Goal: Information Seeking & Learning: Find specific fact

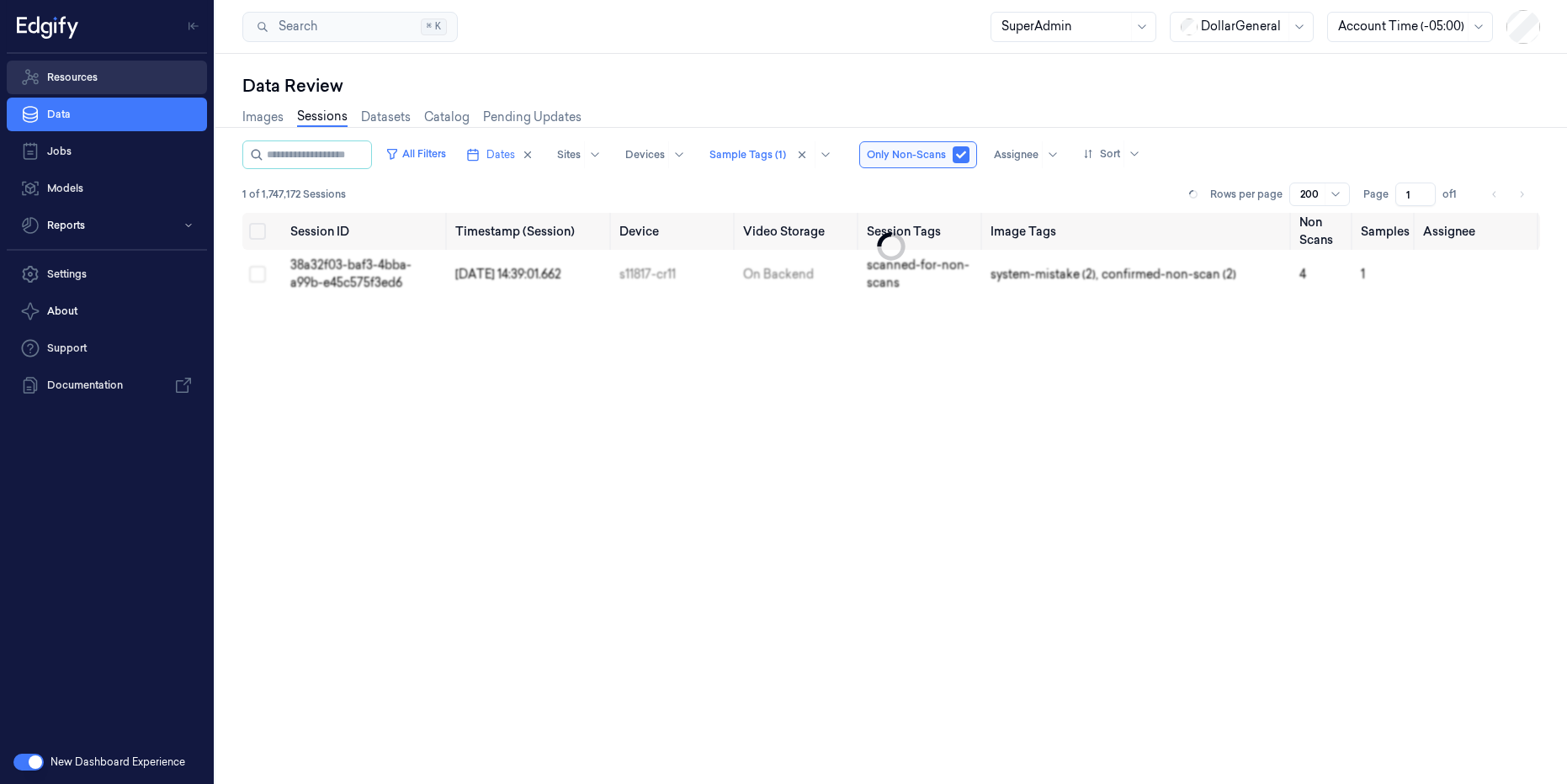
click at [63, 81] on link "Resources" at bounding box center [107, 77] width 200 height 33
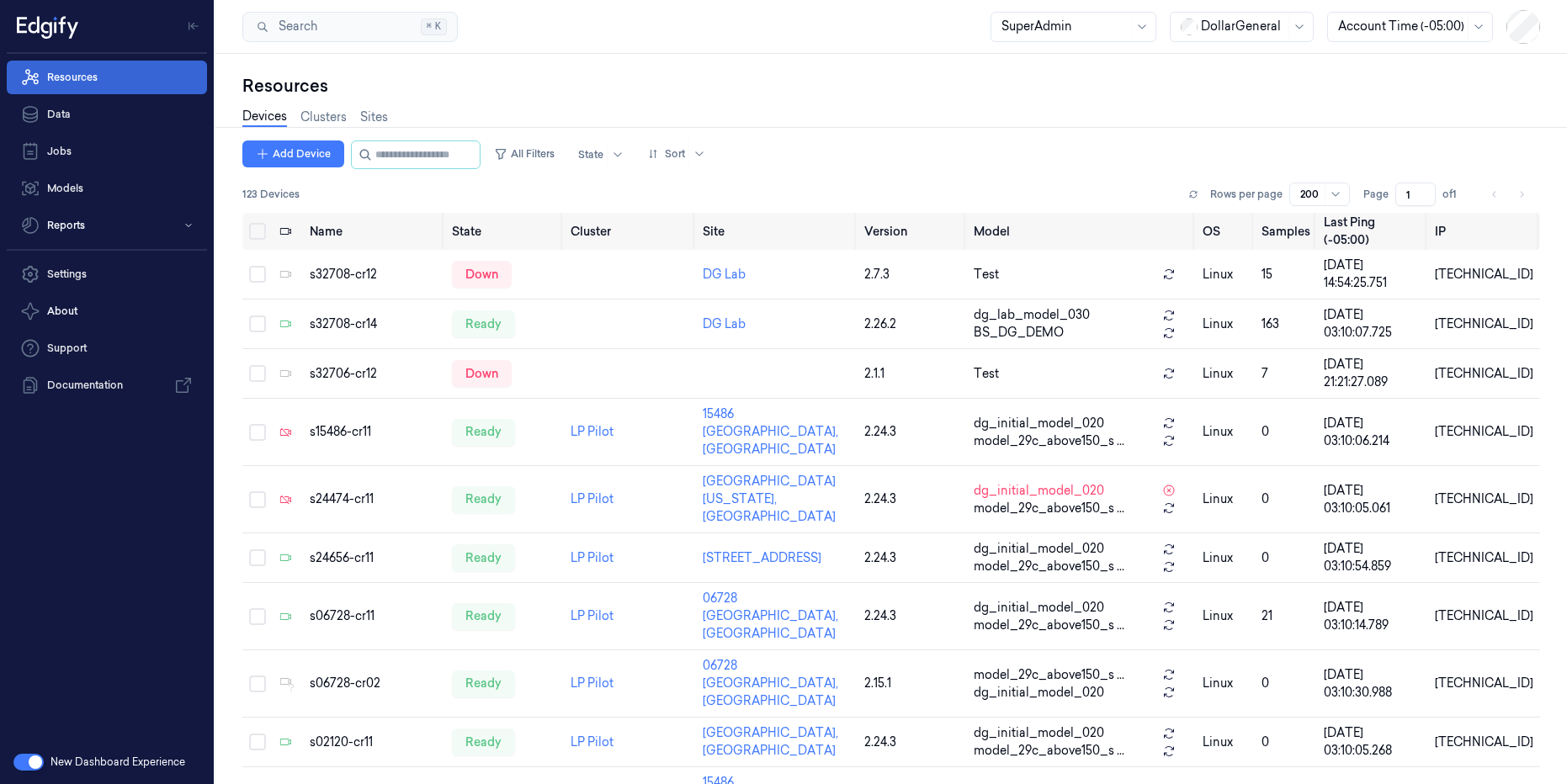
click at [96, 84] on link "Resources" at bounding box center [107, 77] width 200 height 33
click at [370, 112] on link "Sites" at bounding box center [373, 117] width 28 height 20
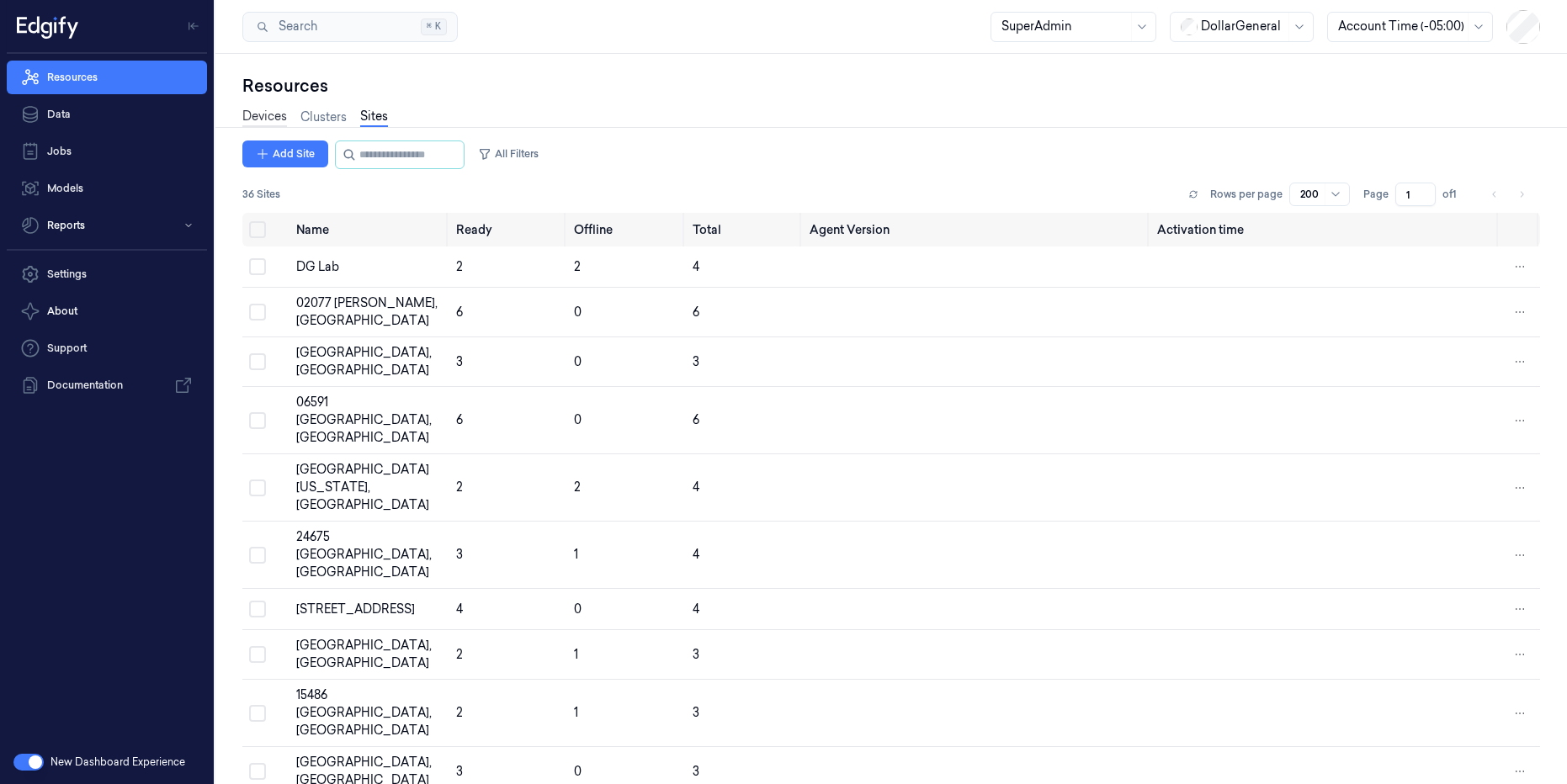
click at [262, 114] on link "Devices" at bounding box center [264, 117] width 44 height 20
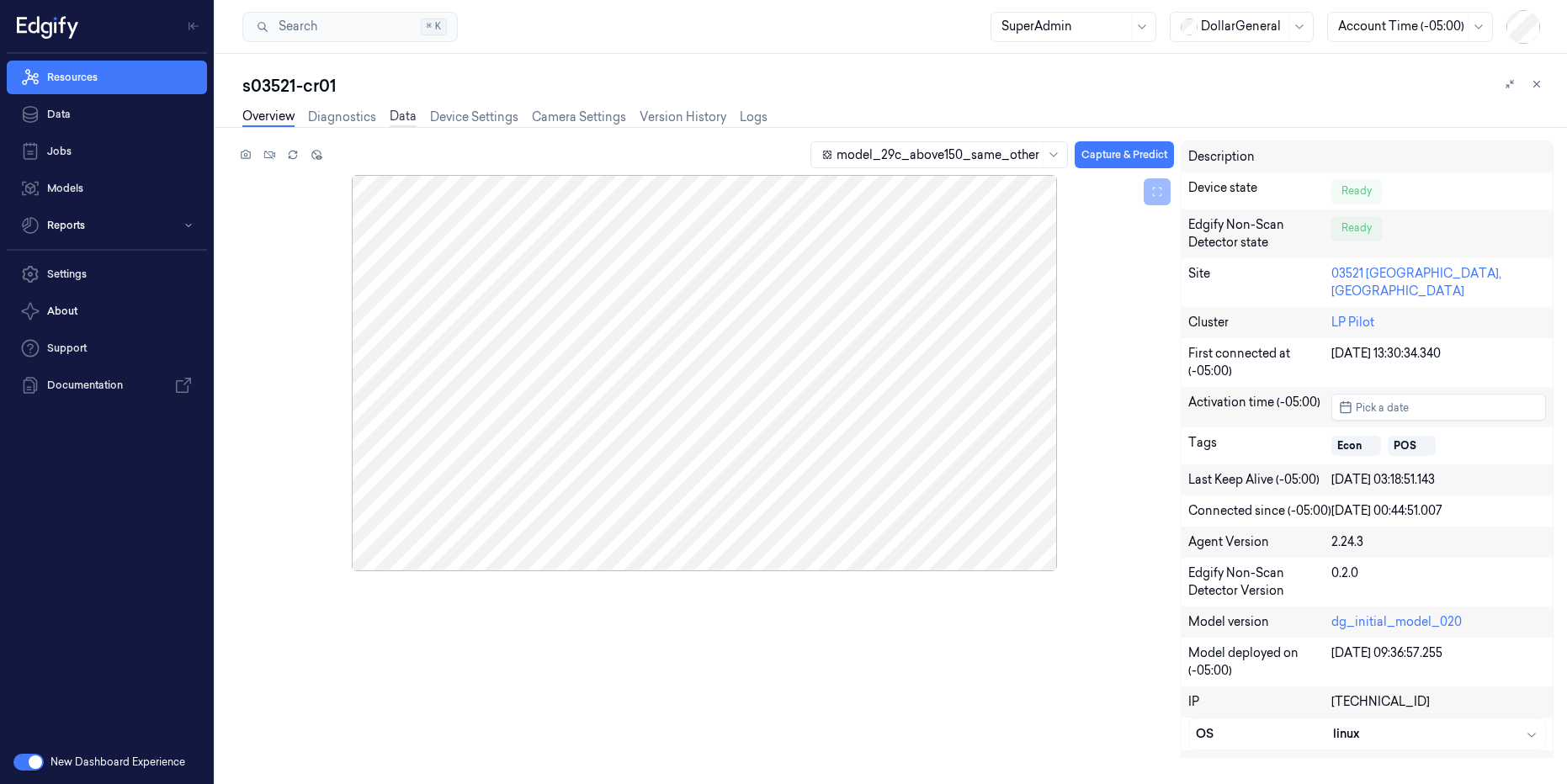
click at [401, 110] on link "Data" at bounding box center [403, 117] width 27 height 20
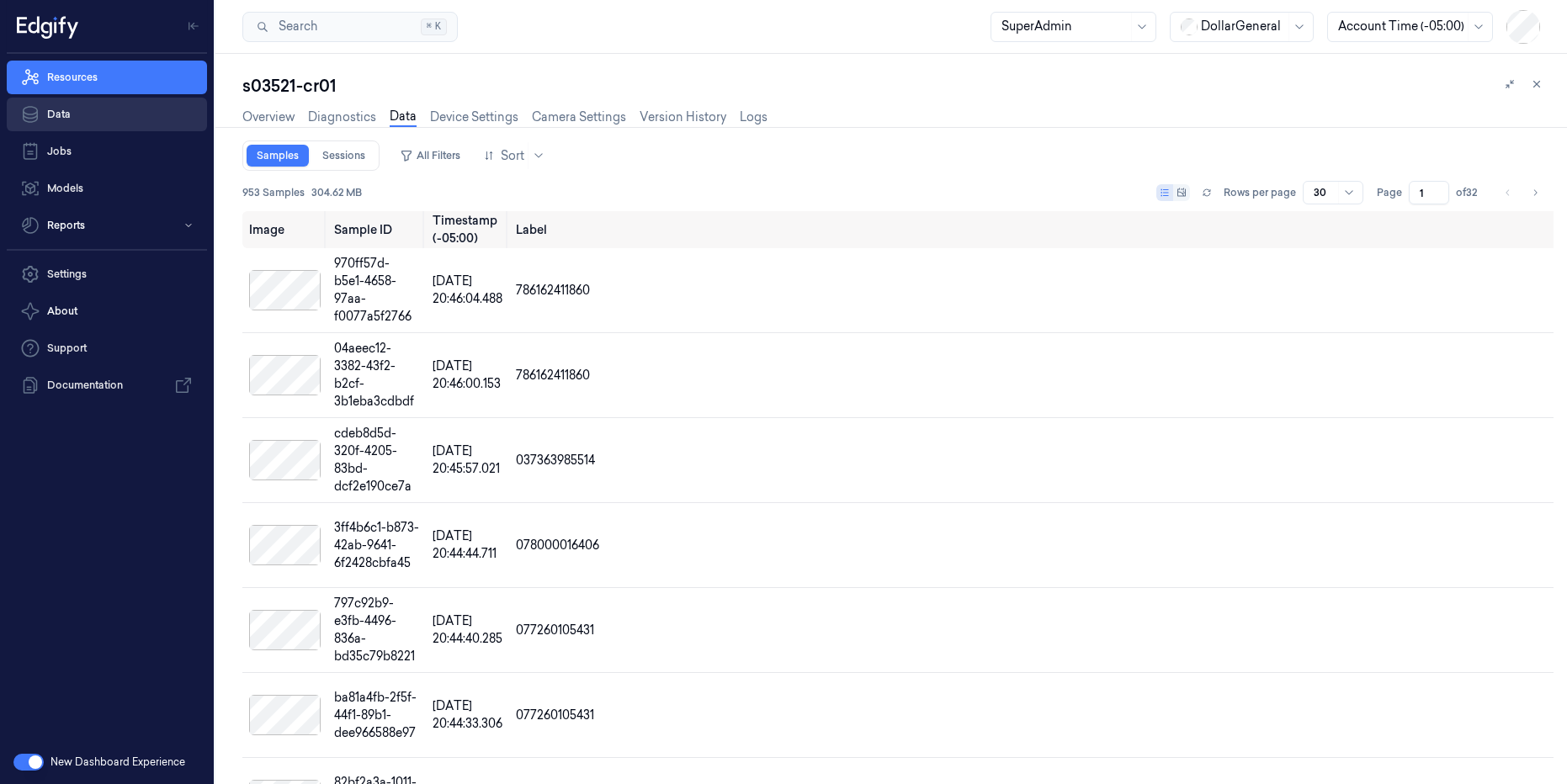
drag, startPoint x: 64, startPoint y: 112, endPoint x: 77, endPoint y: 111, distance: 13.0
click at [66, 112] on link "Data" at bounding box center [107, 114] width 200 height 33
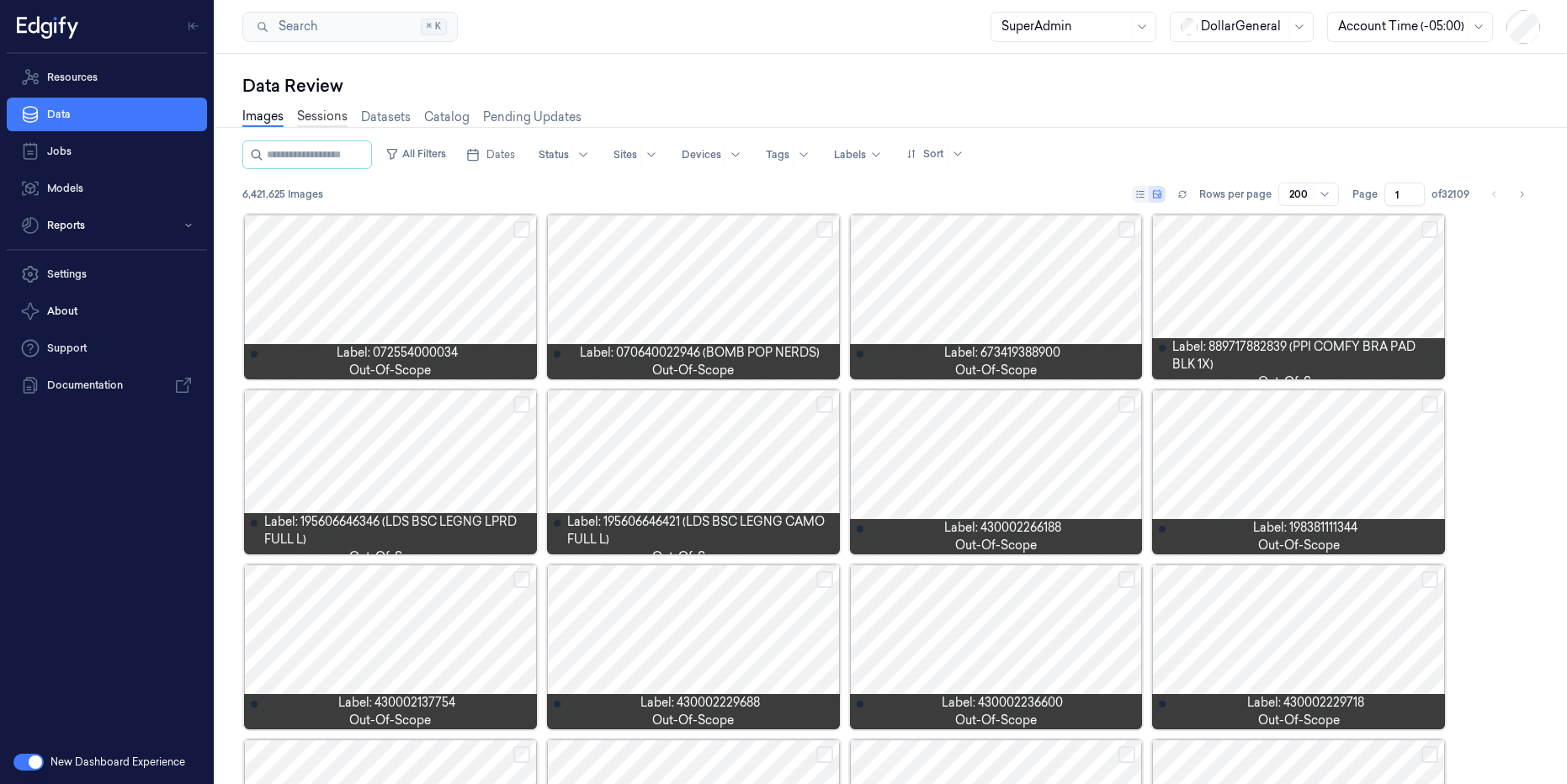
click at [325, 116] on link "Sessions" at bounding box center [321, 117] width 50 height 20
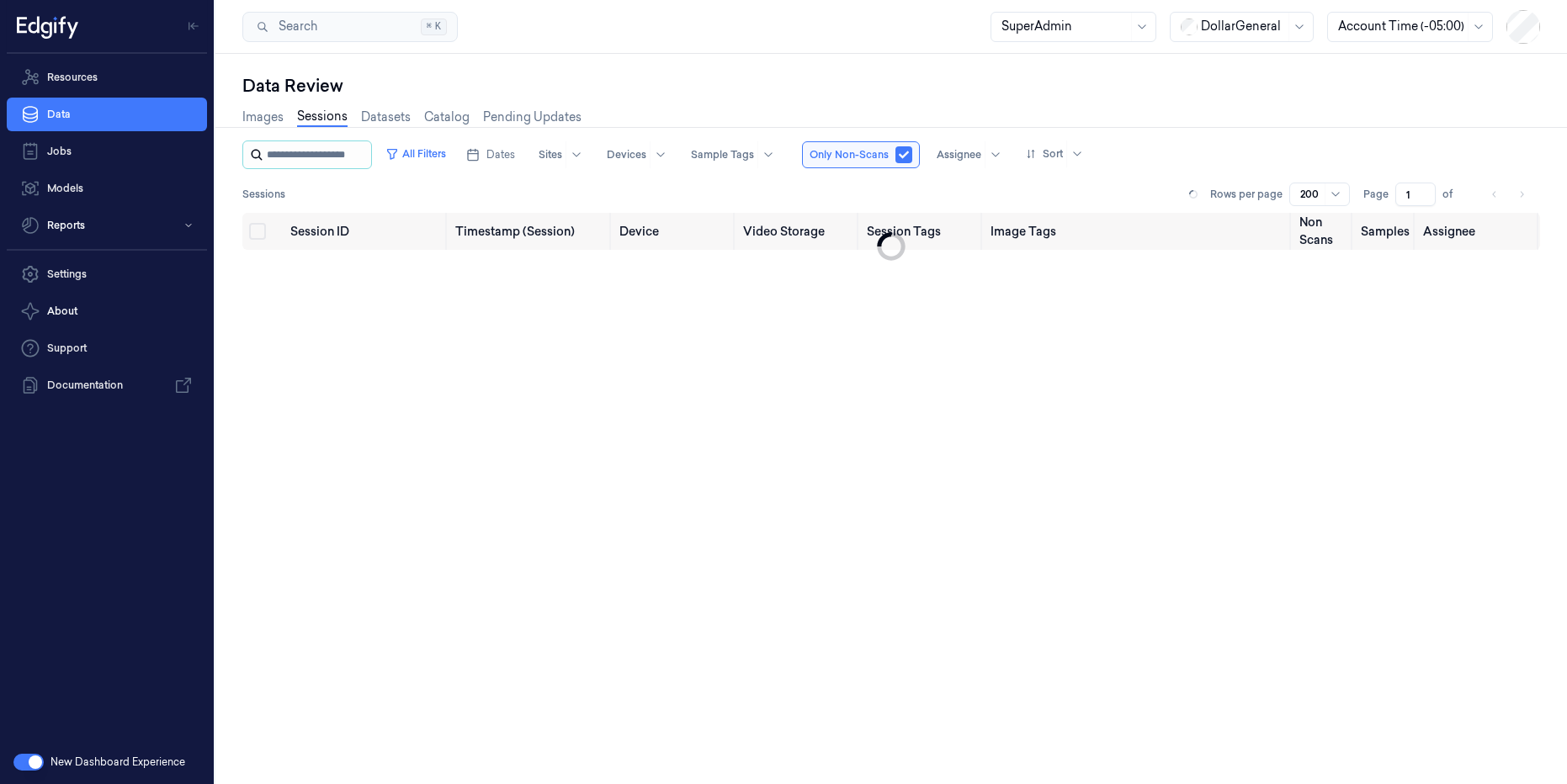
click at [341, 158] on input "string" at bounding box center [317, 155] width 101 height 27
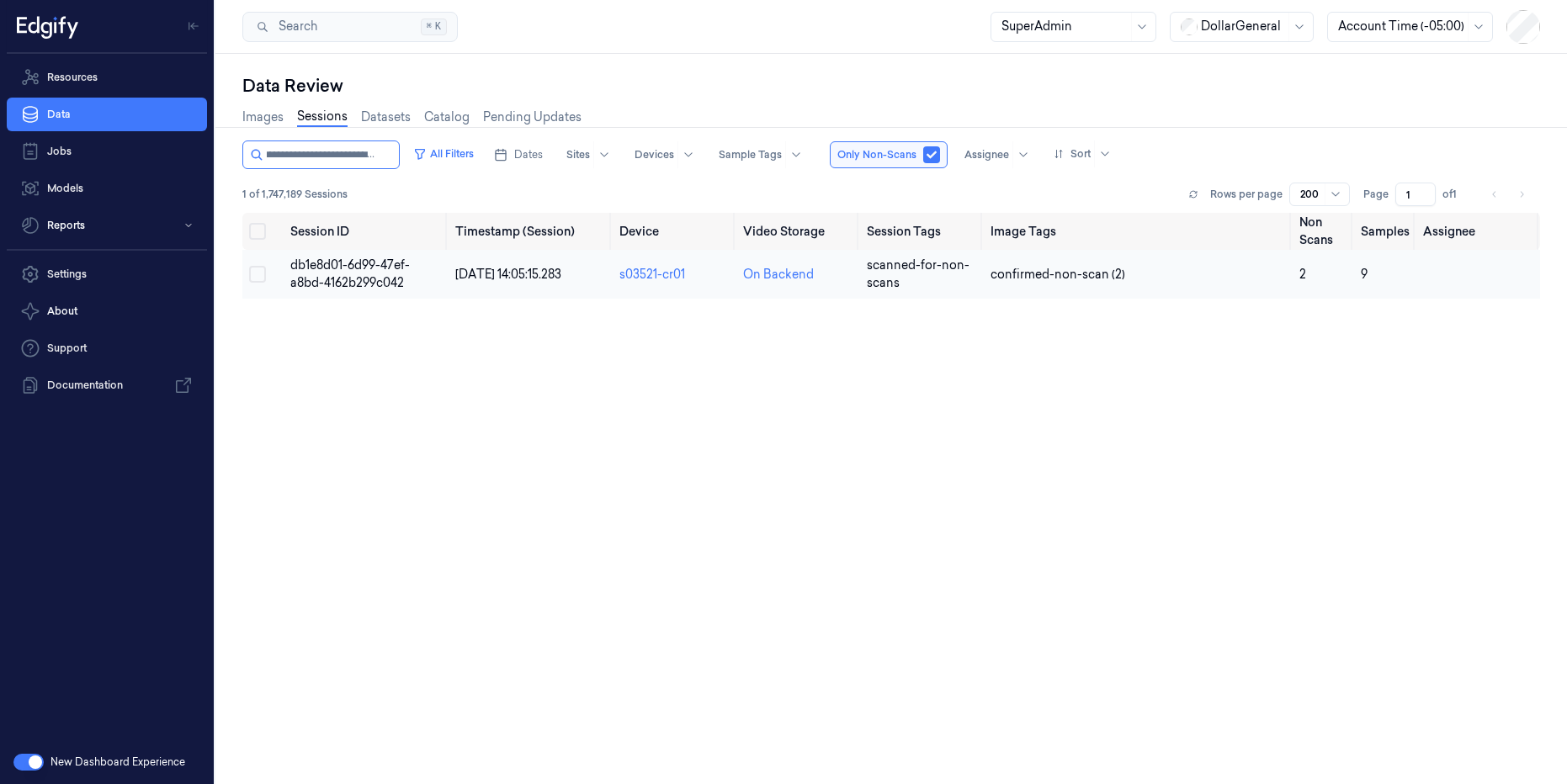
type input "**********"
click at [360, 273] on td "db1e8d01-6d99-47ef-a8bd-4162b299c042" at bounding box center [366, 274] width 165 height 49
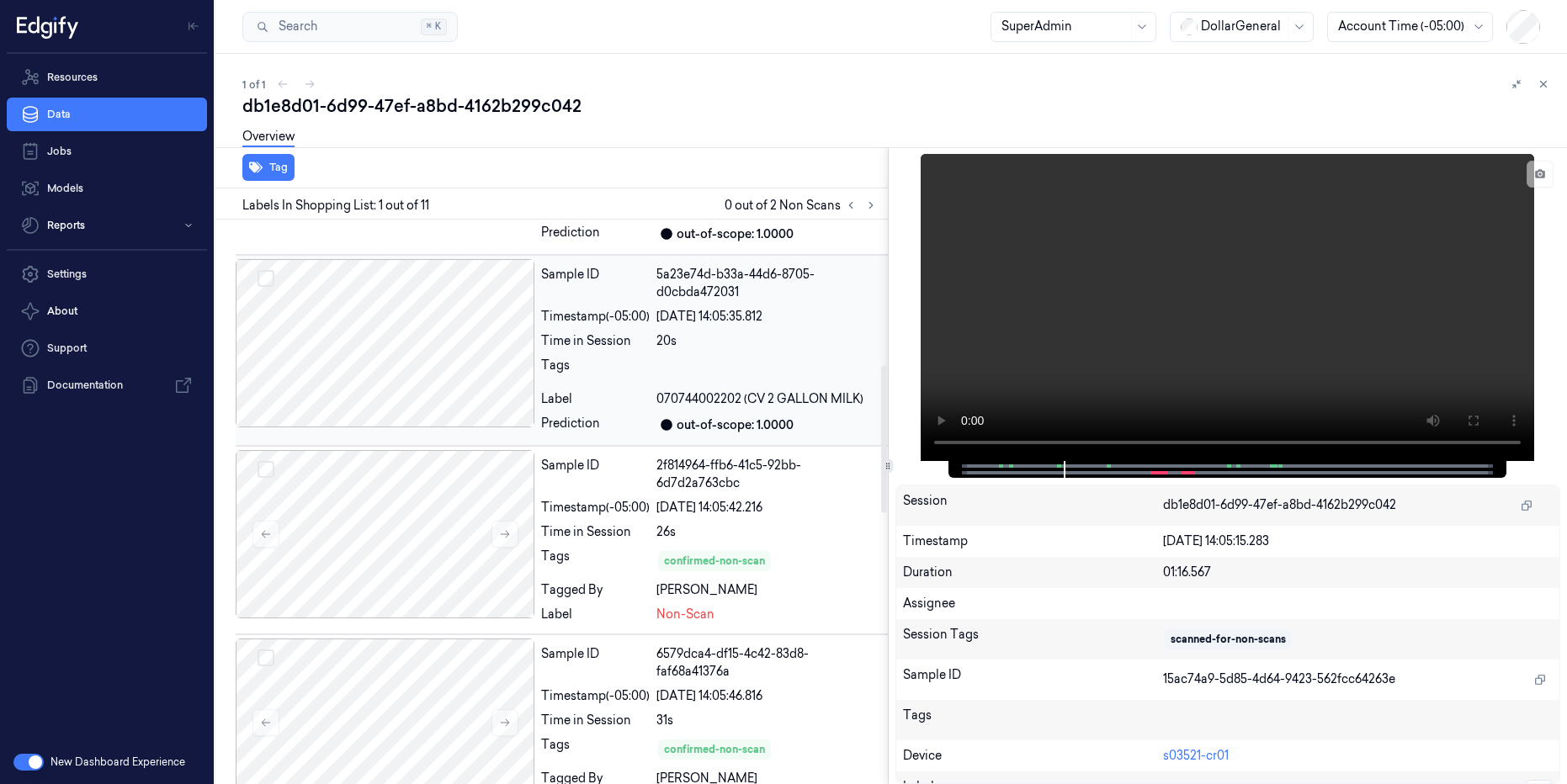
scroll to position [555, 0]
click at [423, 570] on div at bounding box center [385, 533] width 298 height 168
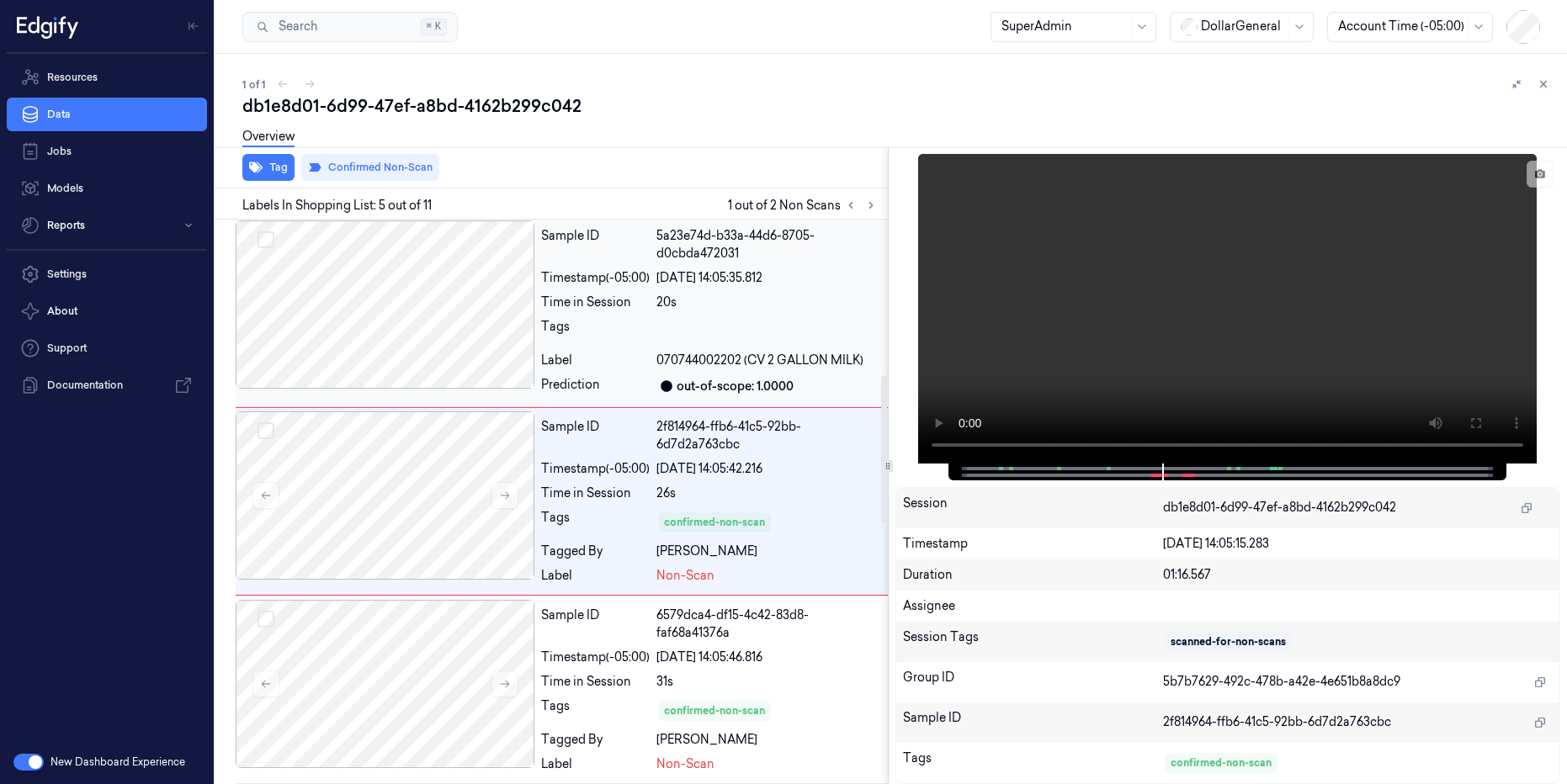
click at [442, 318] on div at bounding box center [385, 304] width 298 height 168
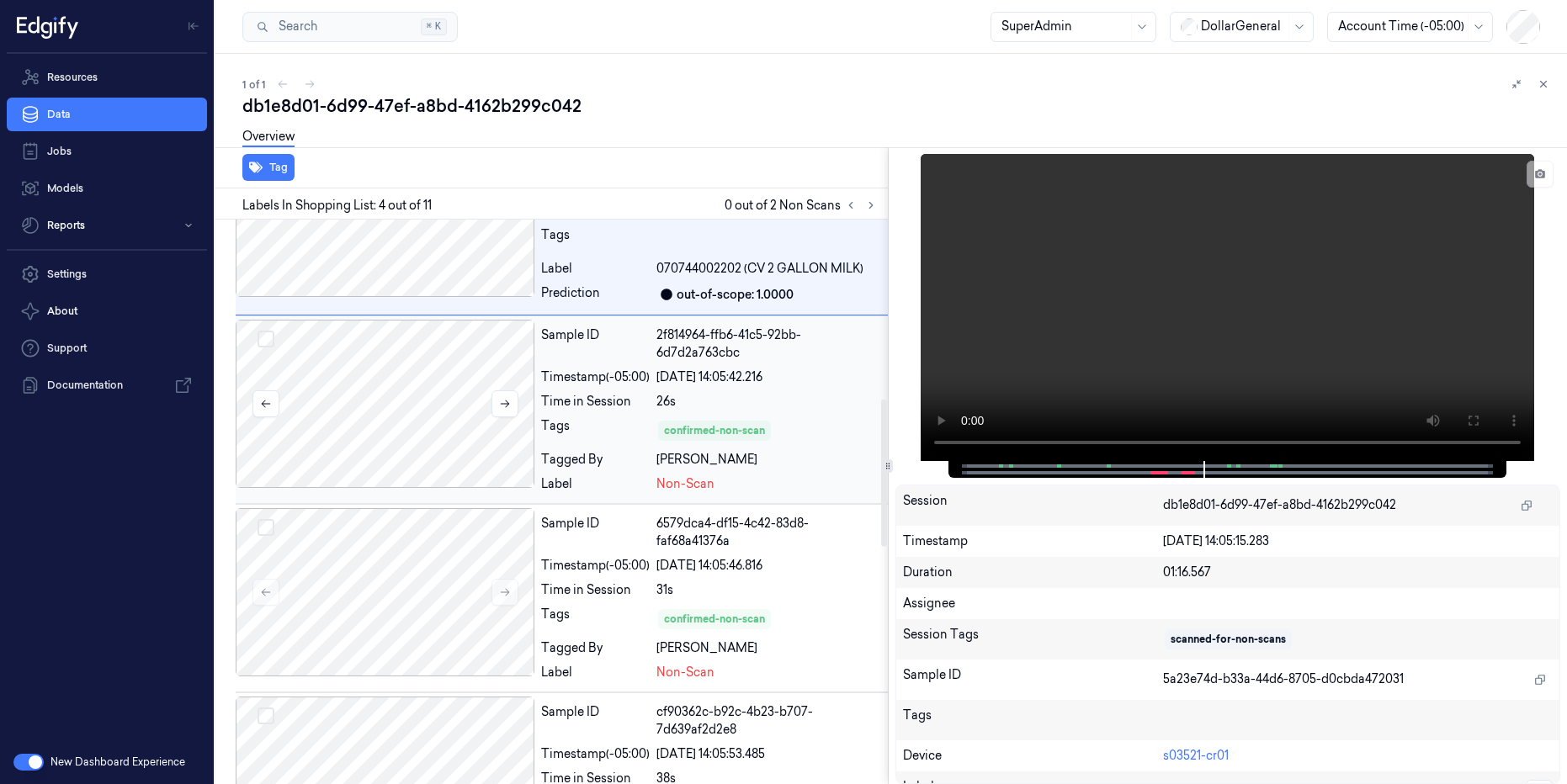
scroll to position [706, 0]
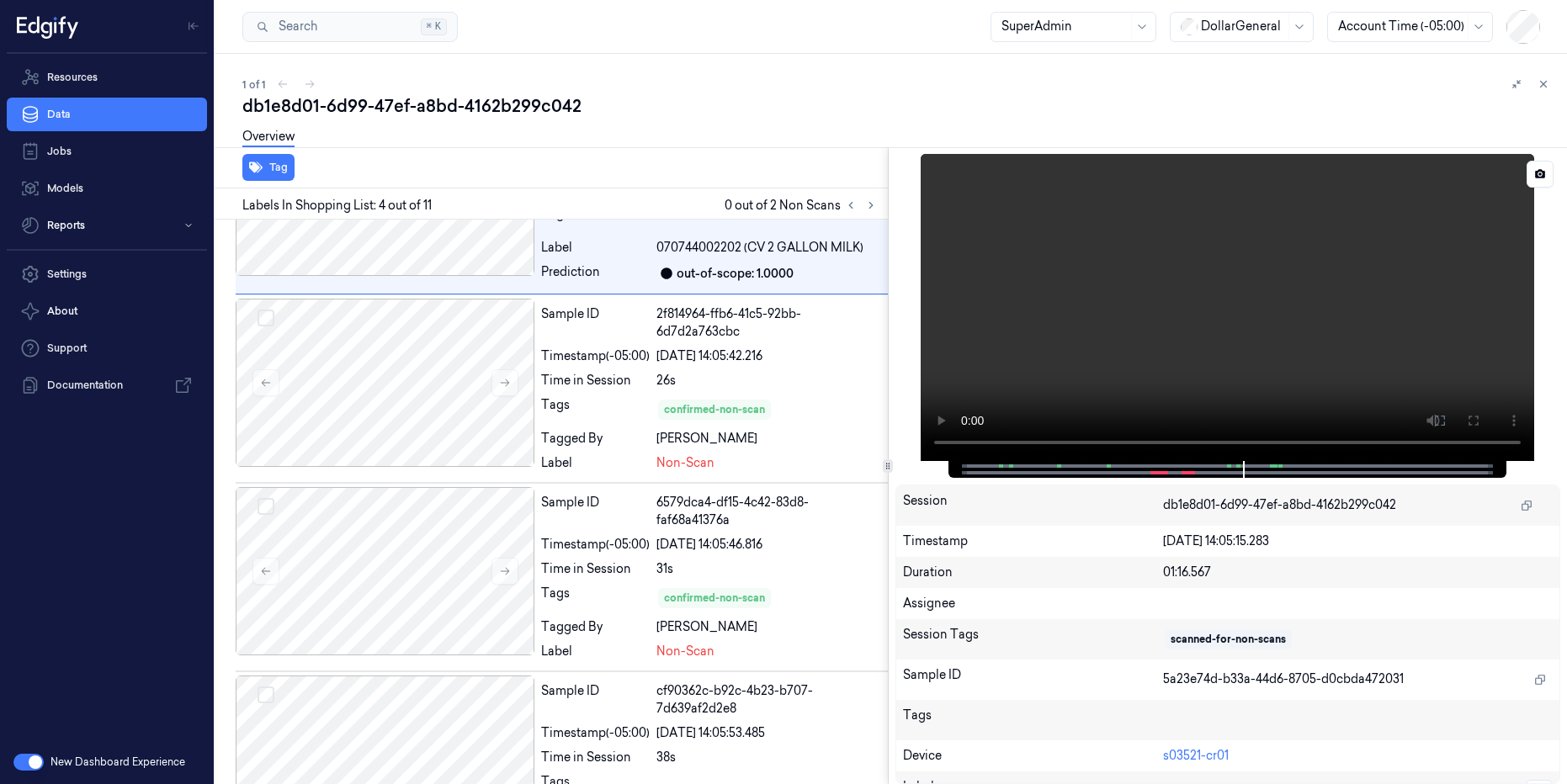
click at [1204, 343] on video at bounding box center [1228, 308] width 614 height 307
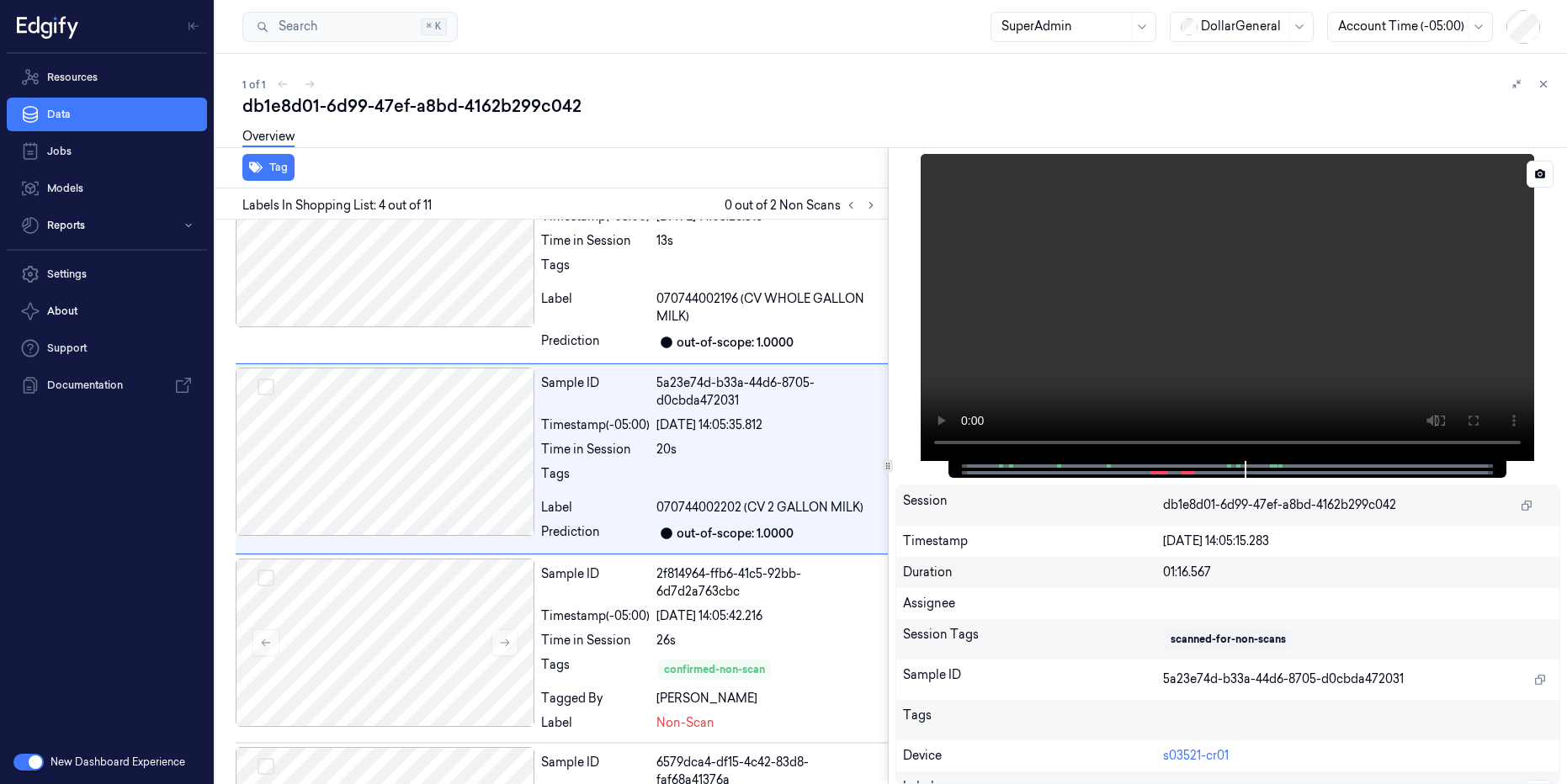
scroll to position [403, 0]
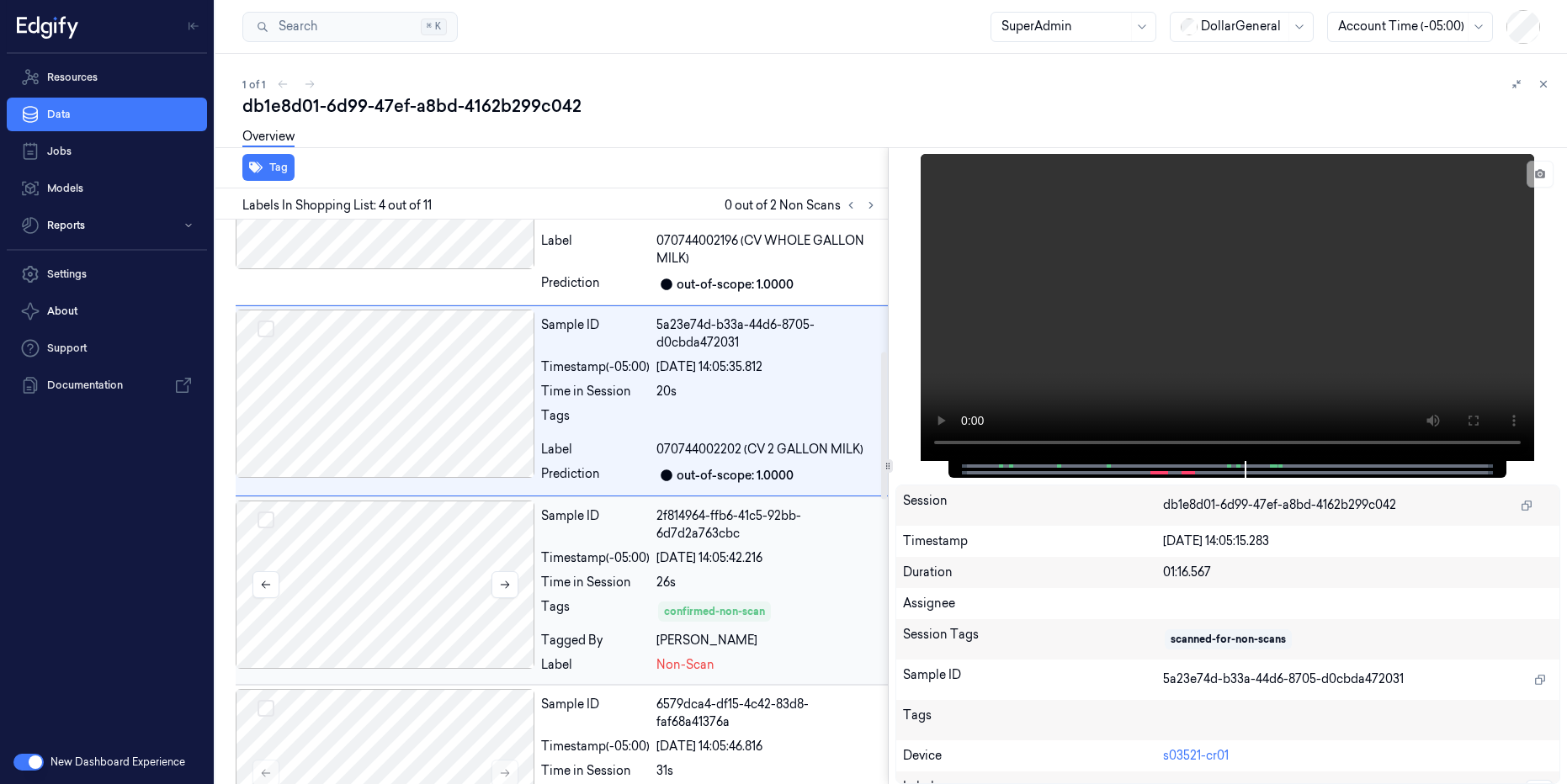
click at [422, 608] on div at bounding box center [385, 584] width 298 height 168
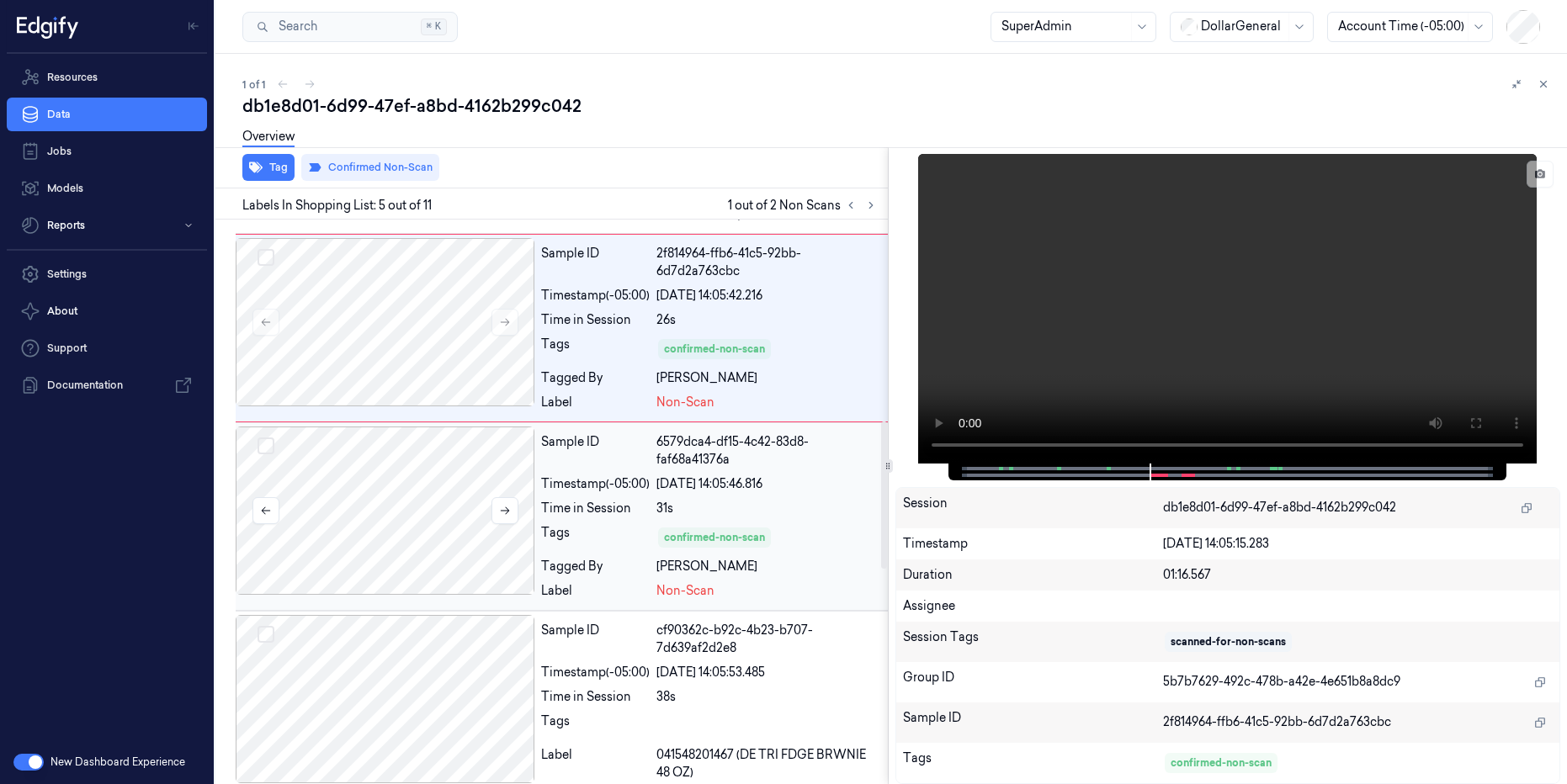
scroll to position [770, 0]
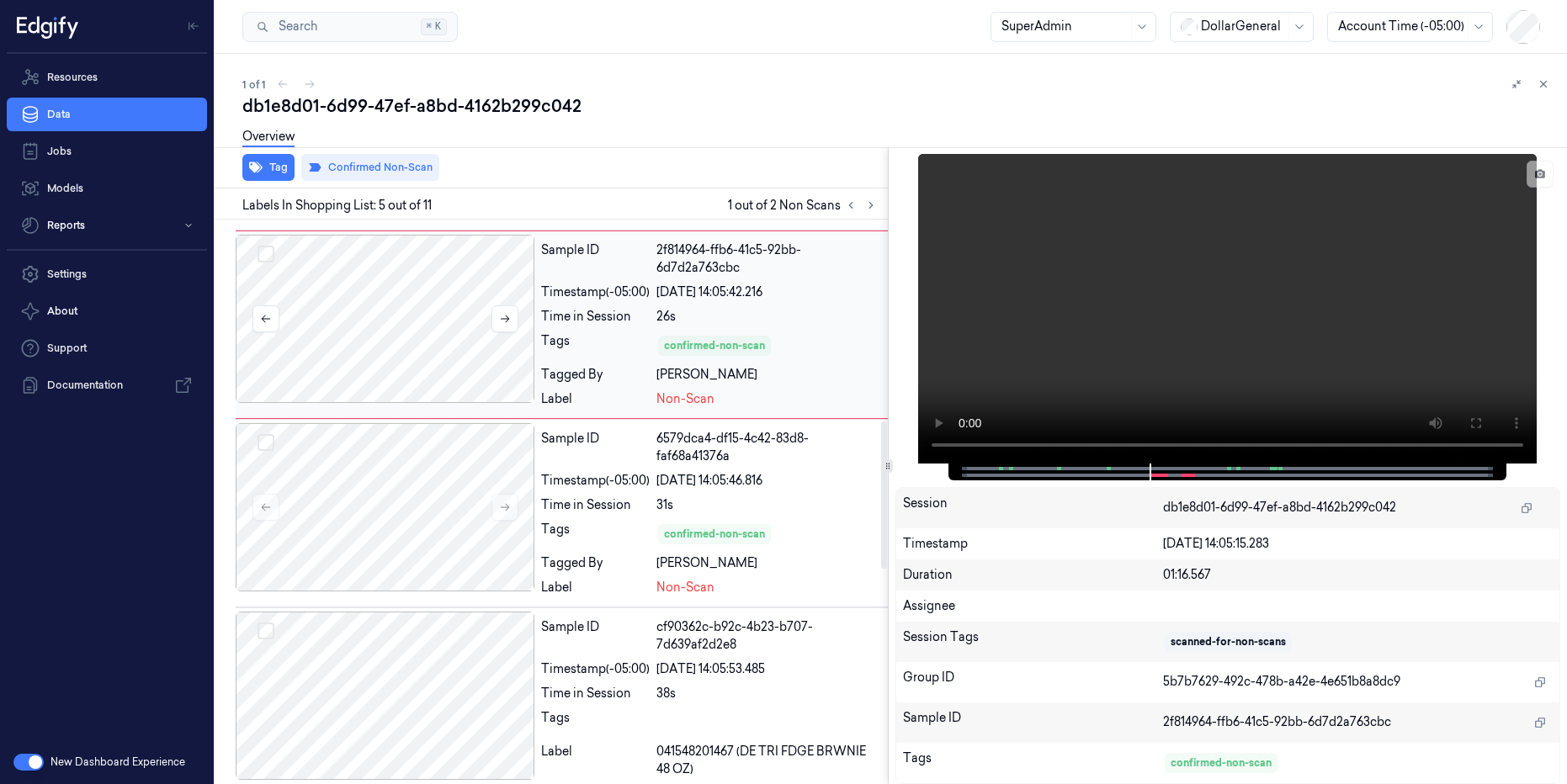
click at [462, 368] on div at bounding box center [385, 318] width 298 height 168
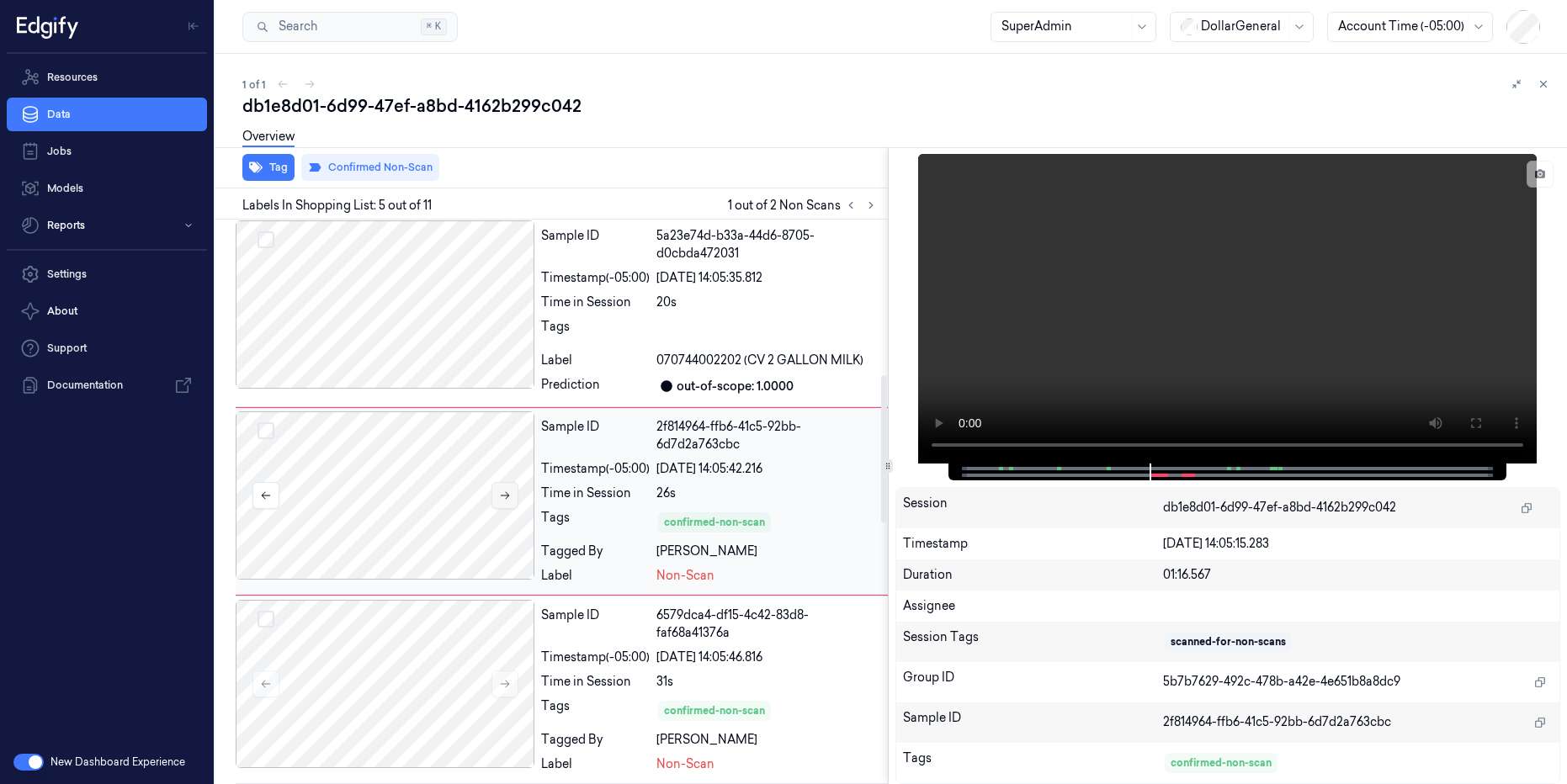
click at [505, 499] on icon at bounding box center [504, 495] width 9 height 8
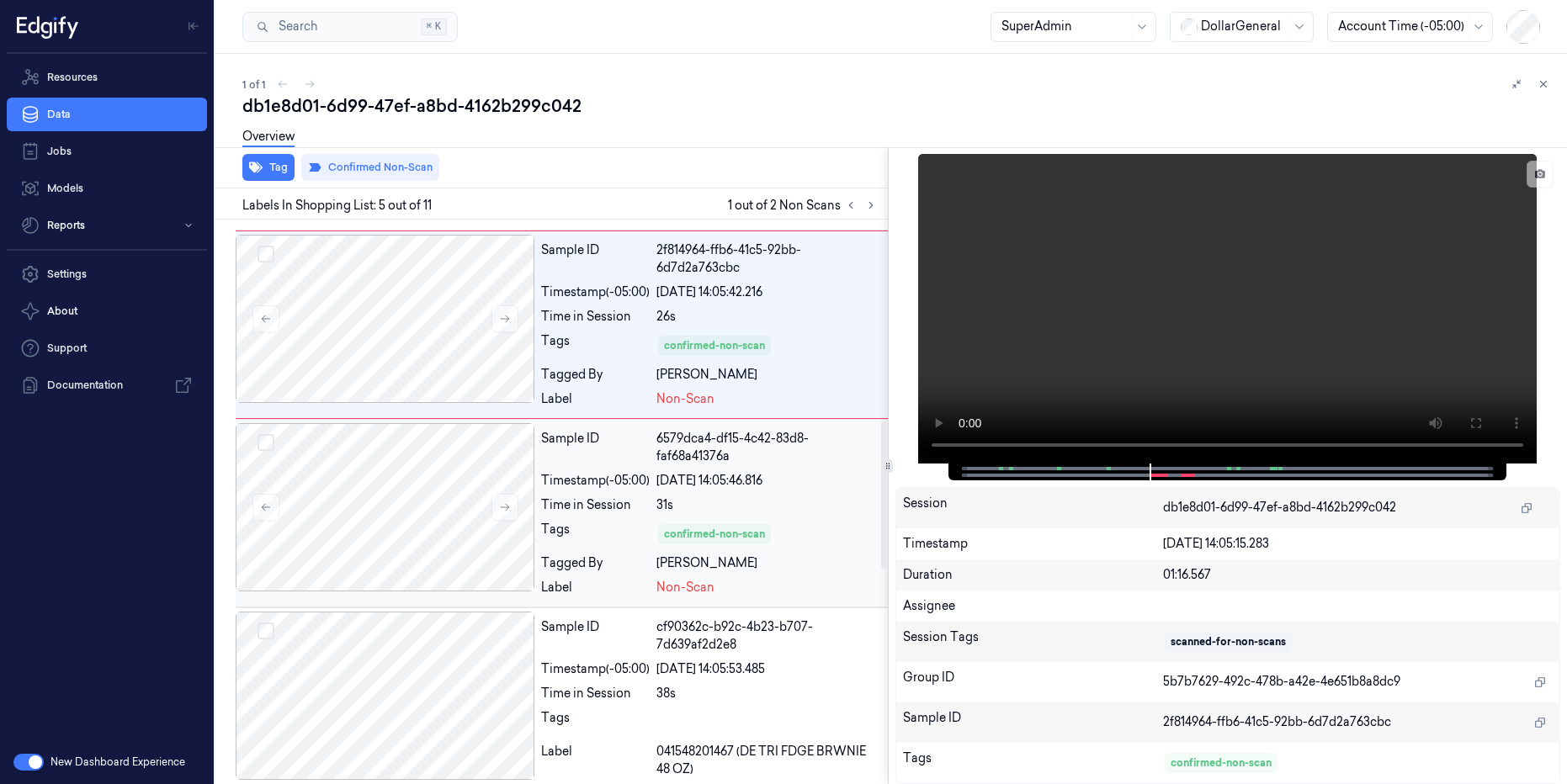
scroll to position [719, 0]
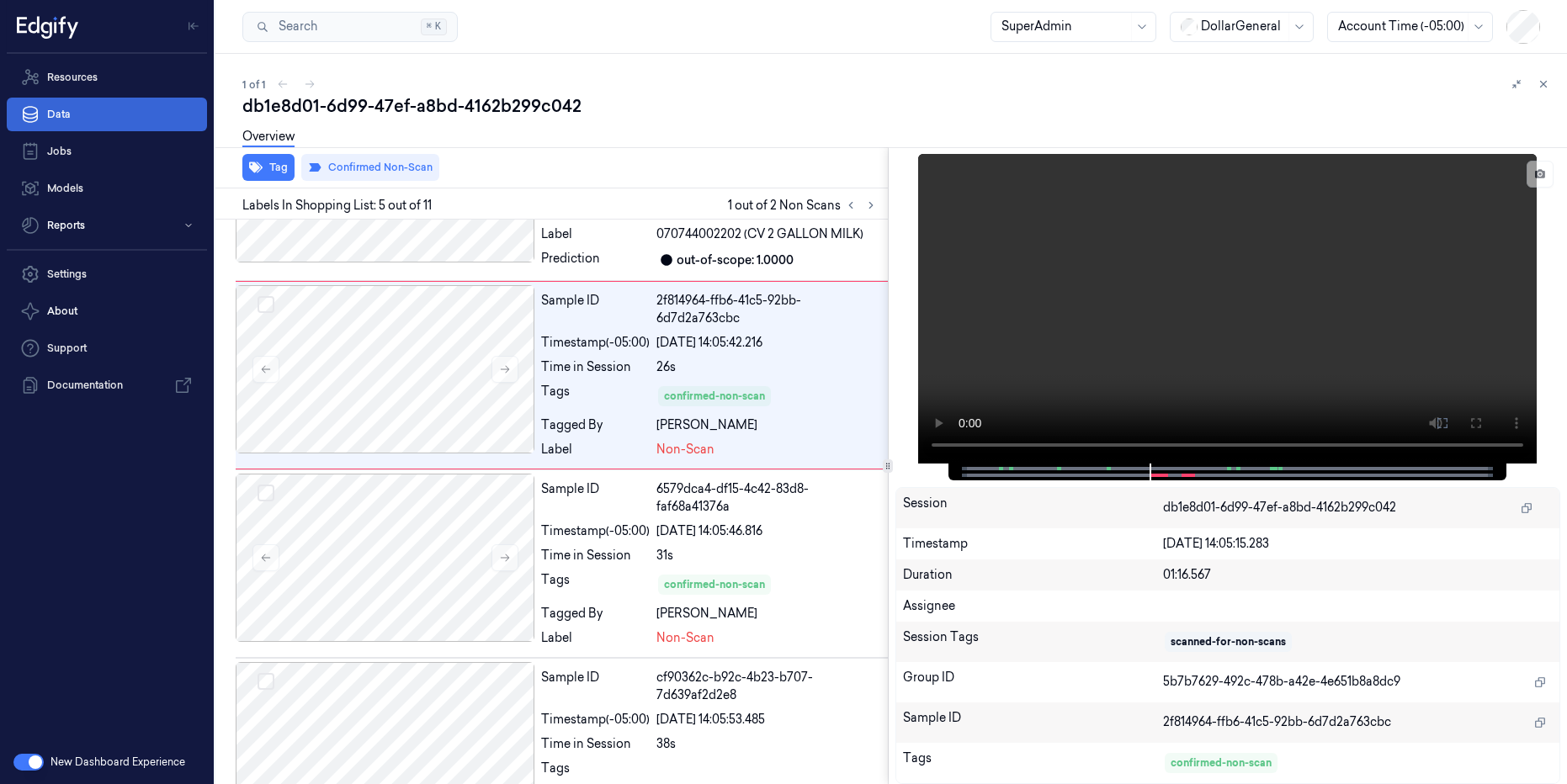
click at [79, 117] on link "Data" at bounding box center [107, 114] width 200 height 33
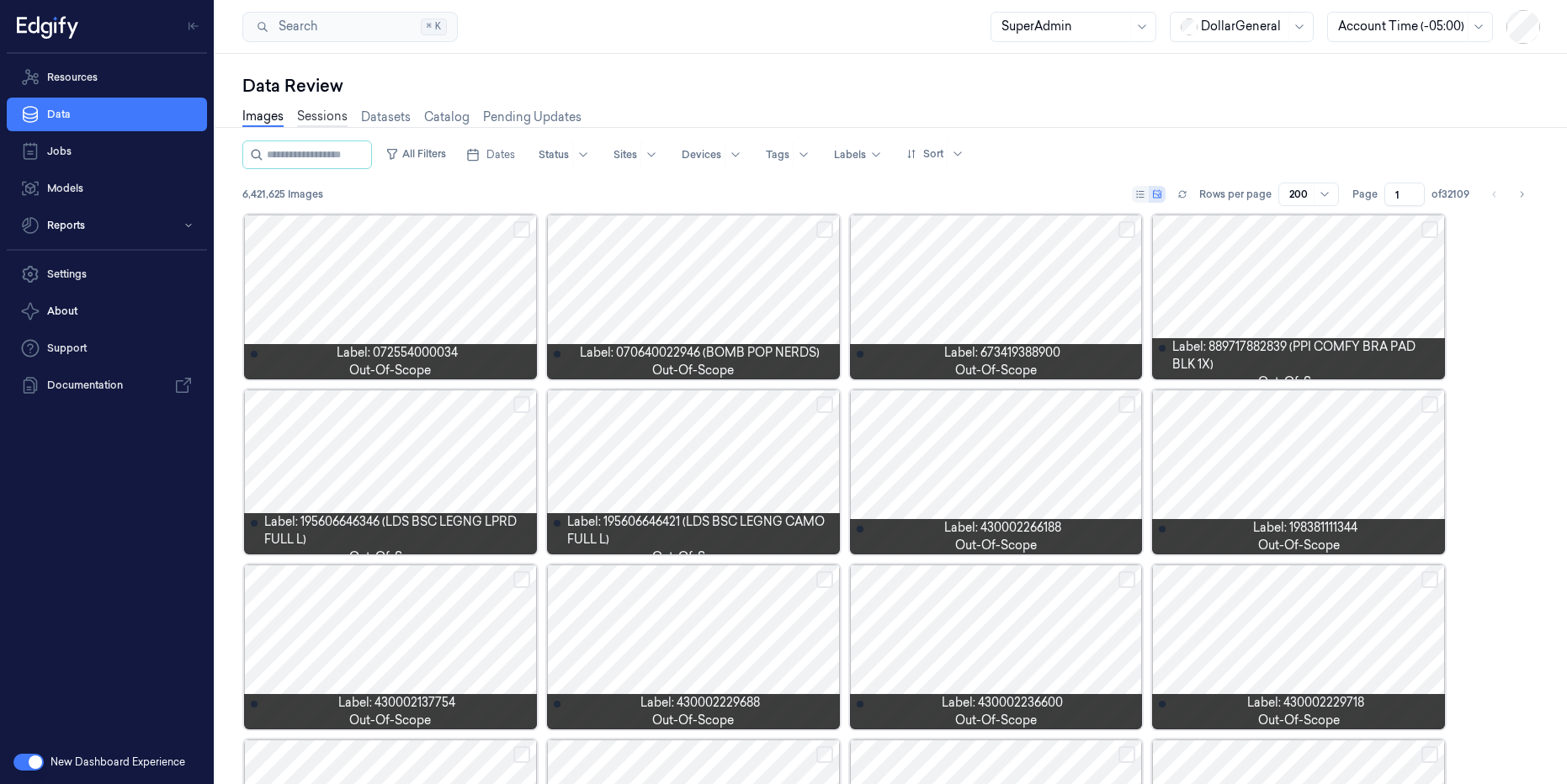
click at [332, 121] on link "Sessions" at bounding box center [321, 117] width 50 height 20
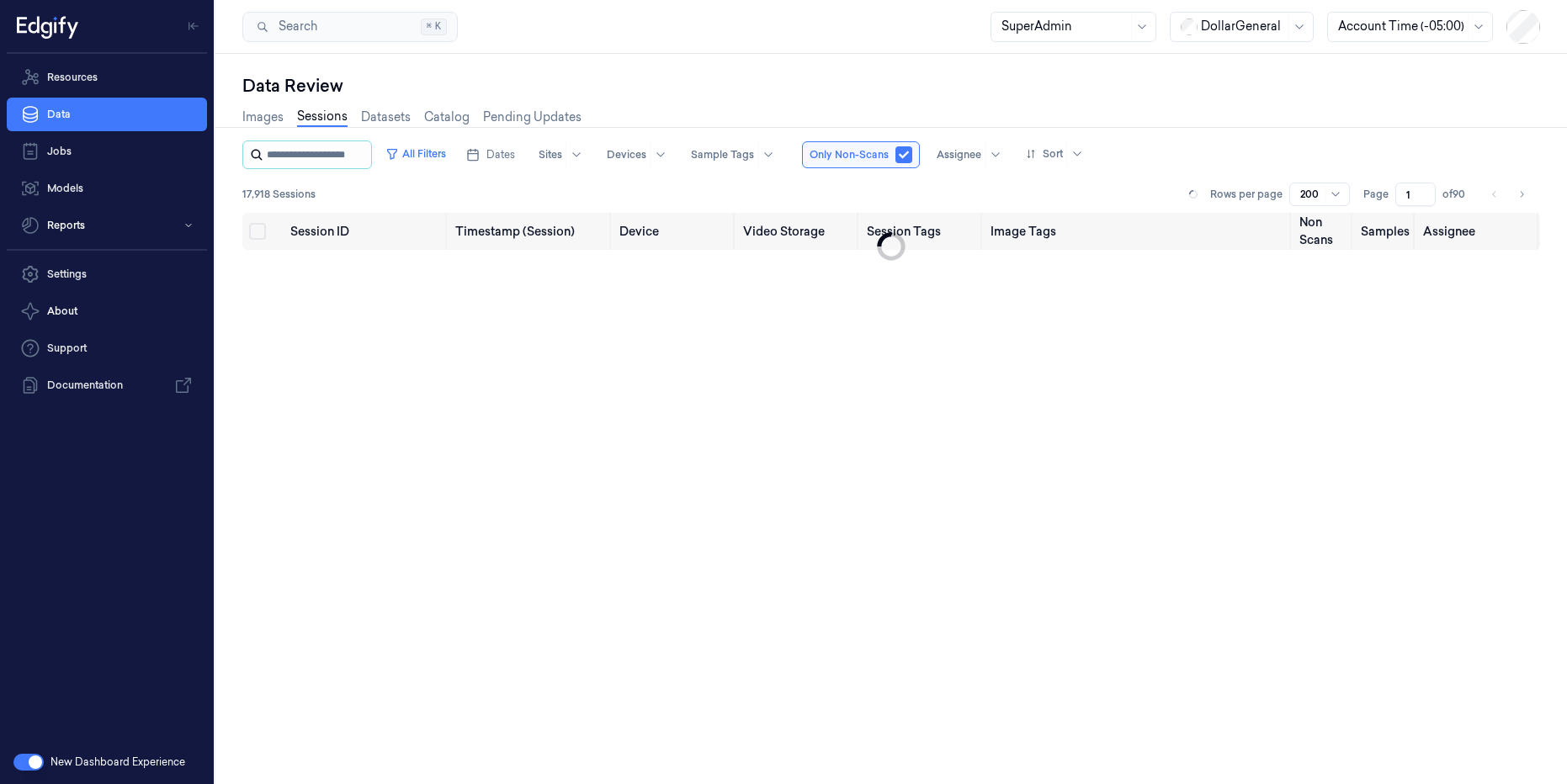
click at [332, 157] on input "string" at bounding box center [317, 155] width 101 height 27
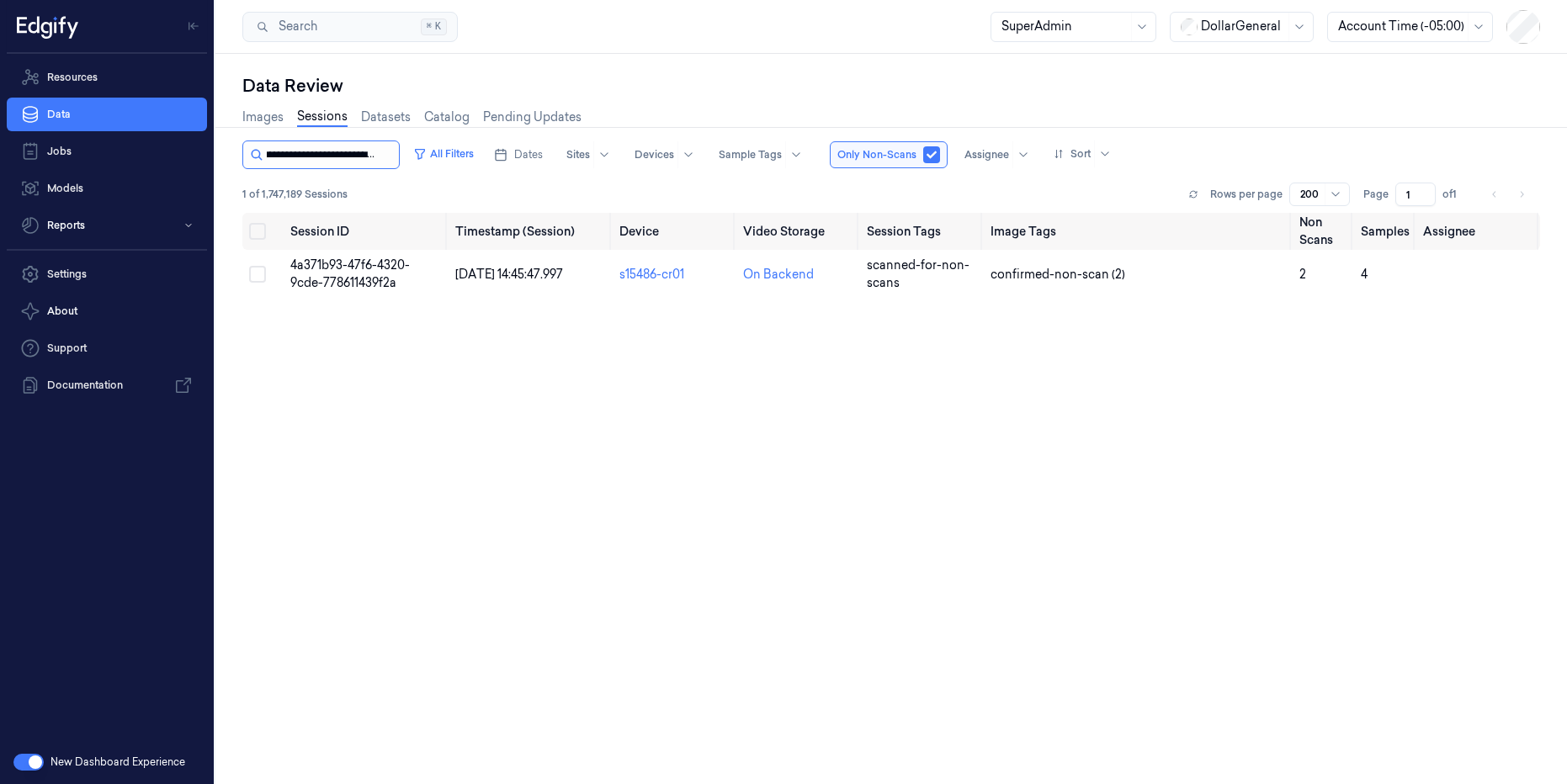
type input "**********"
click at [364, 272] on span "4a371b93-47f6-4320-9cde-778611439f2a" at bounding box center [350, 274] width 119 height 32
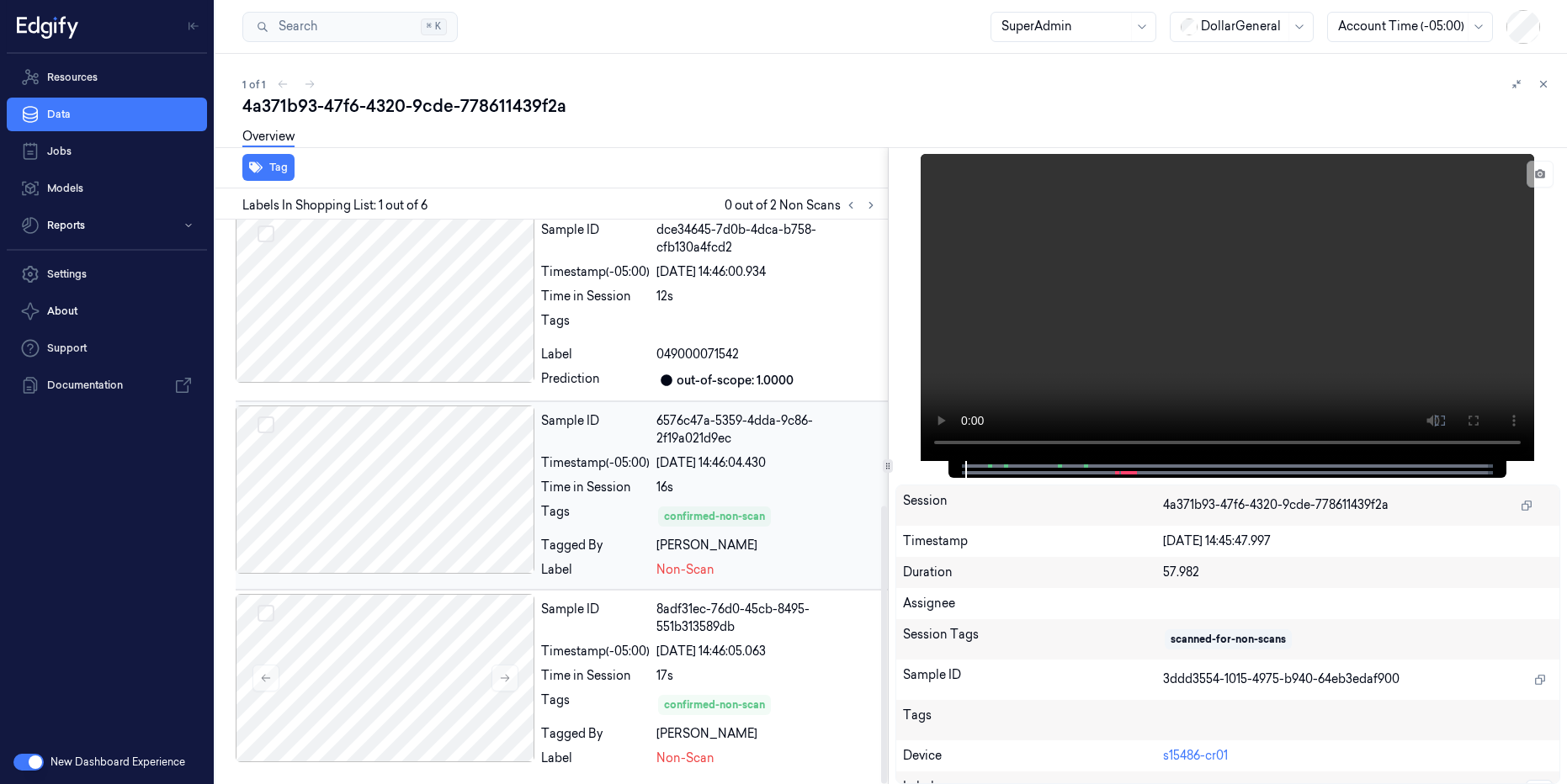
click at [423, 507] on div at bounding box center [385, 489] width 298 height 168
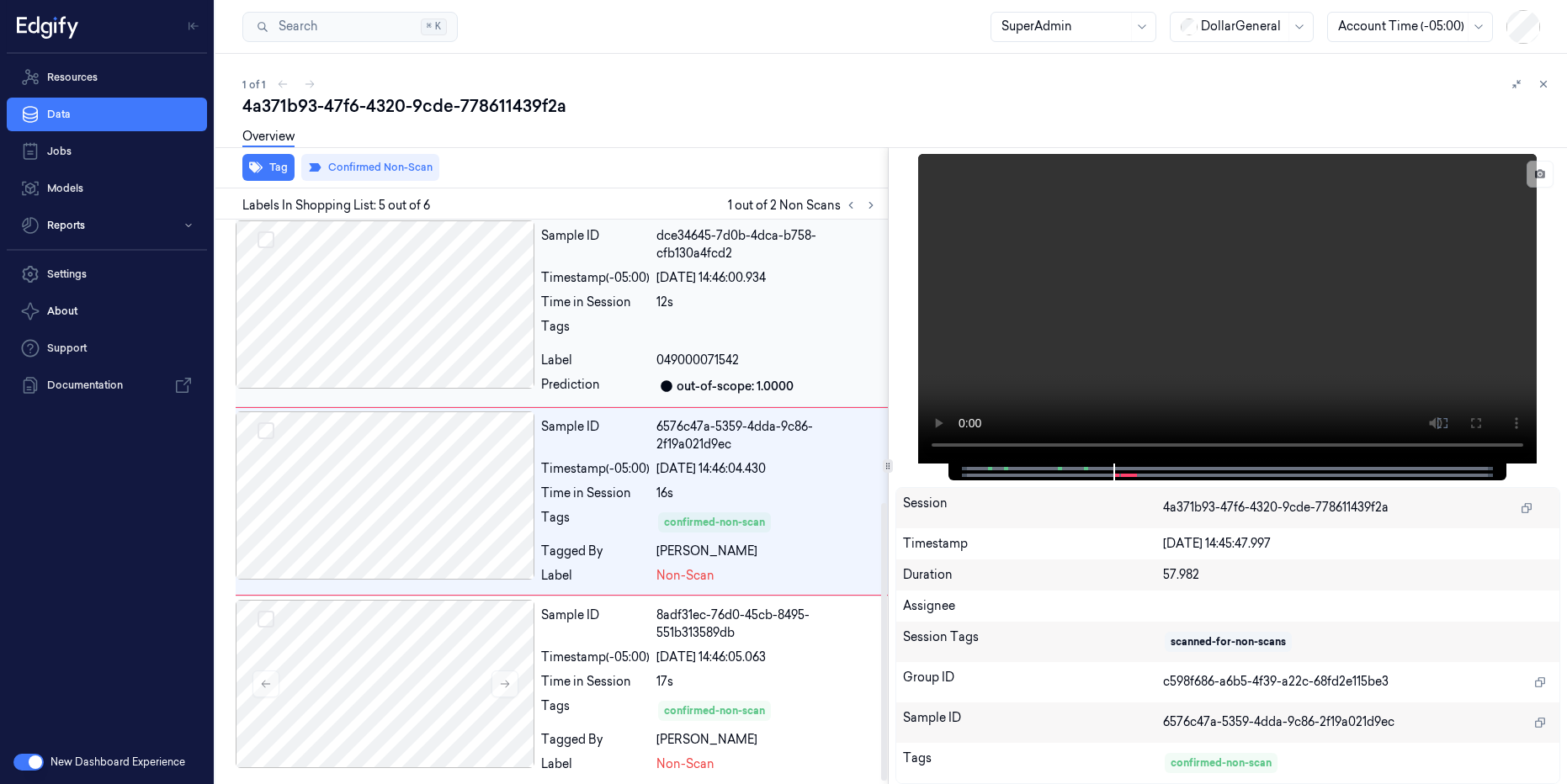
click at [408, 266] on div at bounding box center [385, 304] width 298 height 168
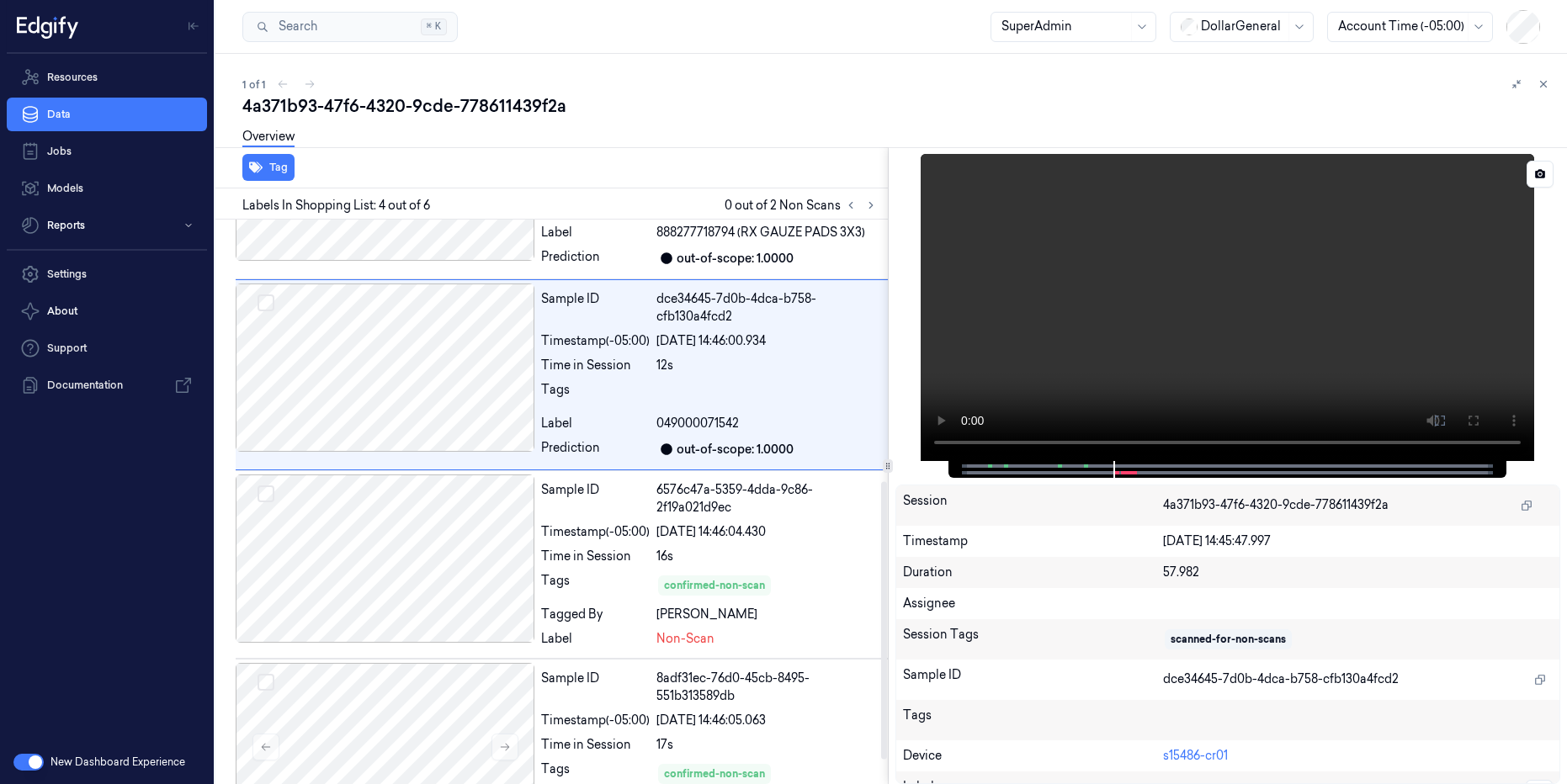
scroll to position [385, 0]
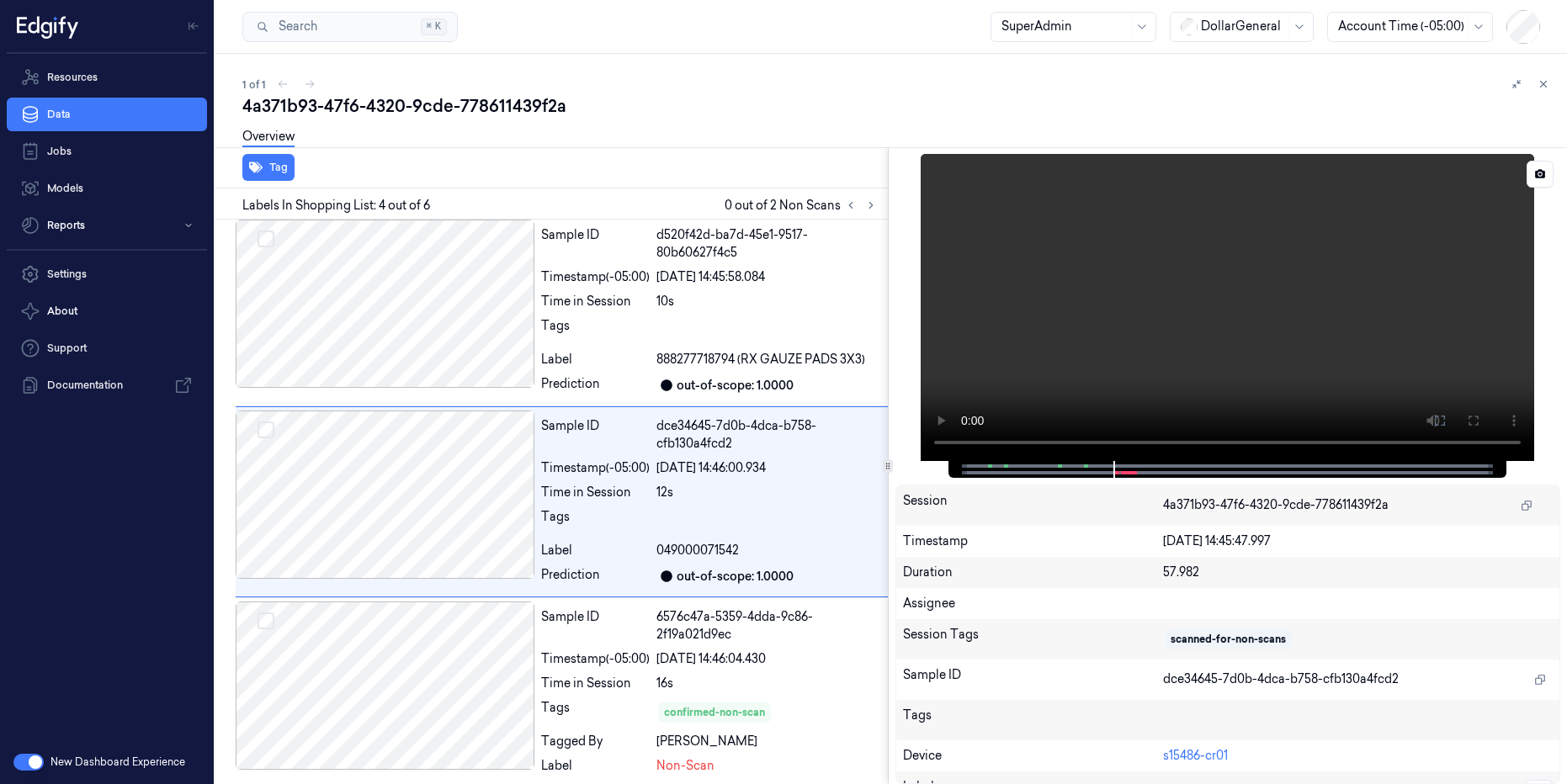
click at [1080, 352] on video at bounding box center [1228, 308] width 614 height 307
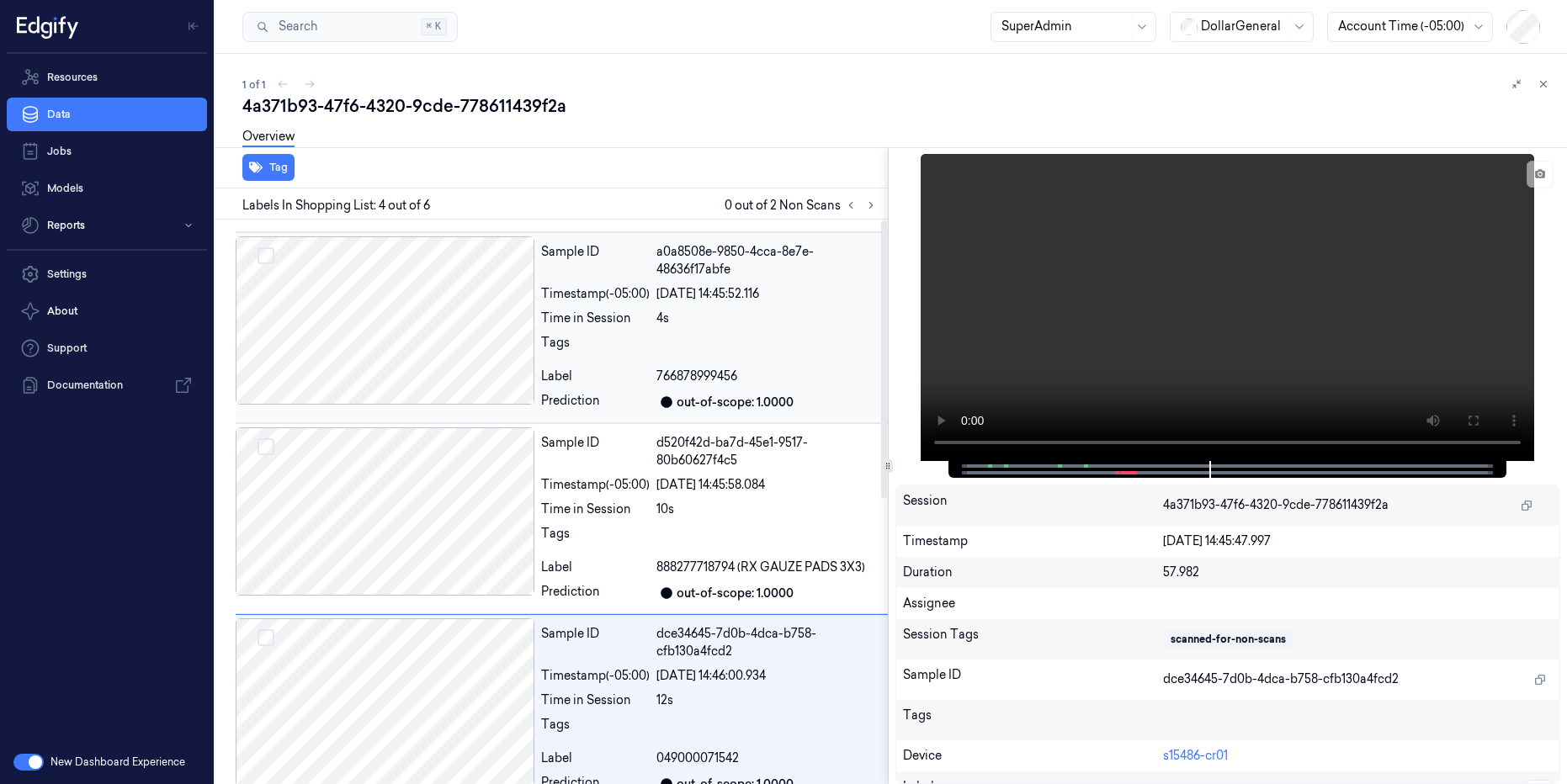
scroll to position [0, 0]
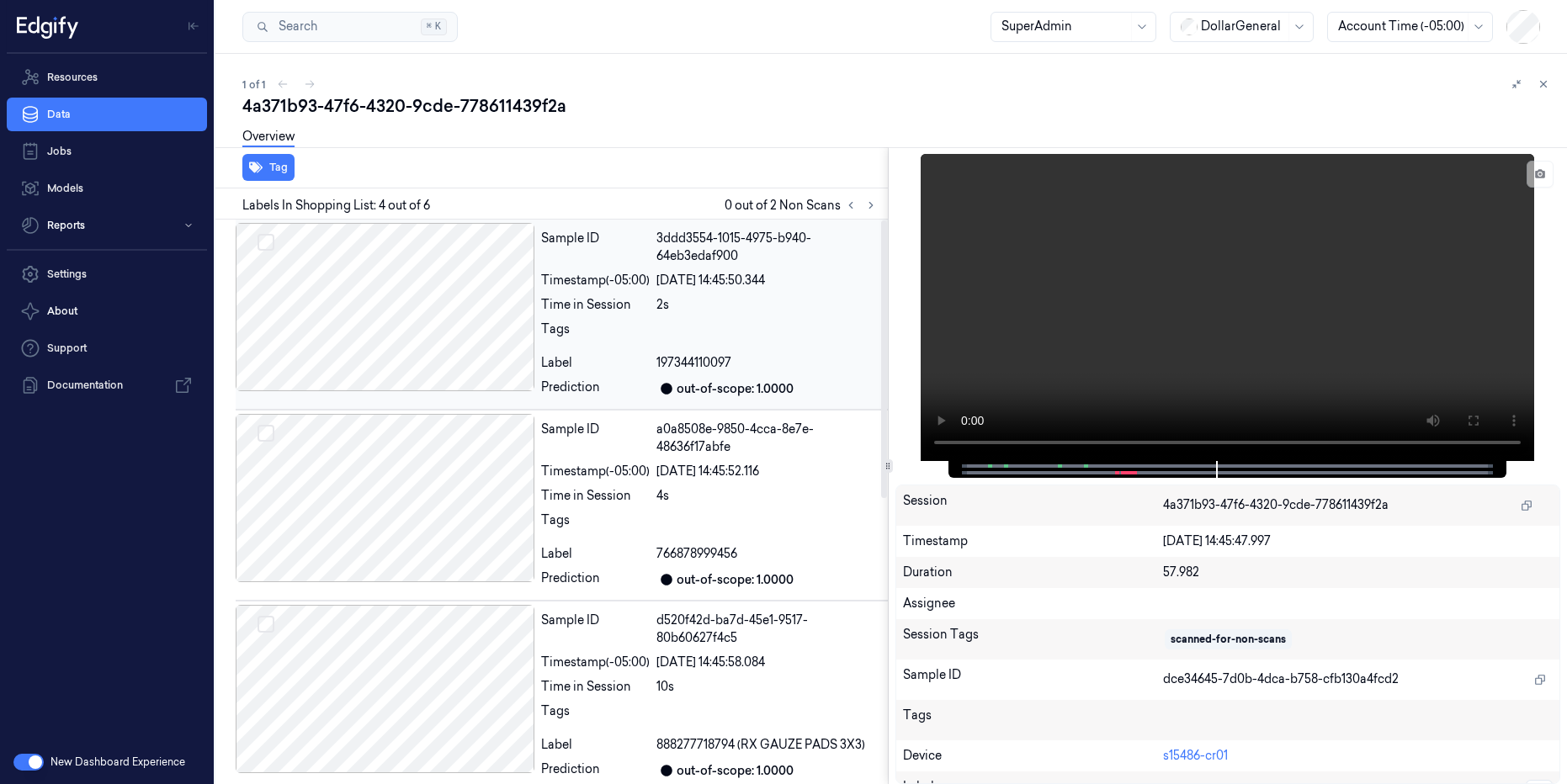
click at [428, 339] on div at bounding box center [385, 307] width 298 height 168
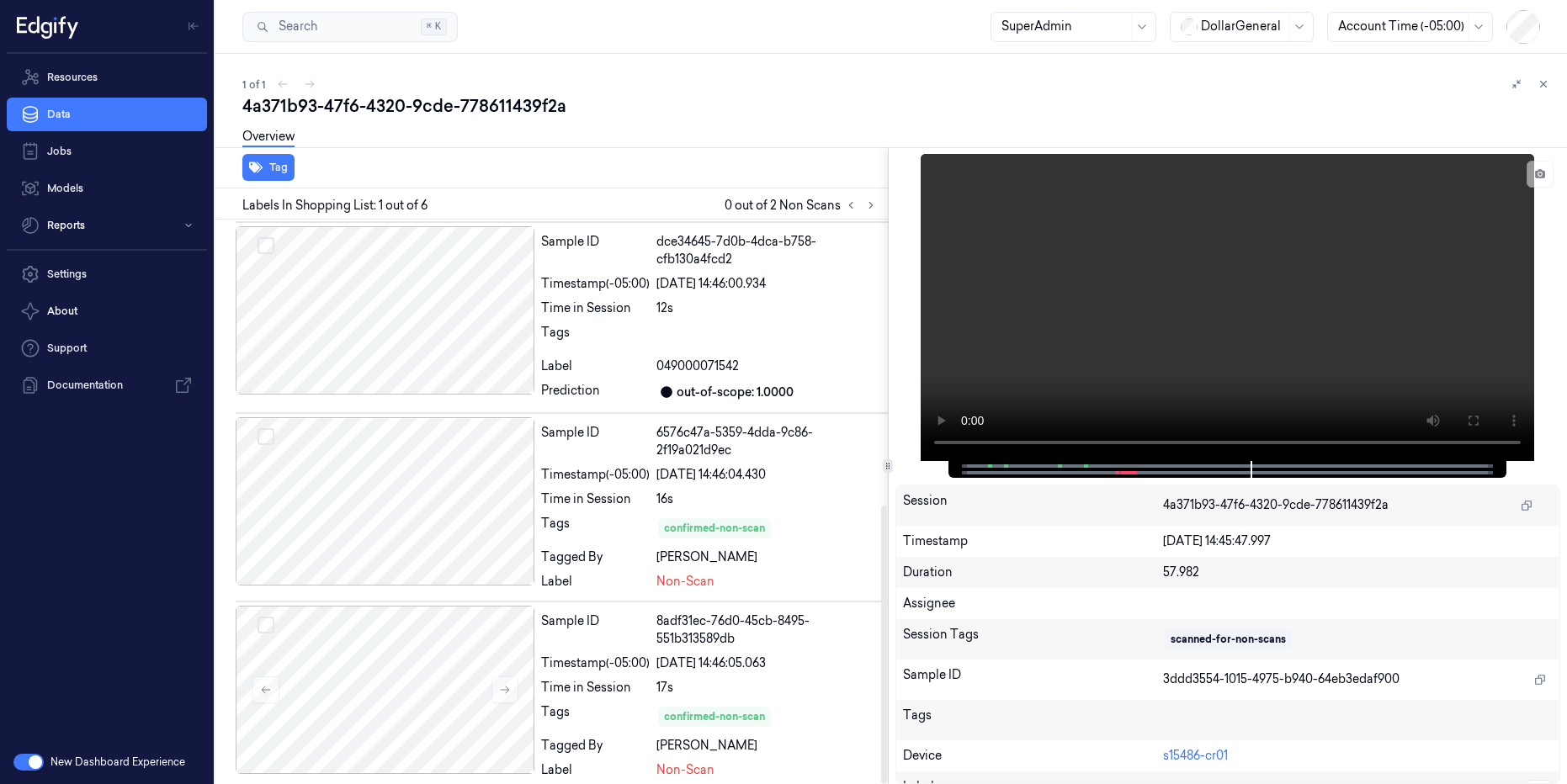
scroll to position [581, 0]
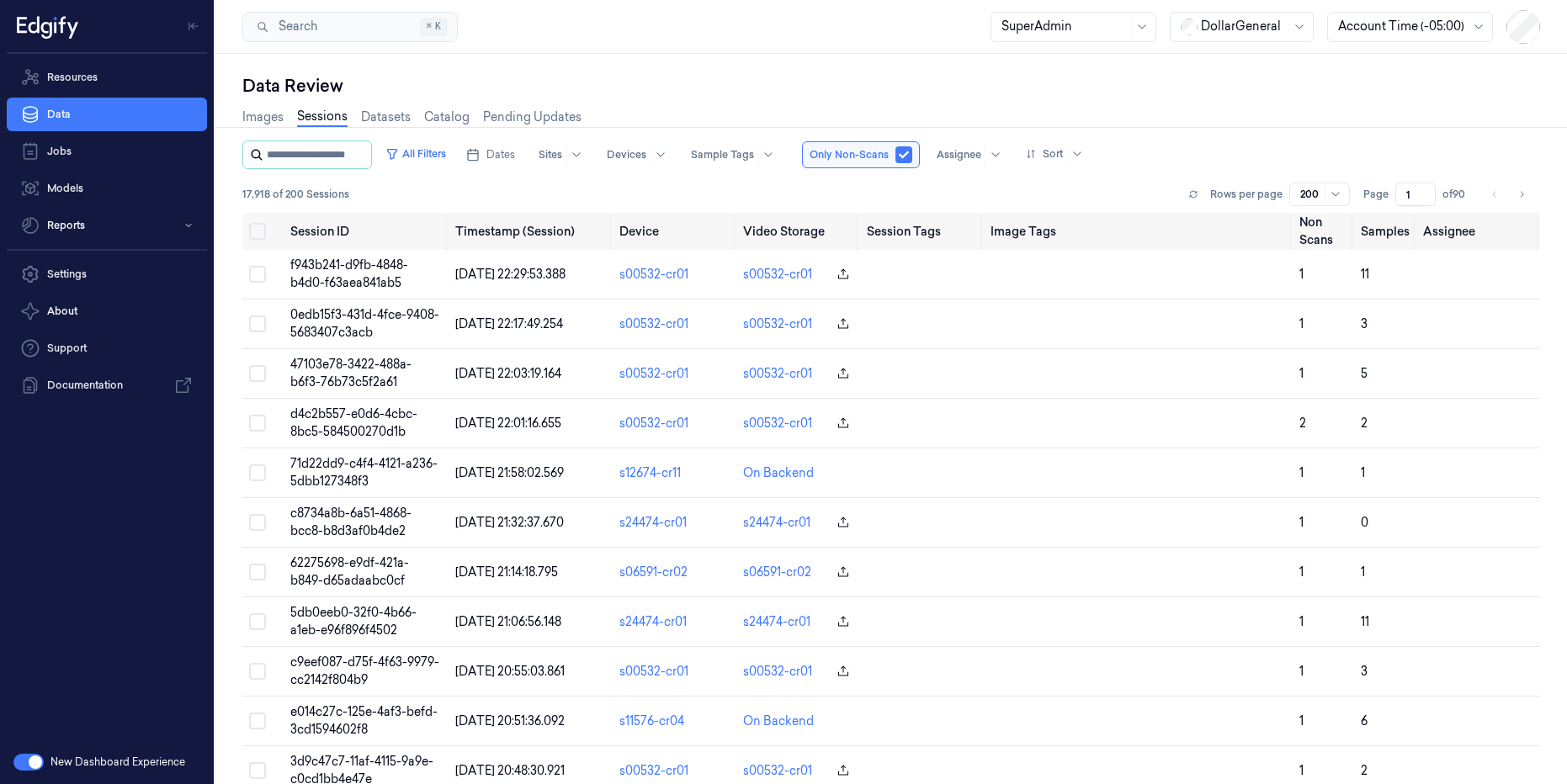
click at [344, 158] on input "string" at bounding box center [317, 155] width 101 height 27
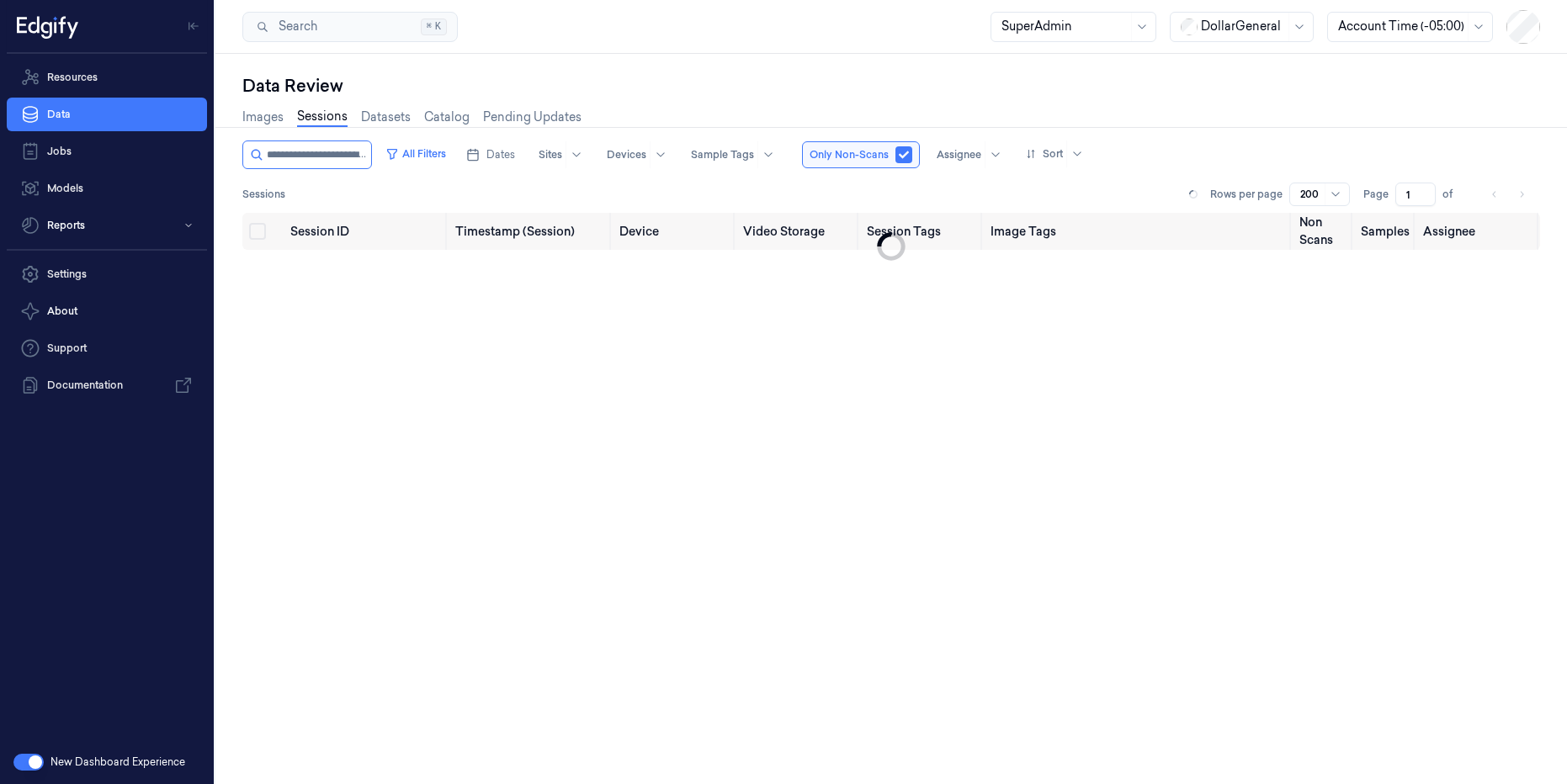
scroll to position [0, 68]
type input "**********"
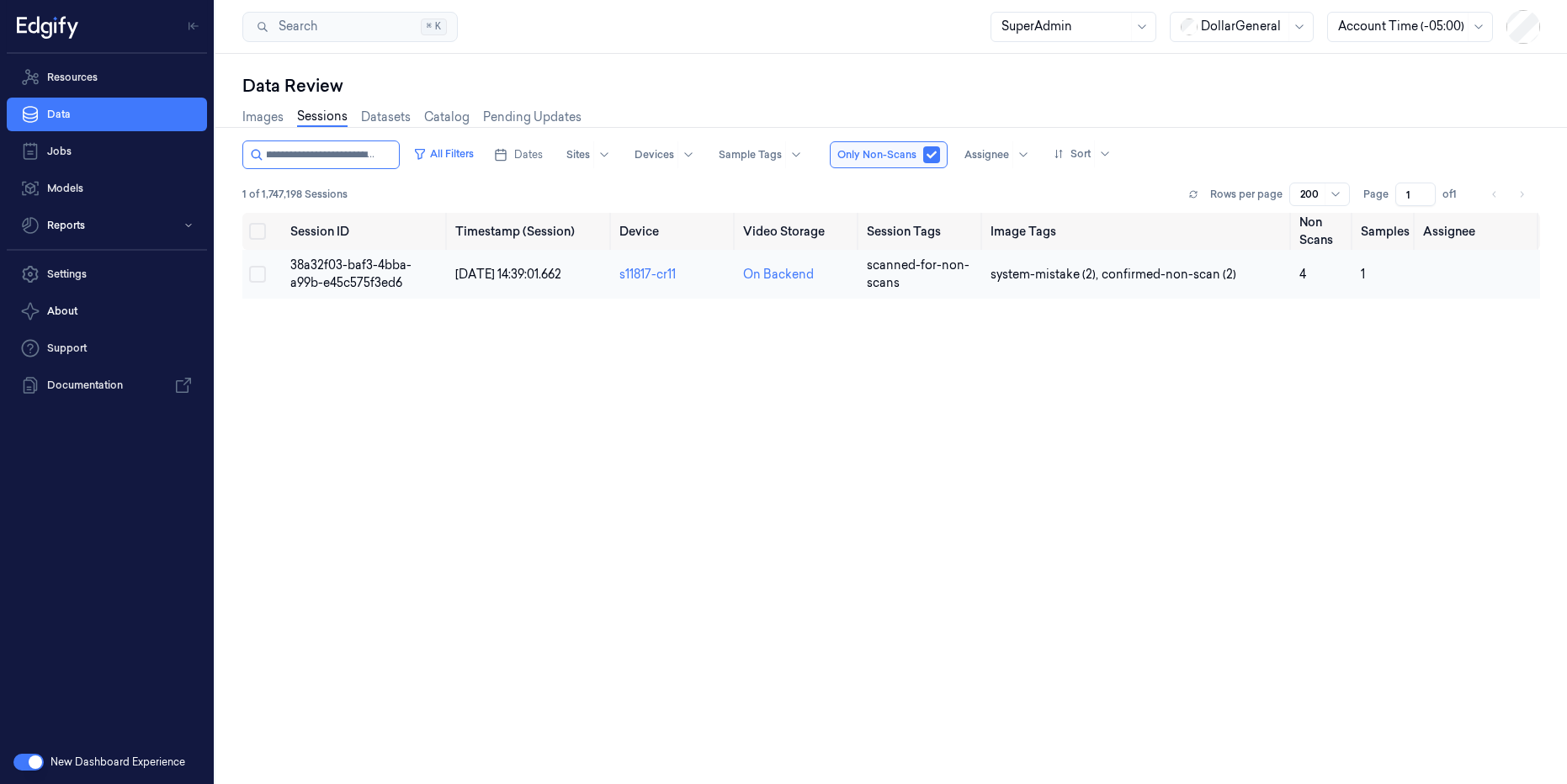
scroll to position [0, 0]
click at [334, 268] on span "38a32f03-baf3-4bba-a99b-e45c575f3ed6" at bounding box center [351, 274] width 121 height 32
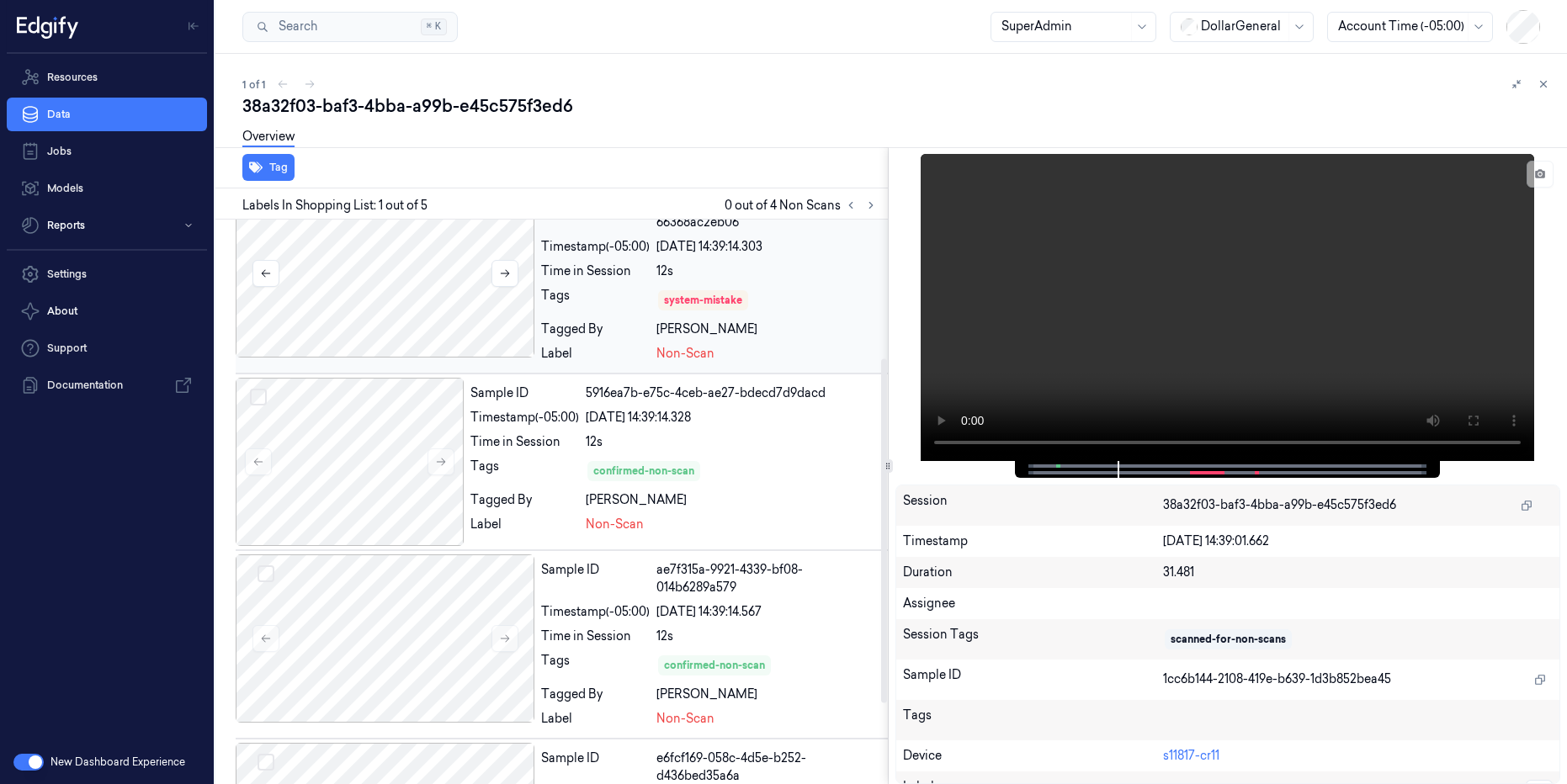
scroll to position [228, 0]
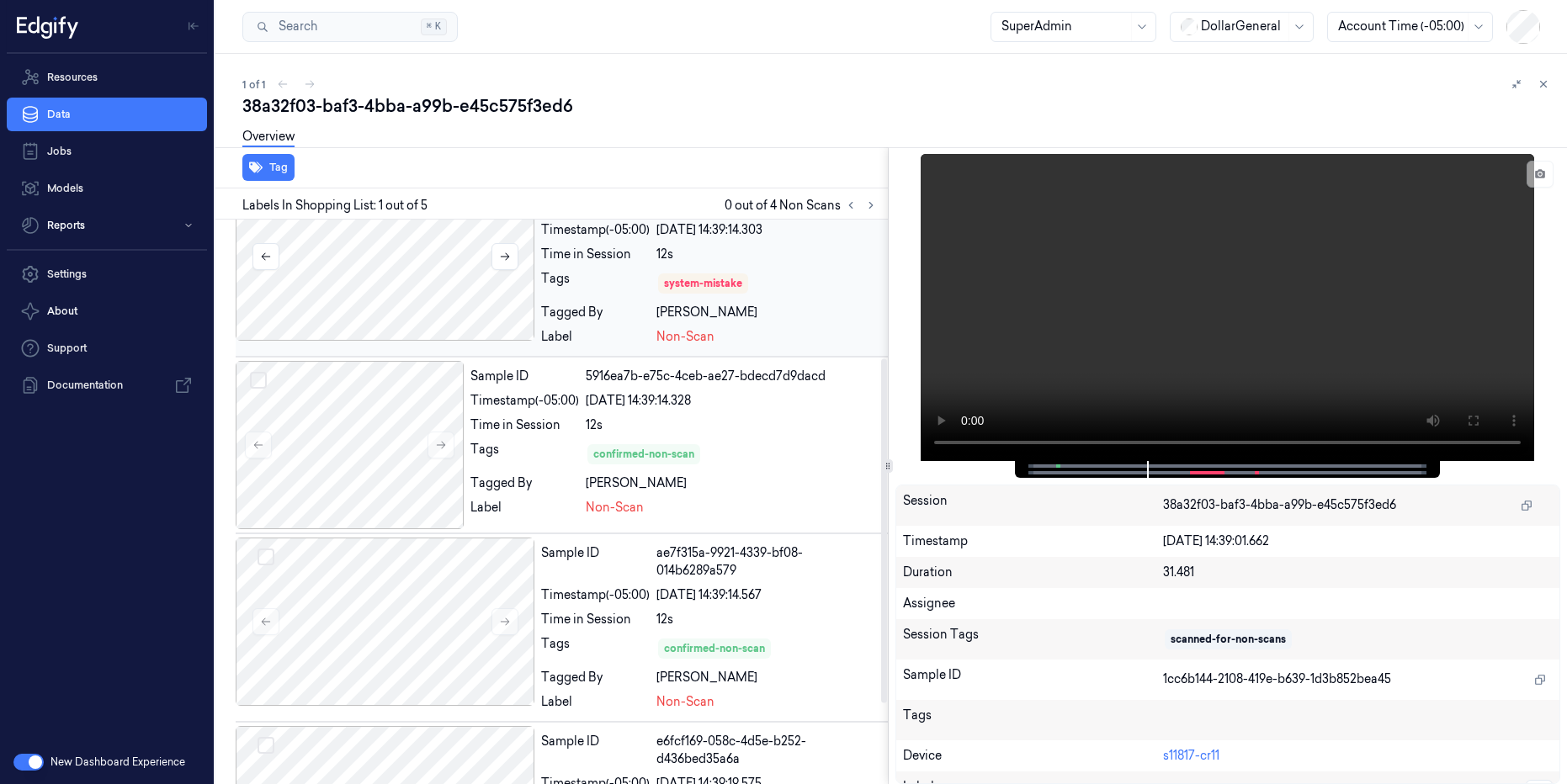
click at [411, 477] on div at bounding box center [350, 444] width 228 height 168
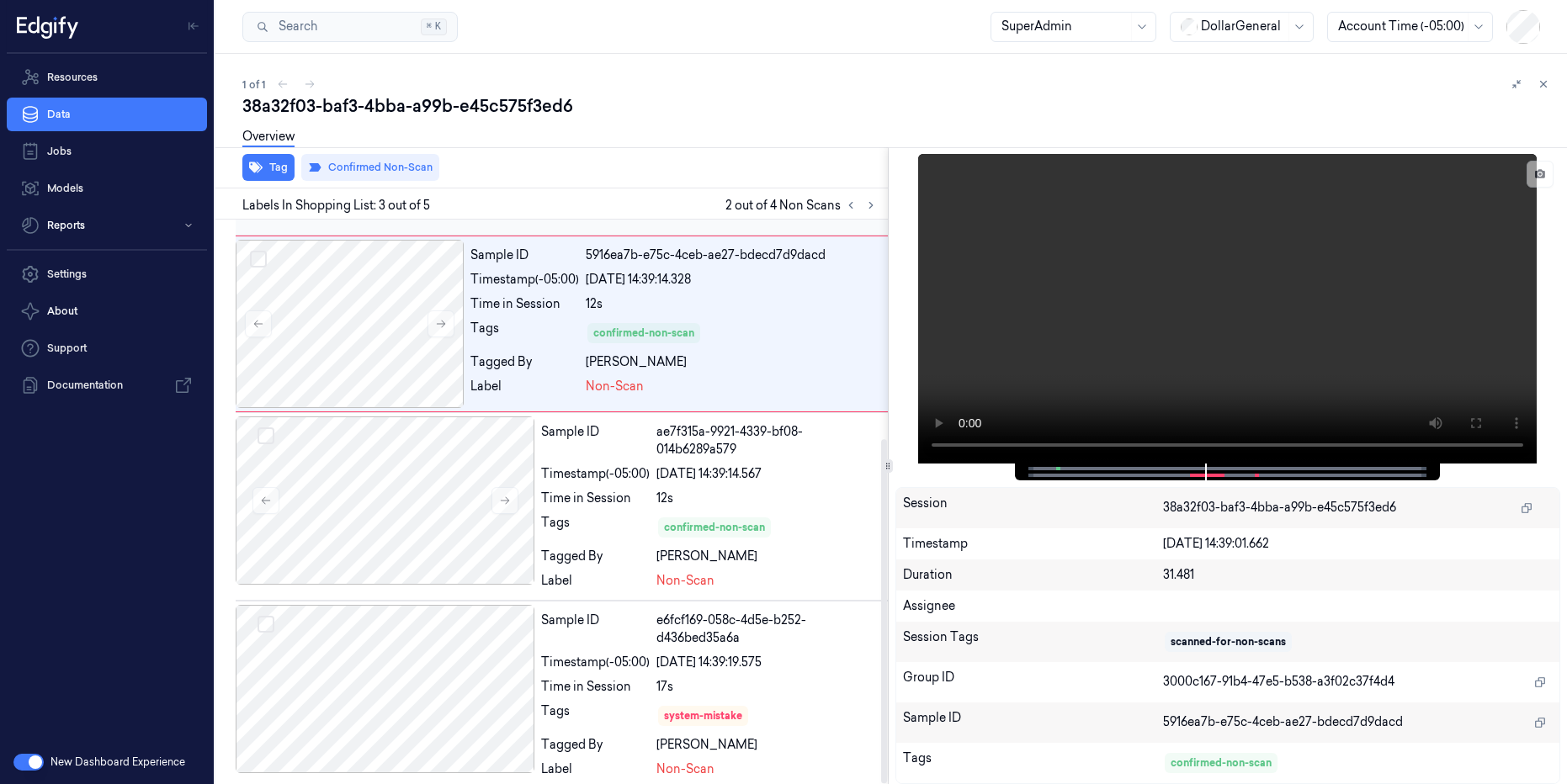
scroll to position [359, 0]
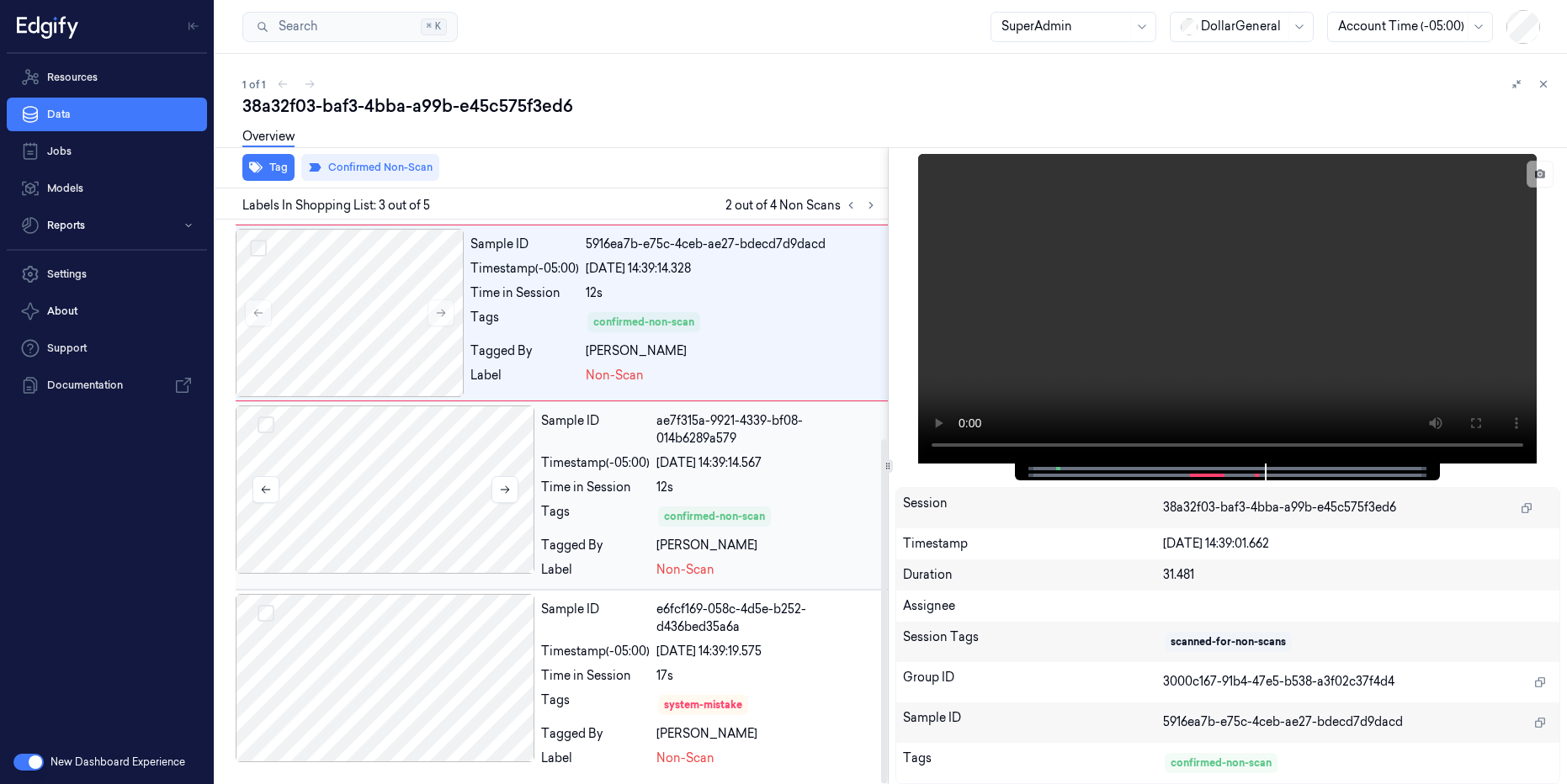
click at [388, 513] on div at bounding box center [385, 489] width 298 height 168
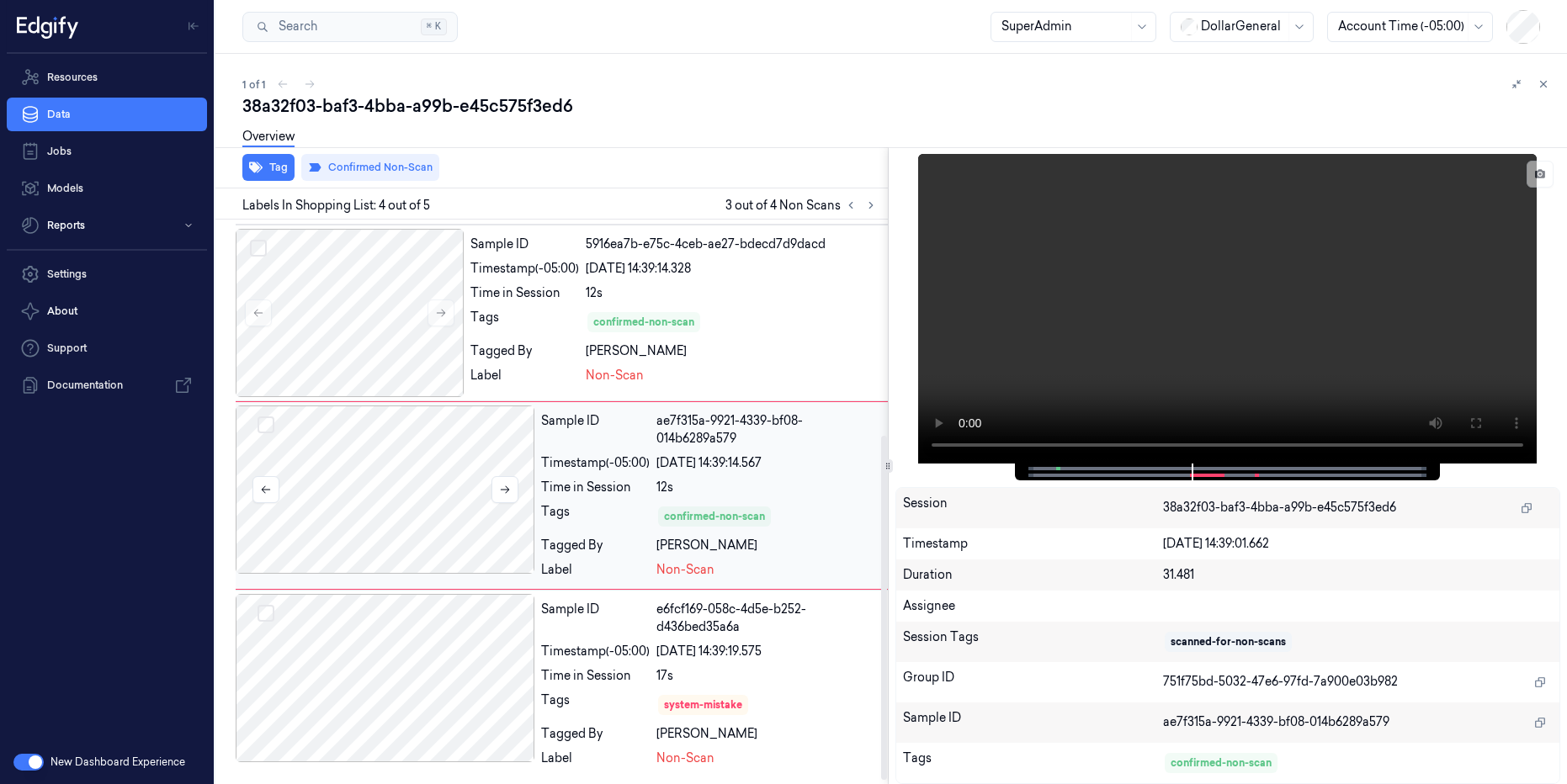
scroll to position [354, 0]
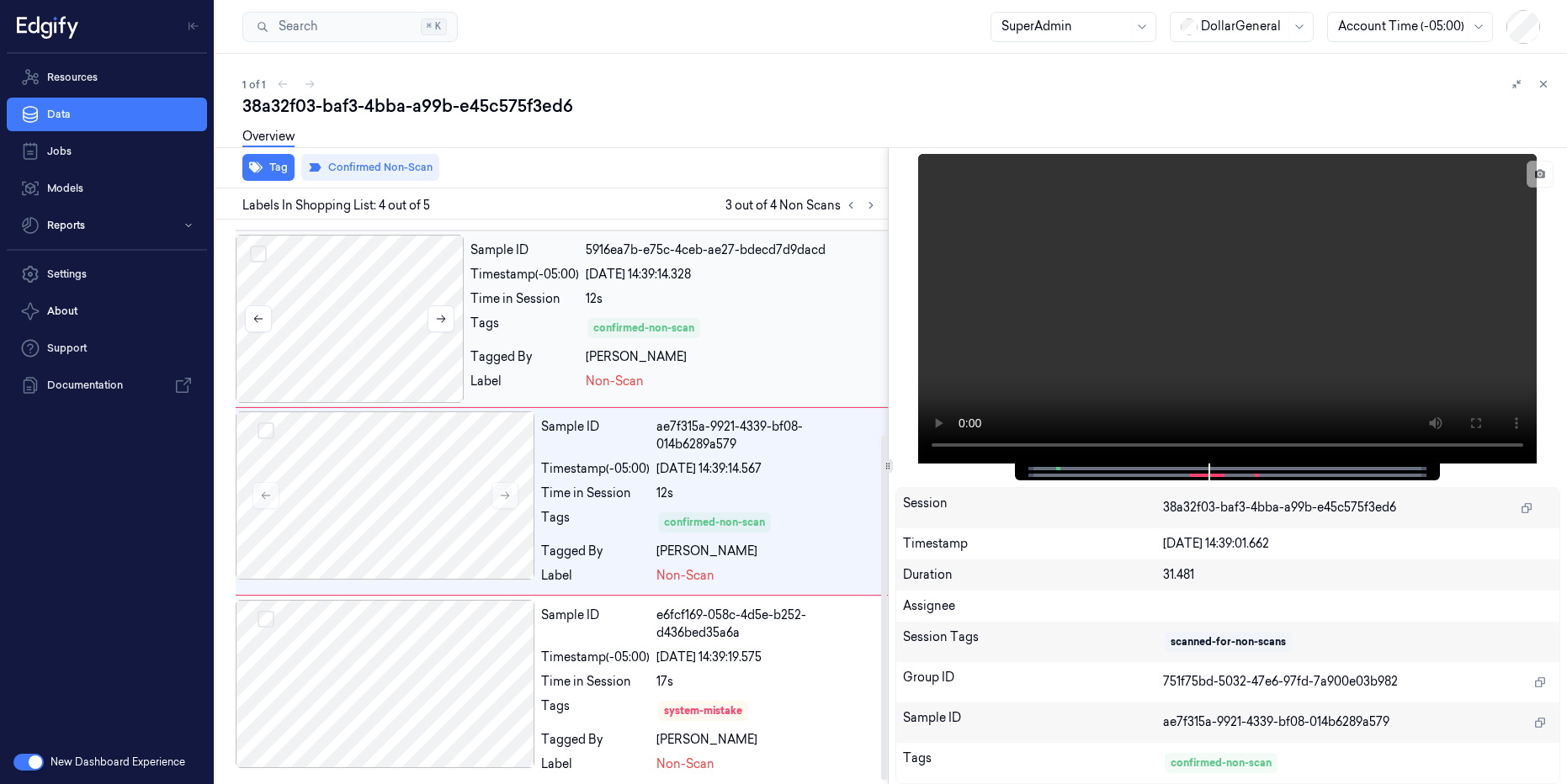
click at [349, 328] on div at bounding box center [350, 318] width 228 height 168
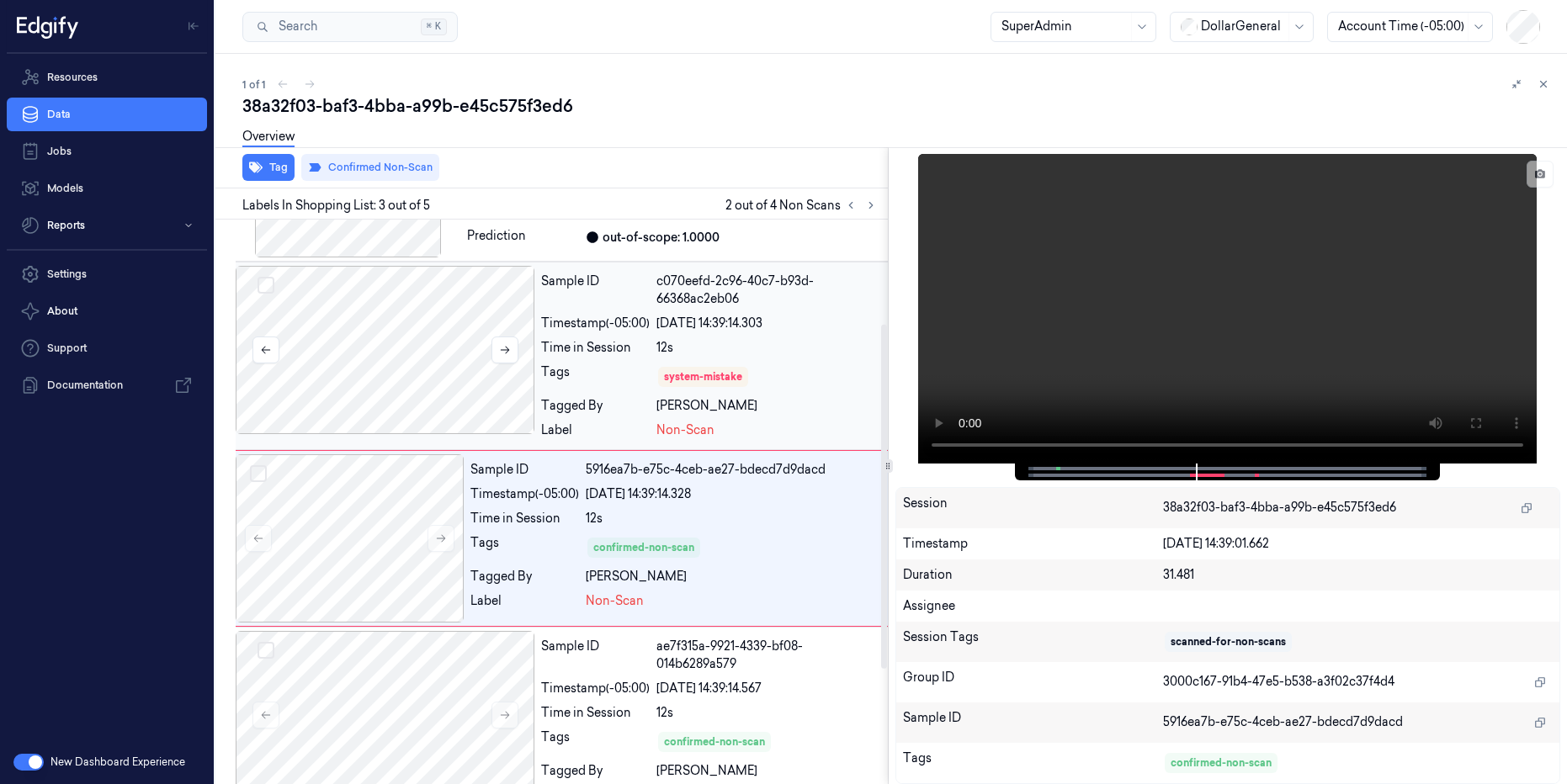
scroll to position [120, 0]
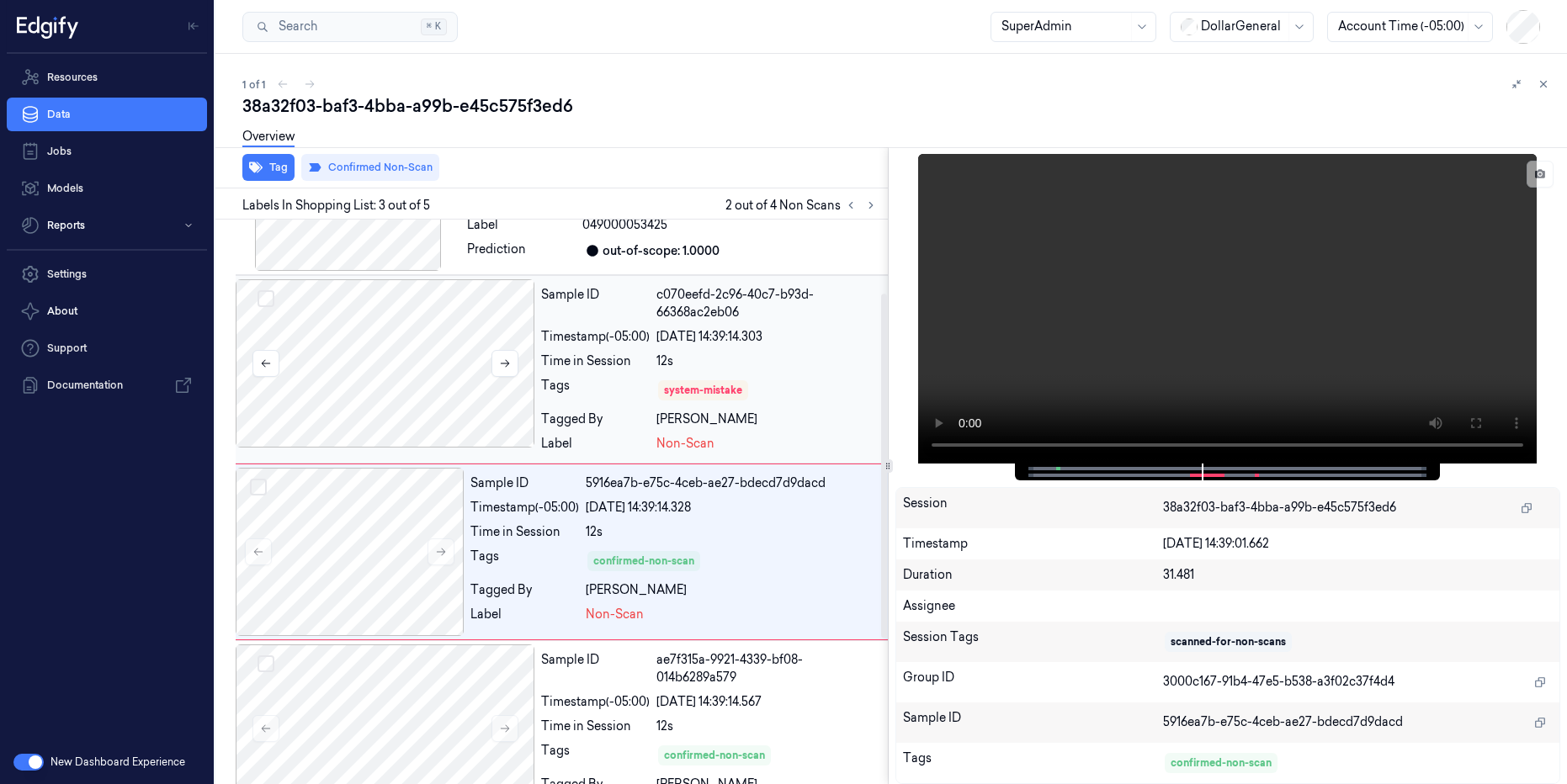
click at [381, 331] on div at bounding box center [385, 363] width 298 height 168
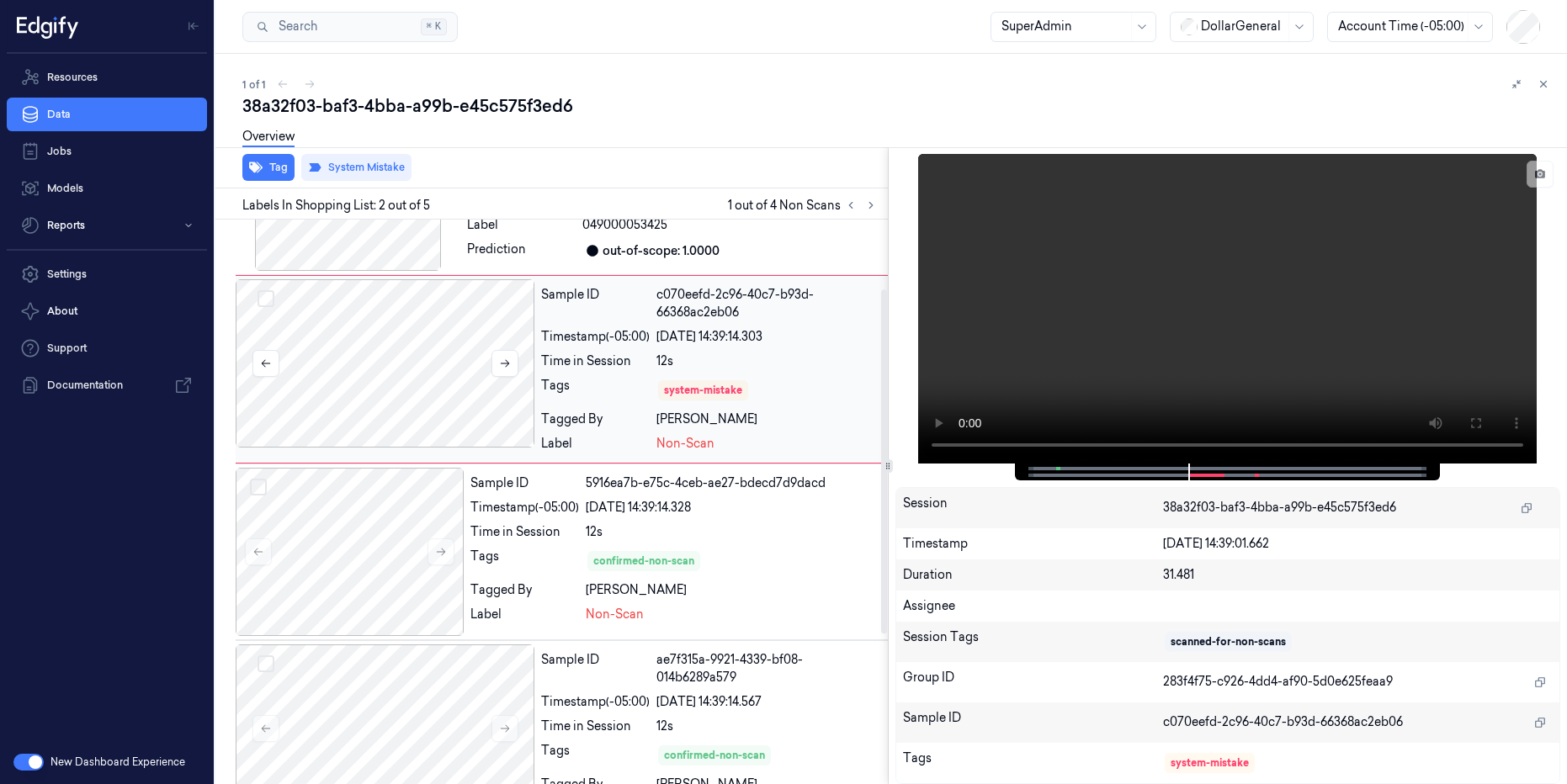
scroll to position [0, 0]
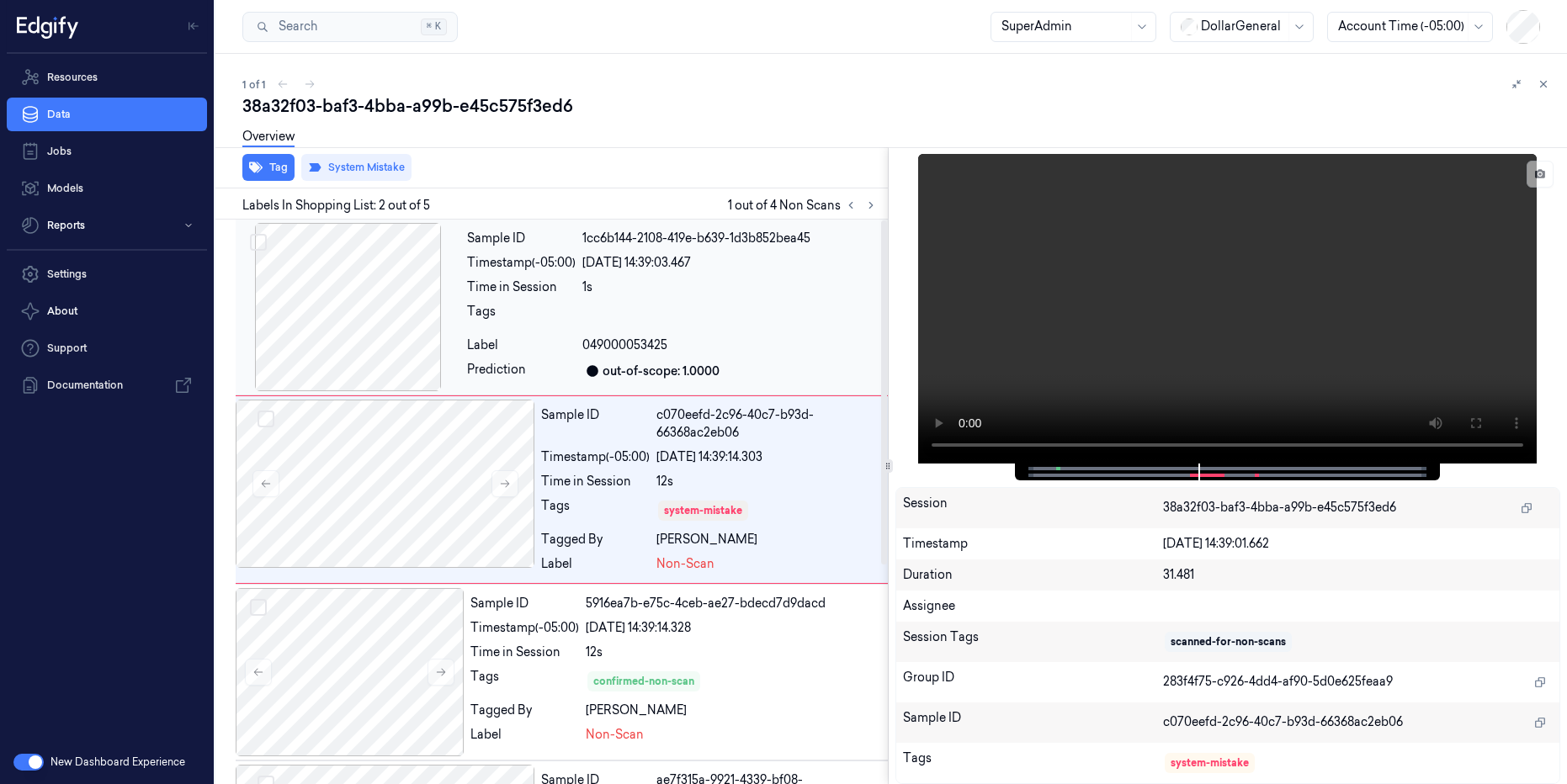
click at [373, 308] on div at bounding box center [348, 307] width 225 height 168
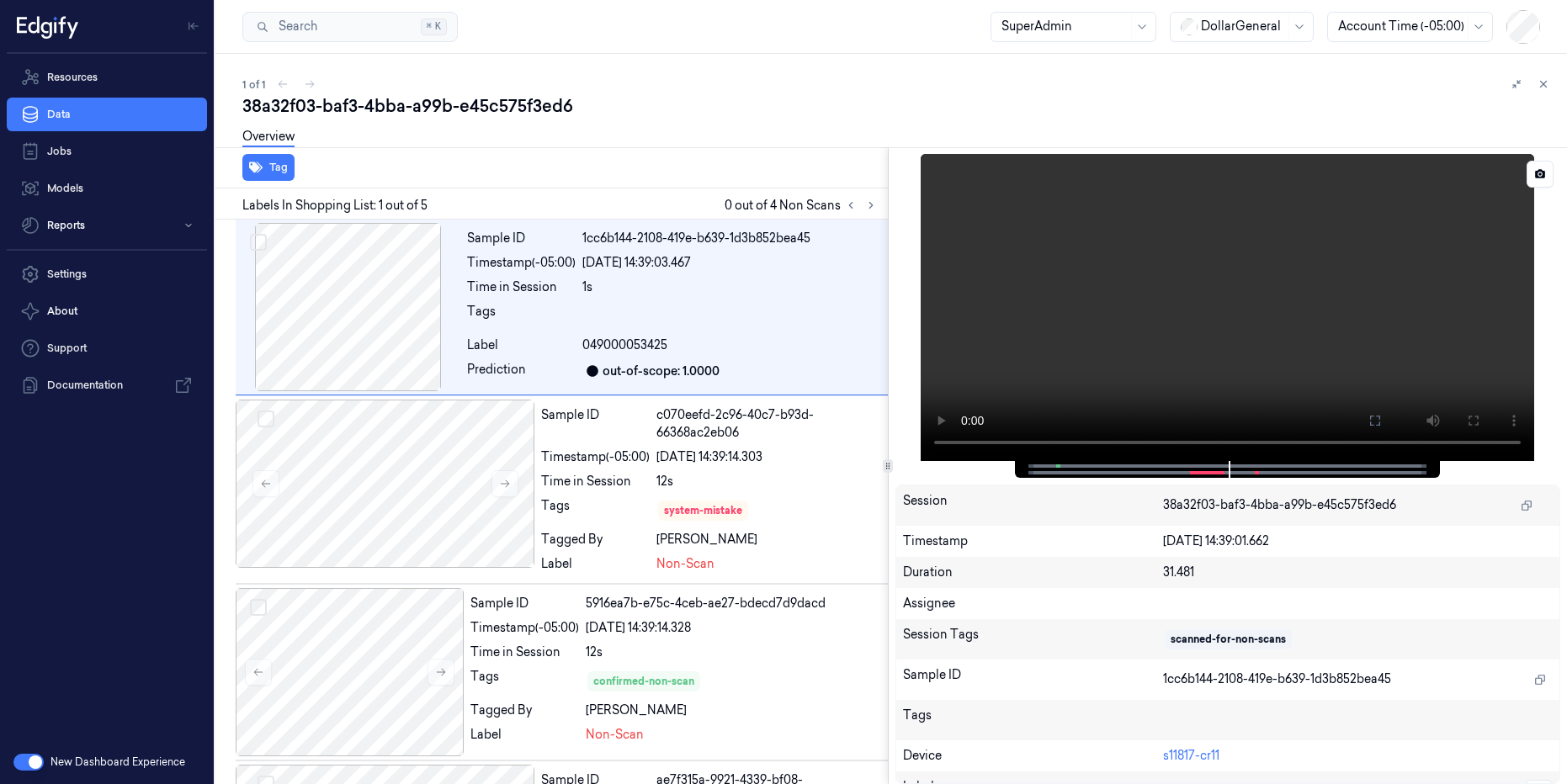
click at [1034, 467] on div at bounding box center [1226, 470] width 390 height 17
click at [1546, 89] on icon at bounding box center [1543, 84] width 12 height 12
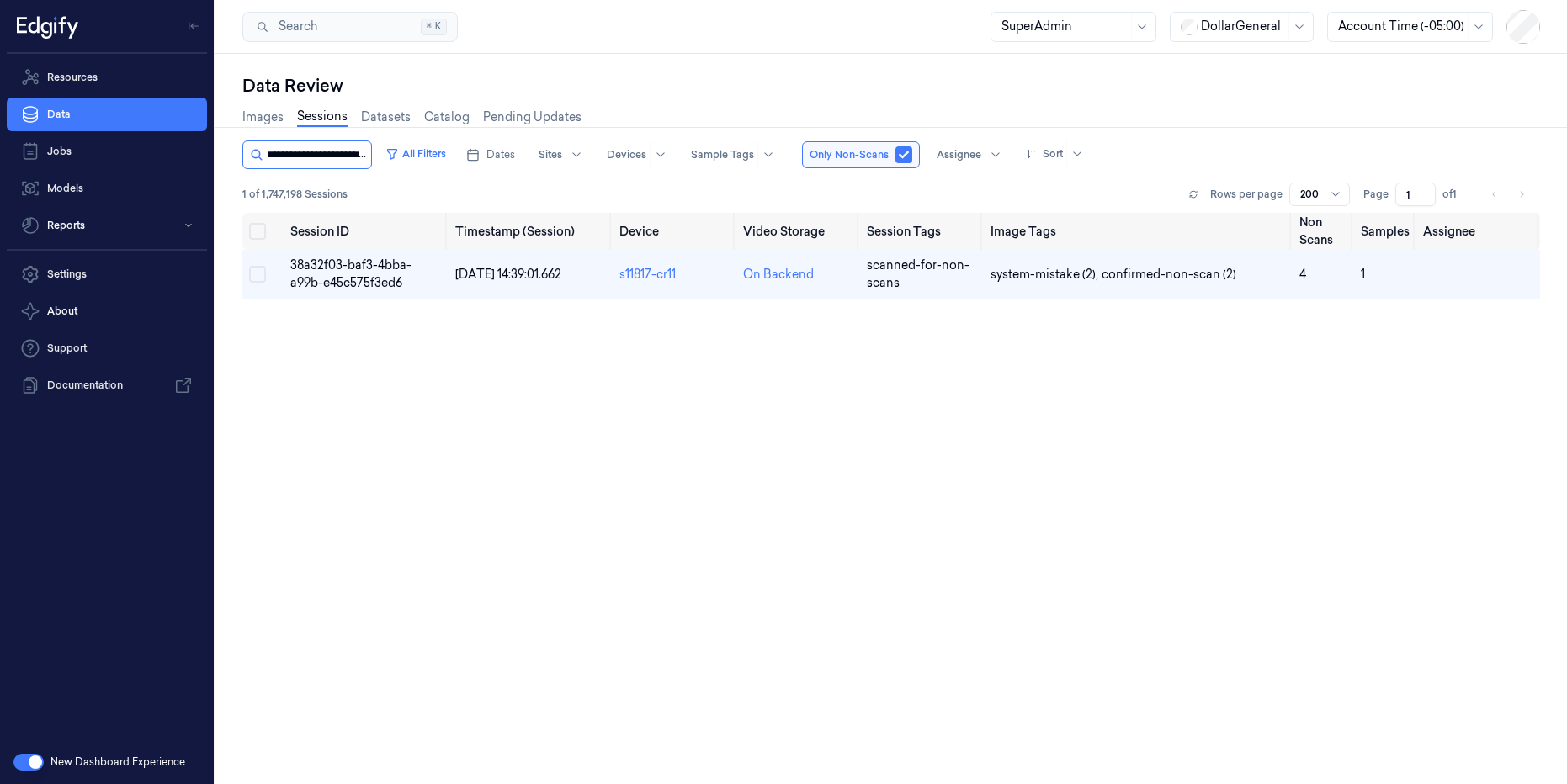
click at [359, 153] on input "string" at bounding box center [317, 155] width 101 height 27
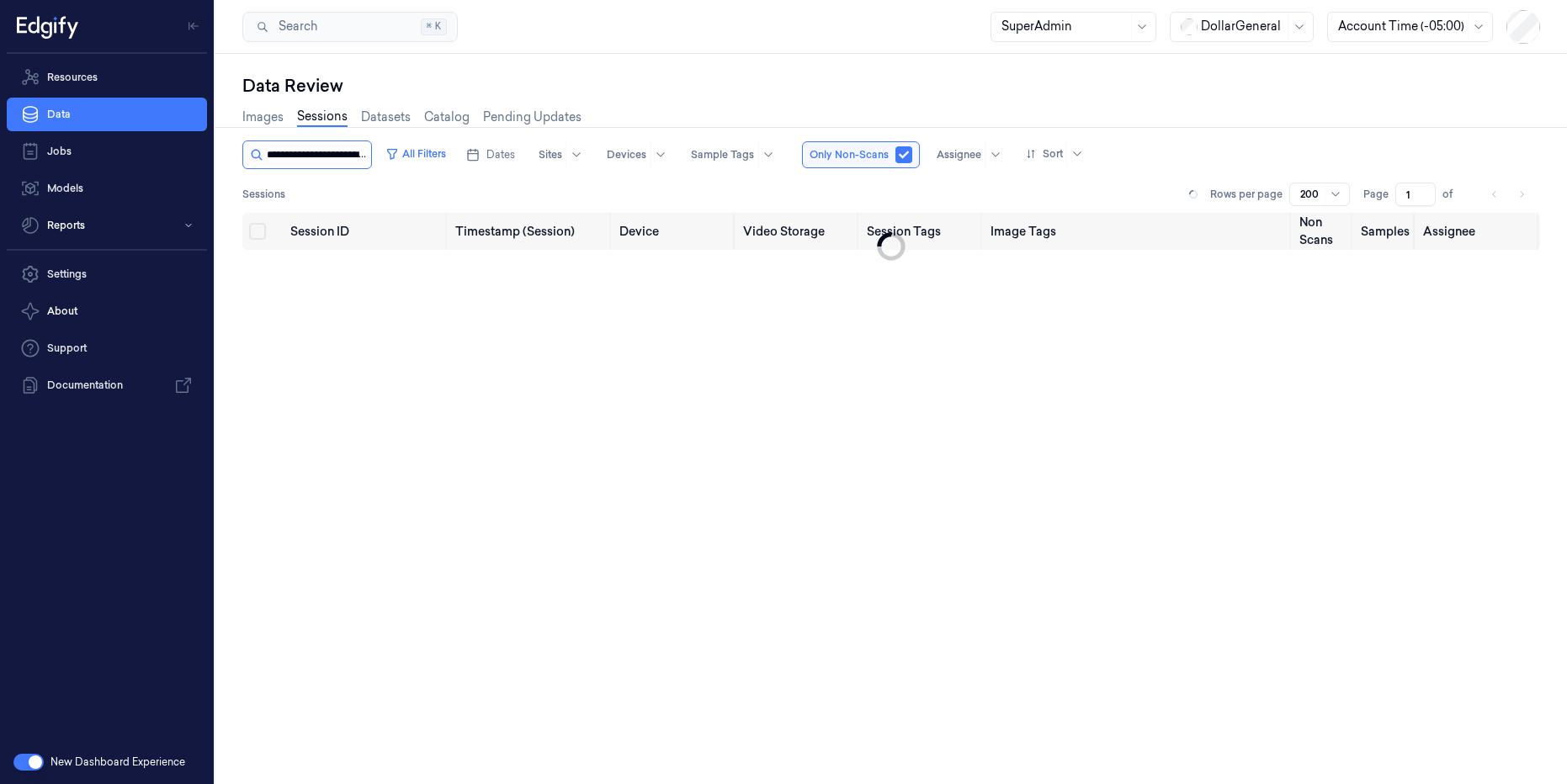
scroll to position [0, 62]
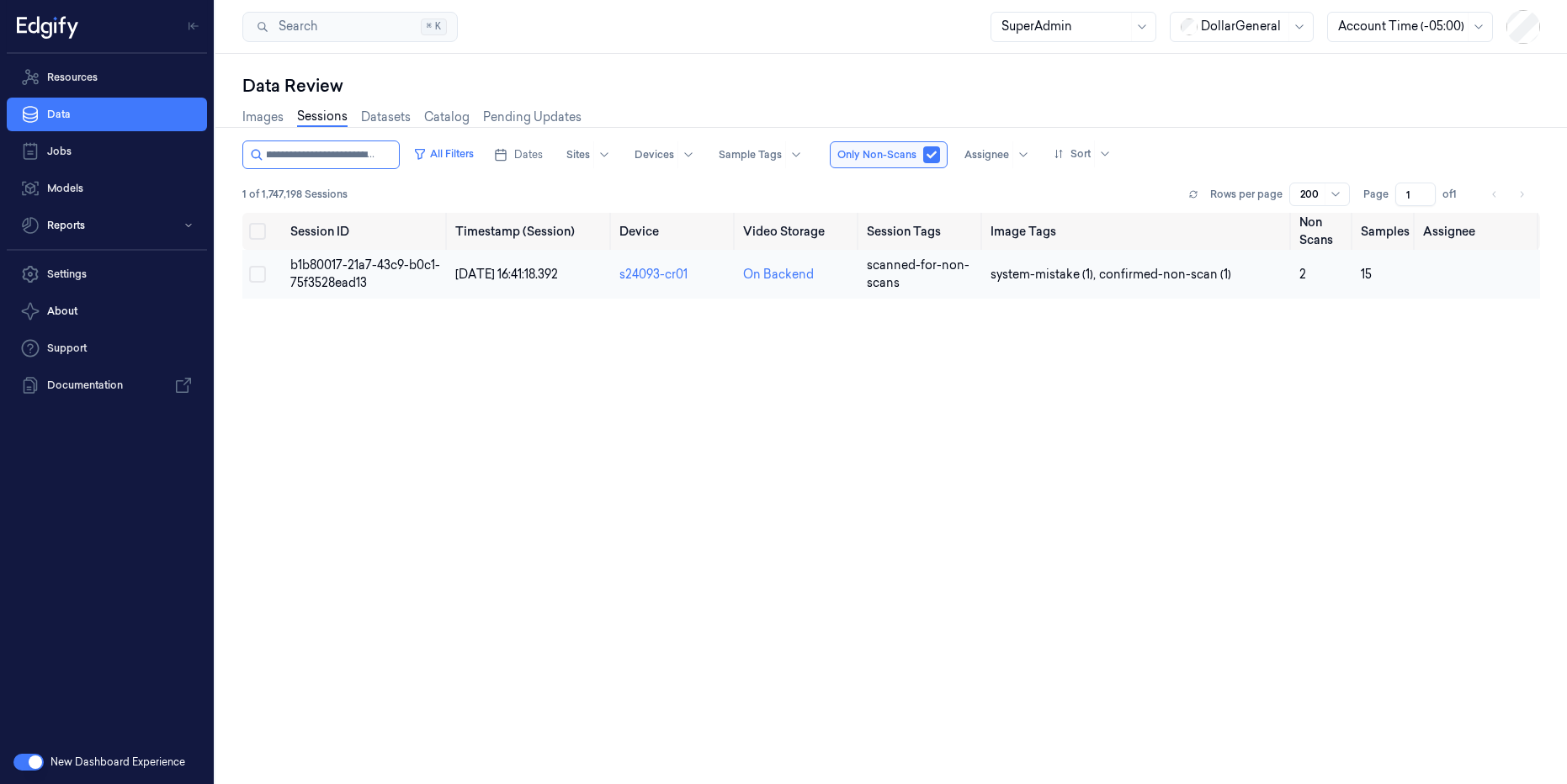
type input "**********"
click at [355, 275] on span "b1b80017-21a7-43c9-b0c1-75f3528ead13" at bounding box center [366, 274] width 150 height 32
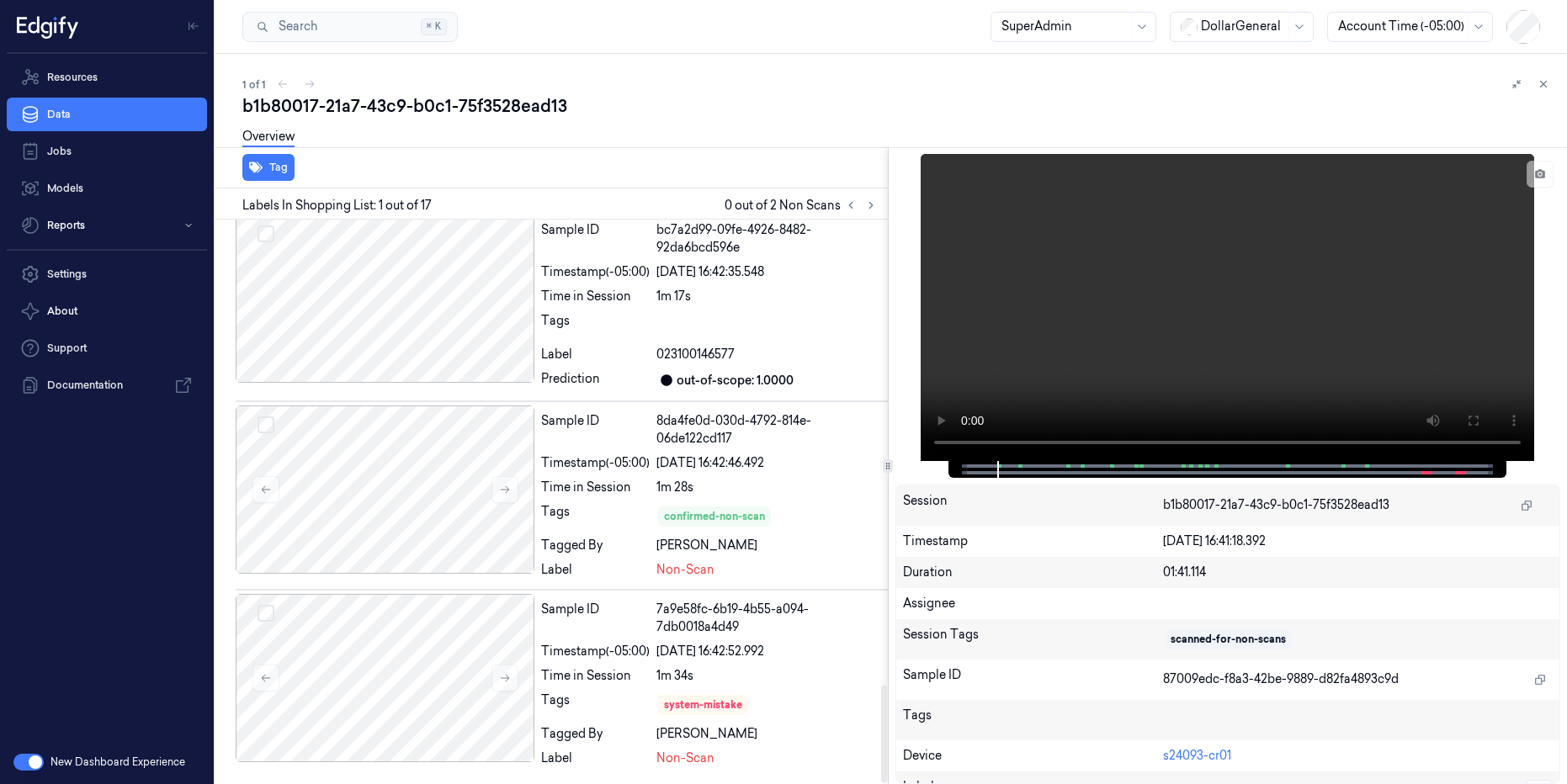
scroll to position [2685, 0]
click at [419, 470] on div at bounding box center [385, 489] width 298 height 168
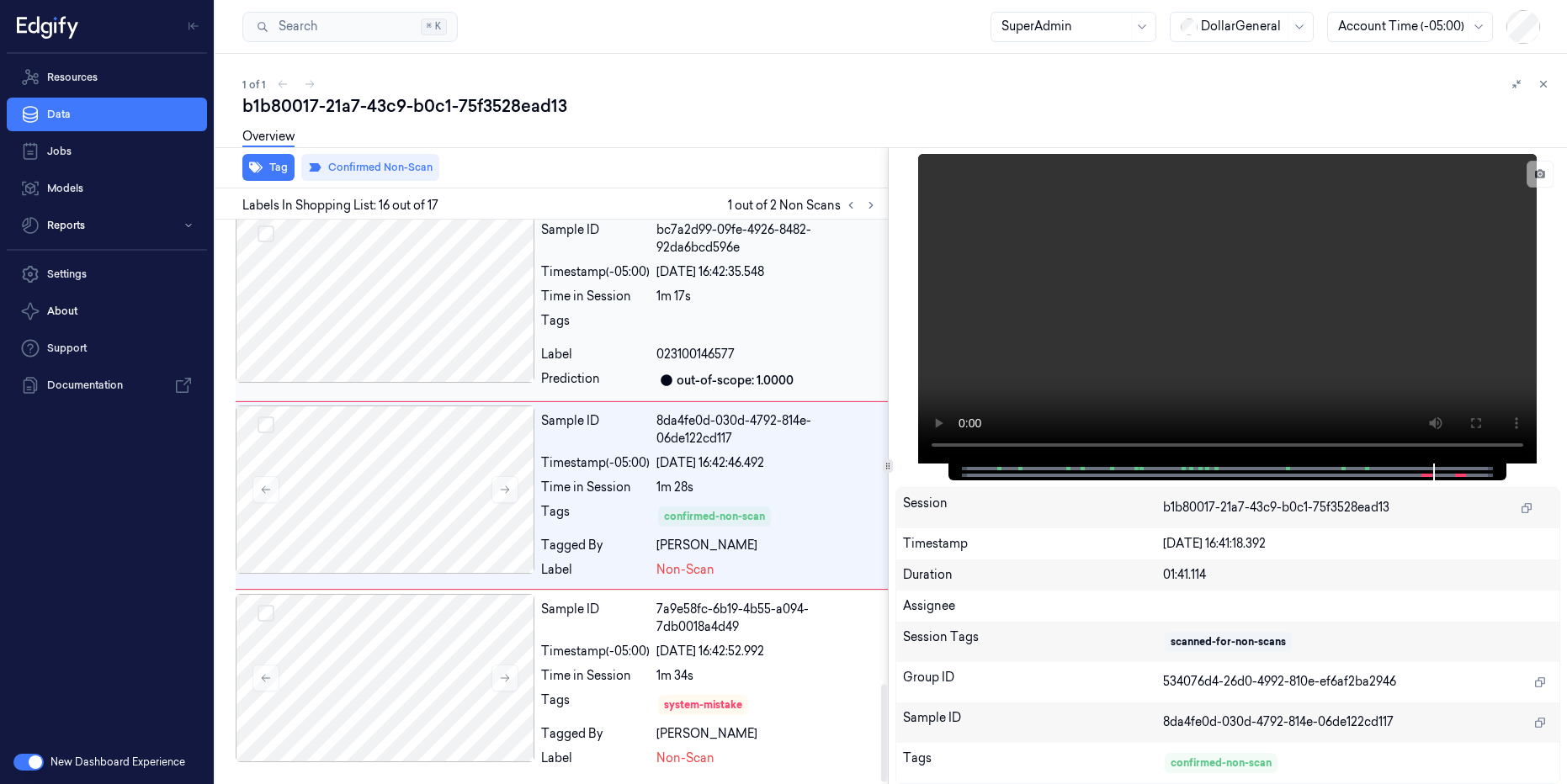
click at [426, 340] on div at bounding box center [385, 298] width 298 height 168
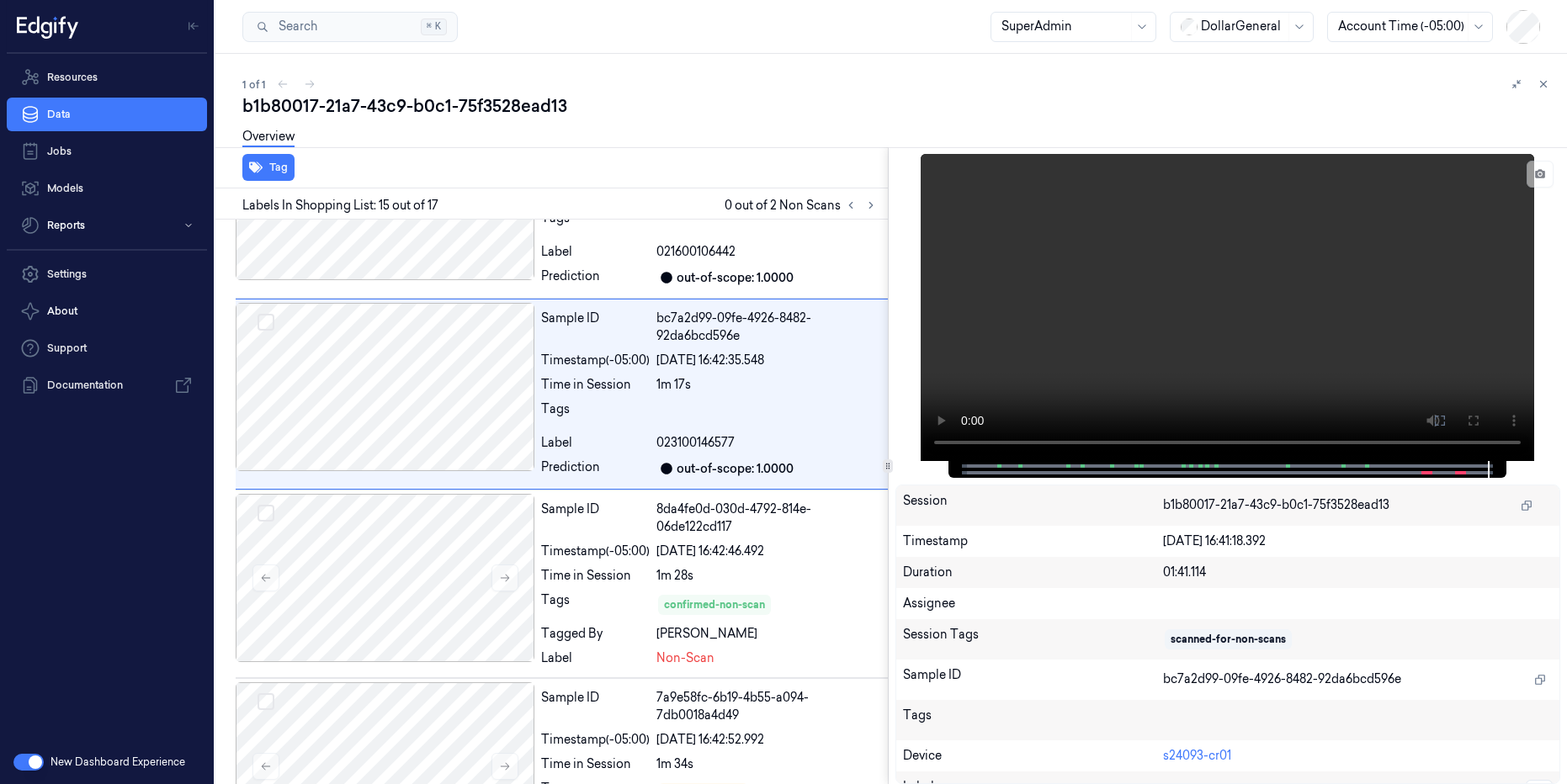
scroll to position [2489, 0]
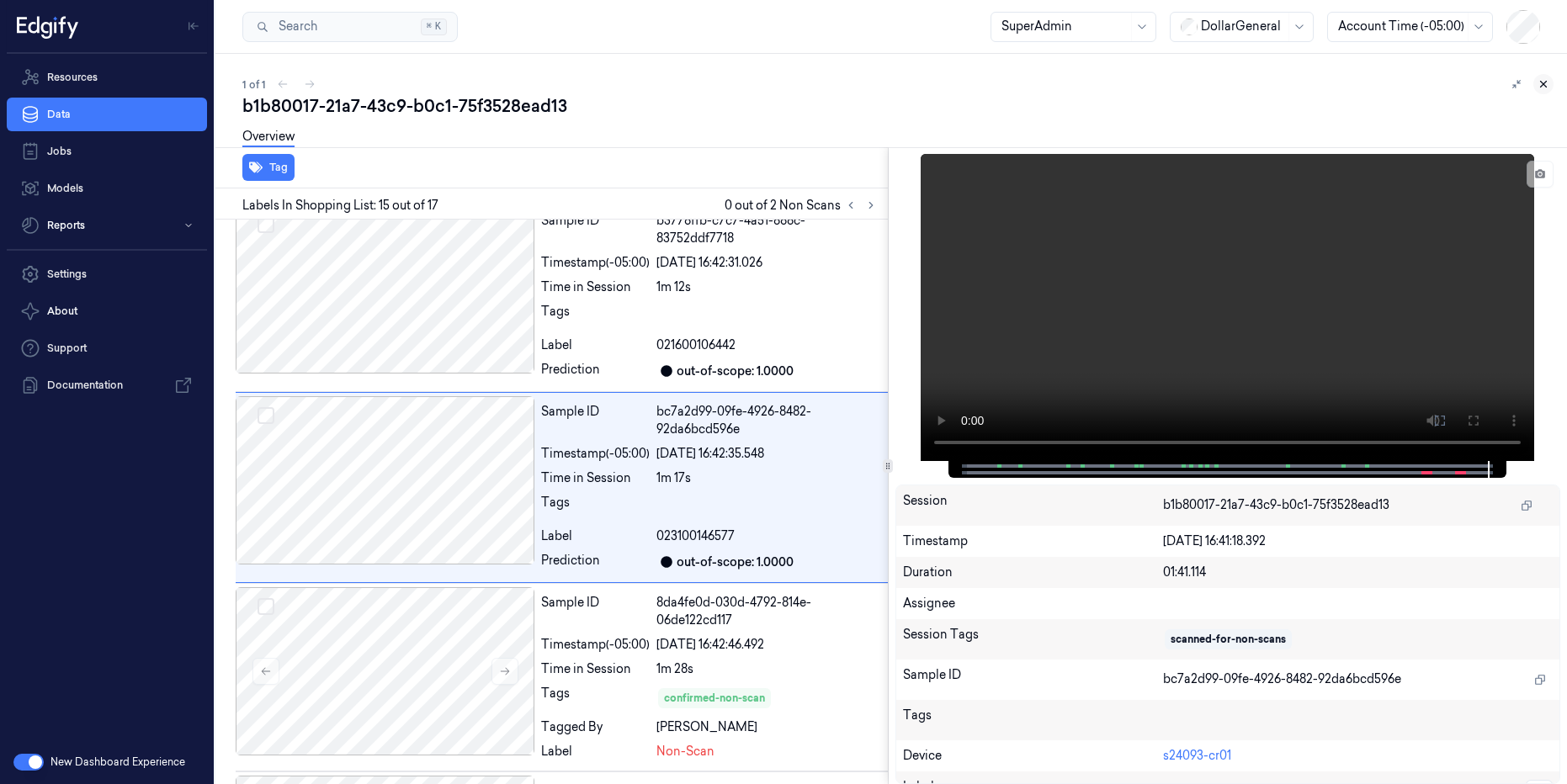
click at [1538, 80] on icon at bounding box center [1543, 84] width 12 height 12
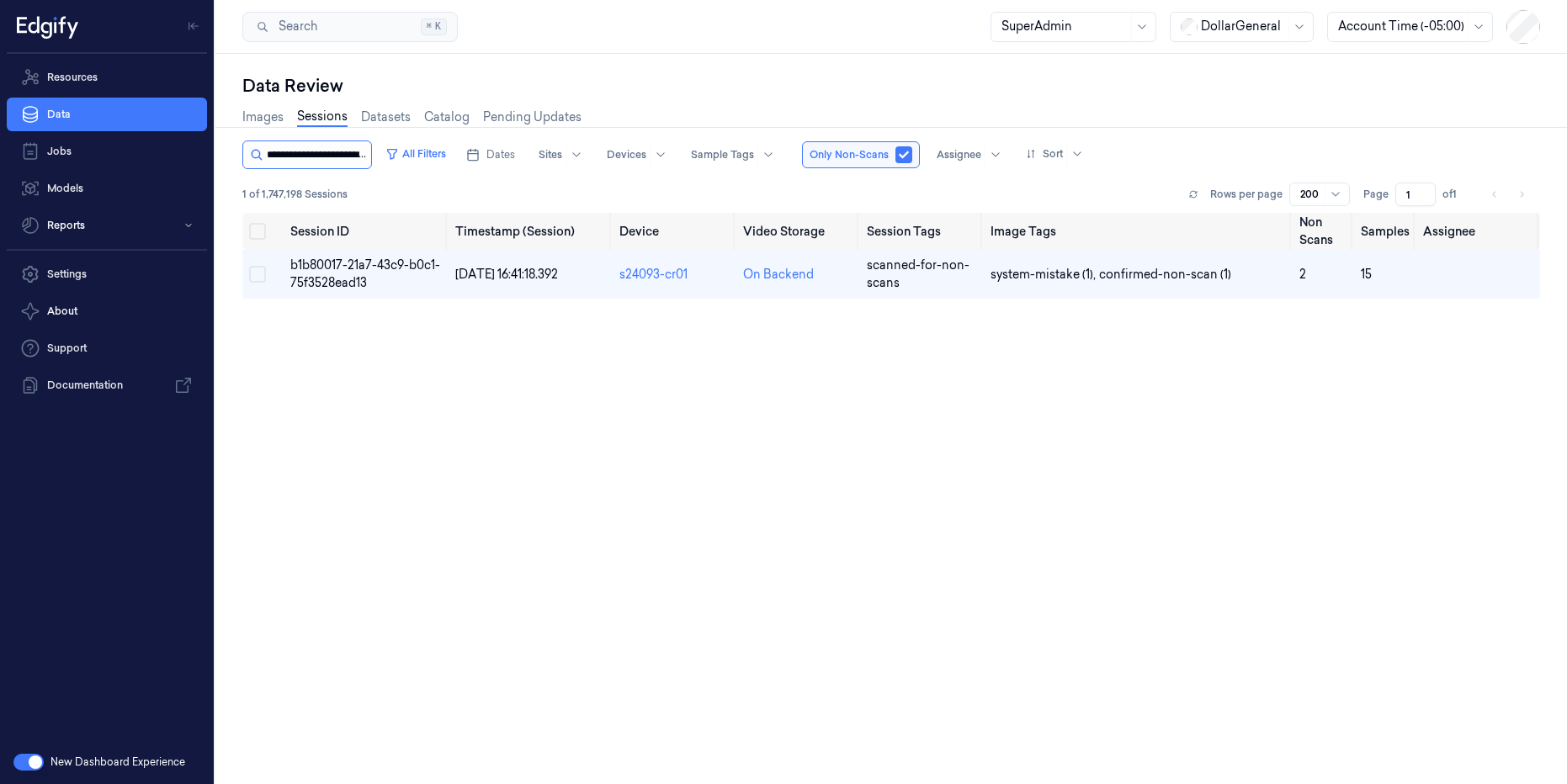
click at [356, 159] on input "string" at bounding box center [317, 155] width 101 height 27
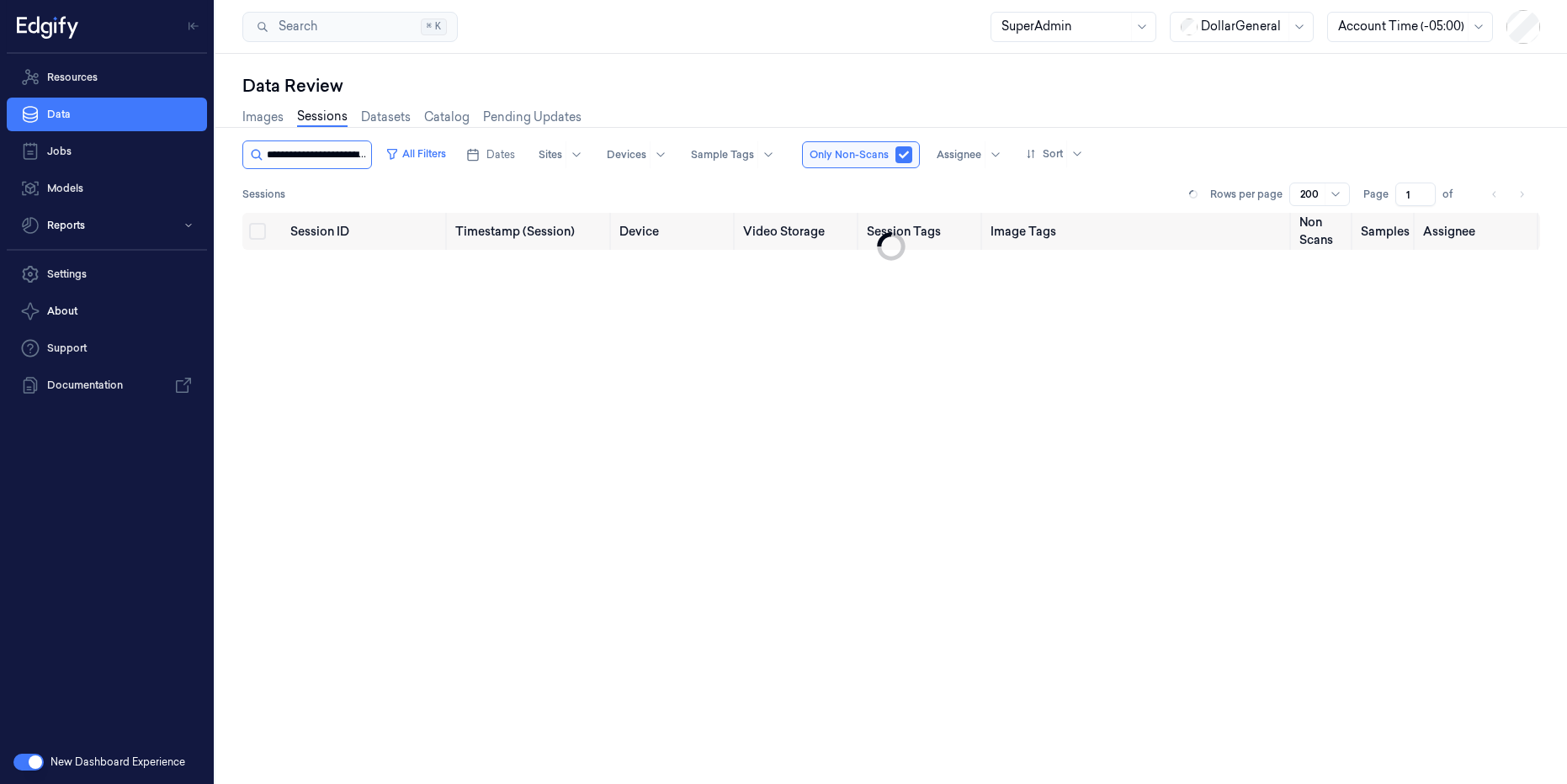
scroll to position [0, 71]
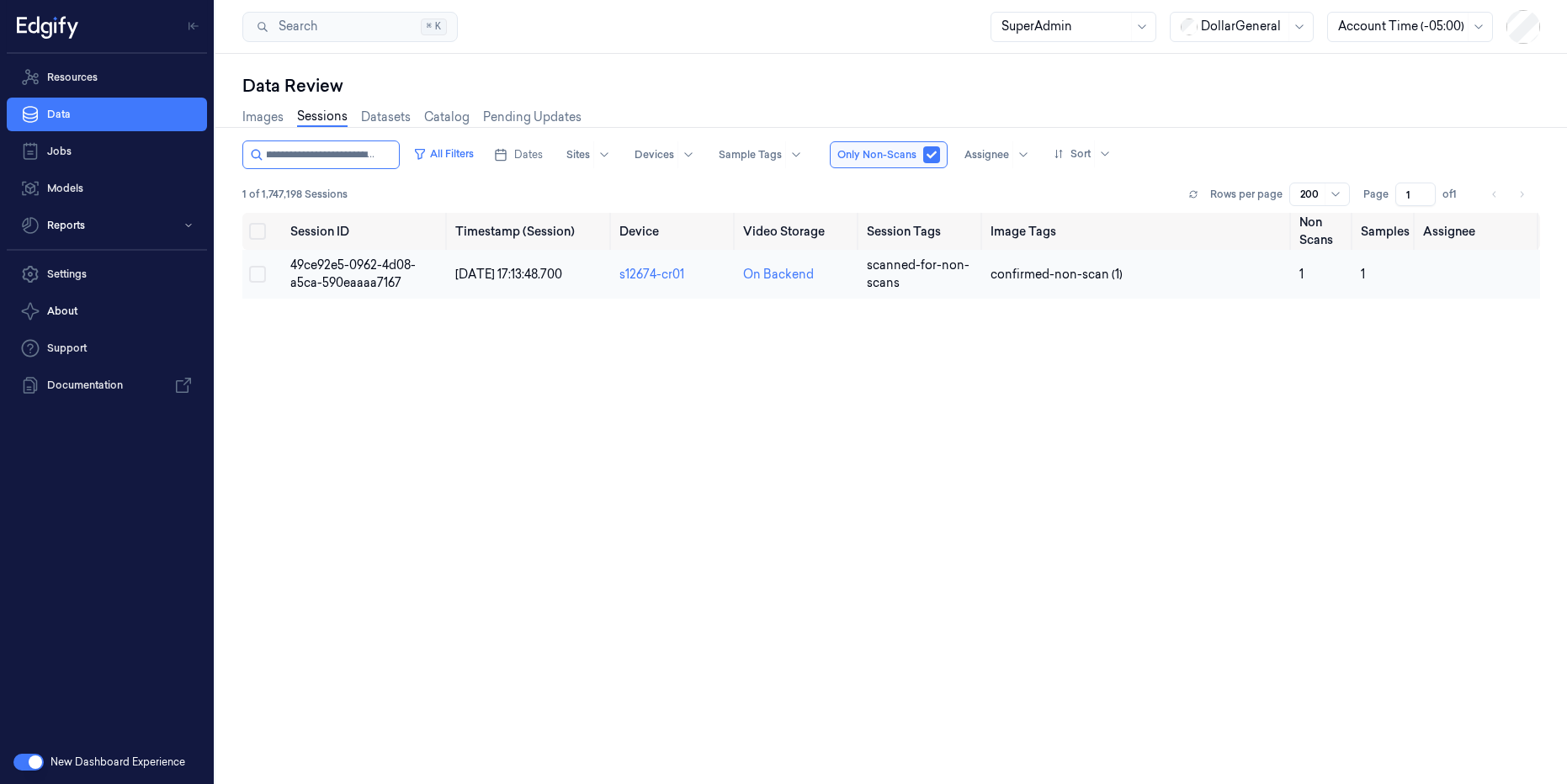
type input "**********"
click at [340, 285] on span "49ce92e5-0962-4d08-a5ca-590eaaaa7167" at bounding box center [353, 274] width 125 height 32
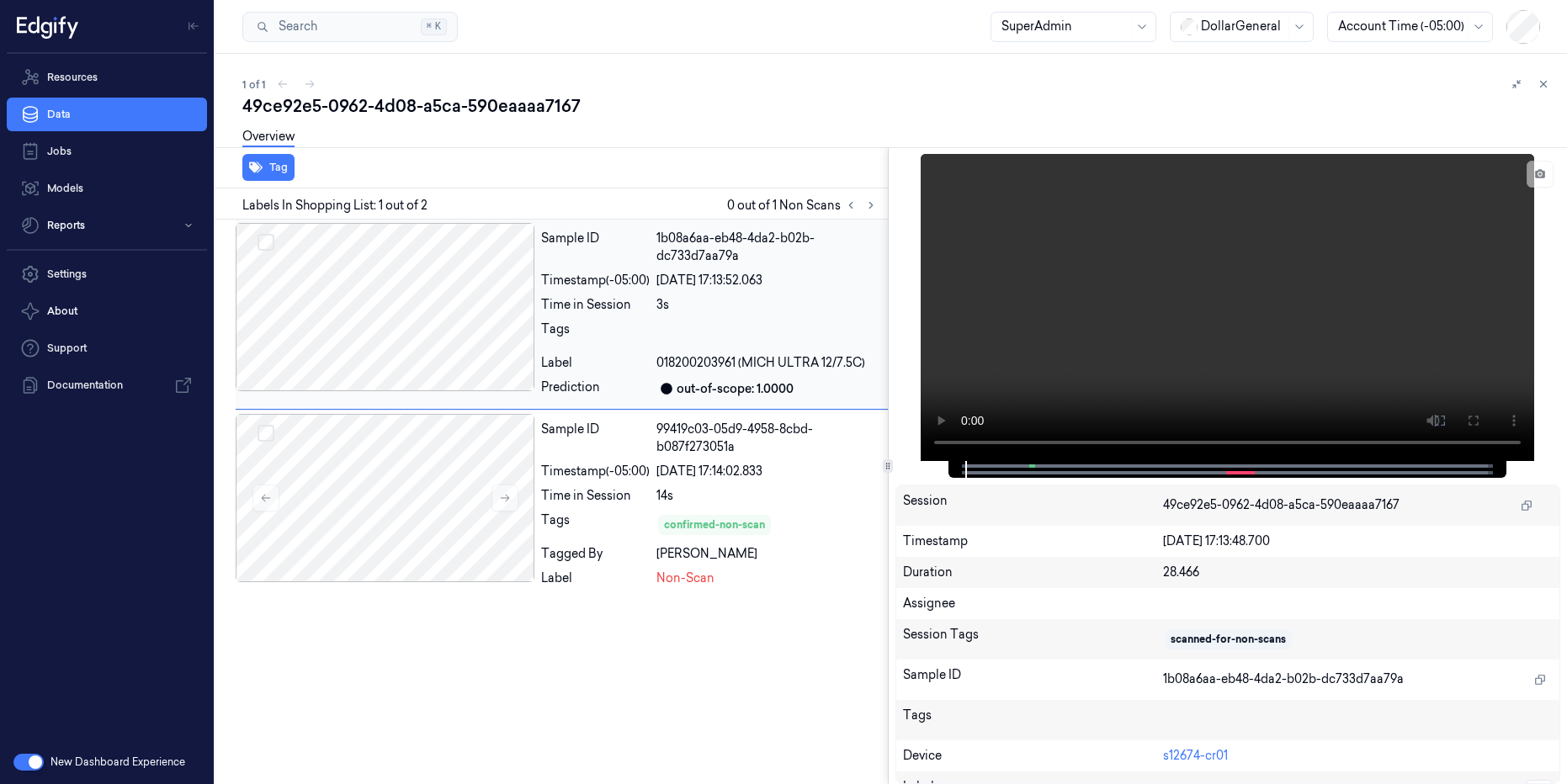
click at [408, 282] on div at bounding box center [385, 307] width 298 height 168
click at [429, 493] on div at bounding box center [385, 498] width 298 height 168
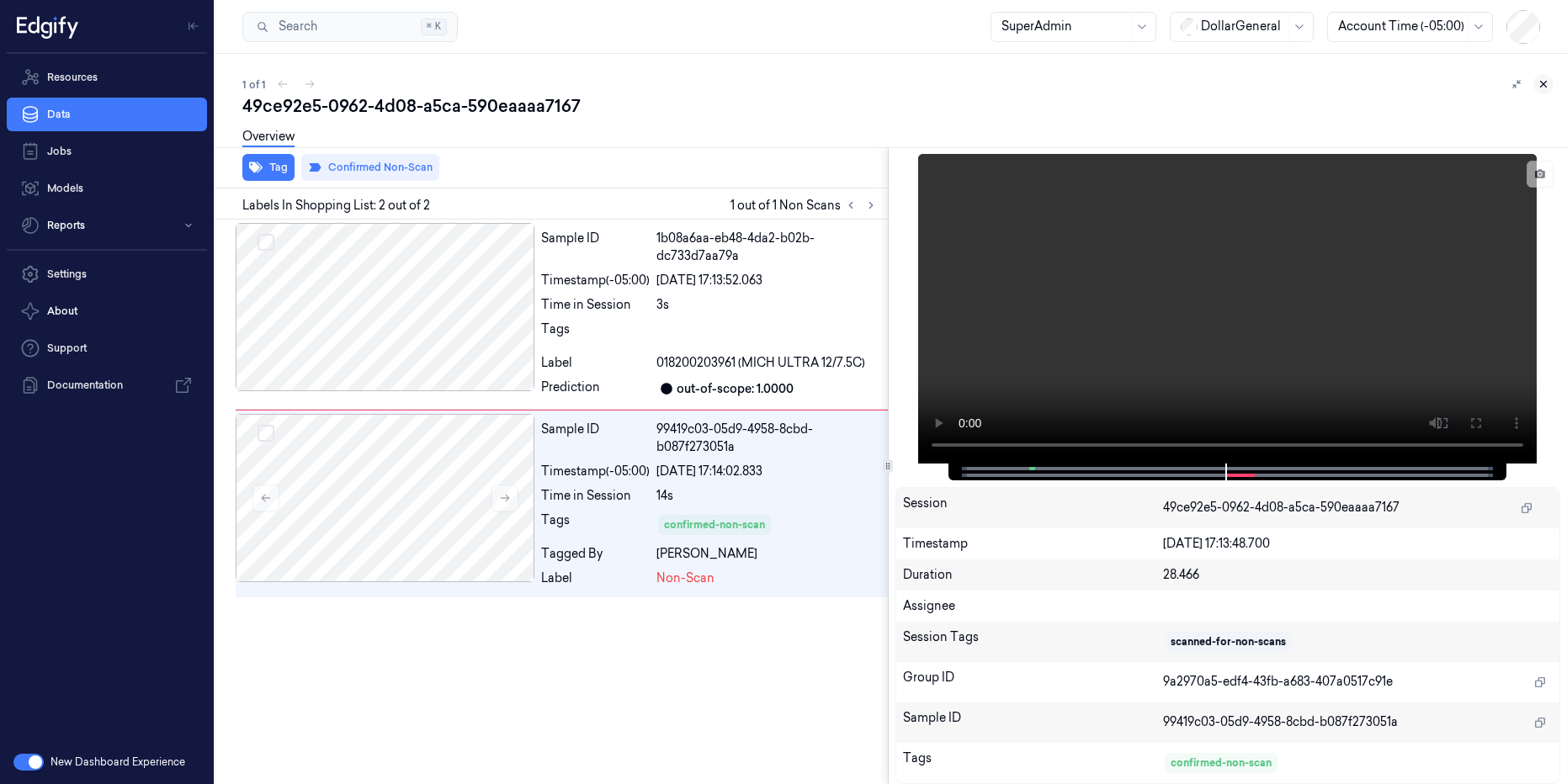
click at [1541, 83] on icon at bounding box center [1543, 84] width 12 height 12
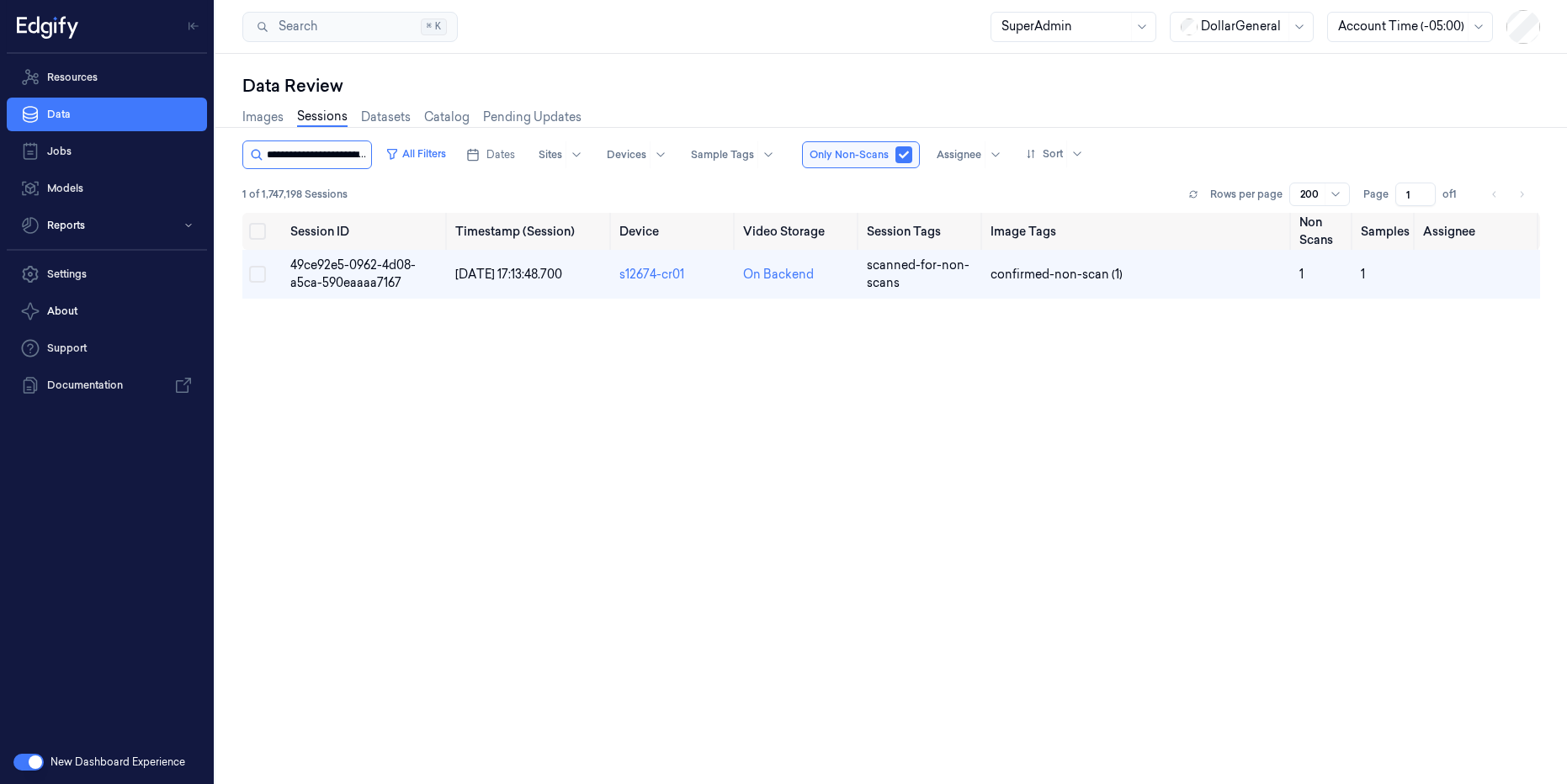
click at [367, 156] on input "string" at bounding box center [317, 155] width 101 height 27
type input "**********"
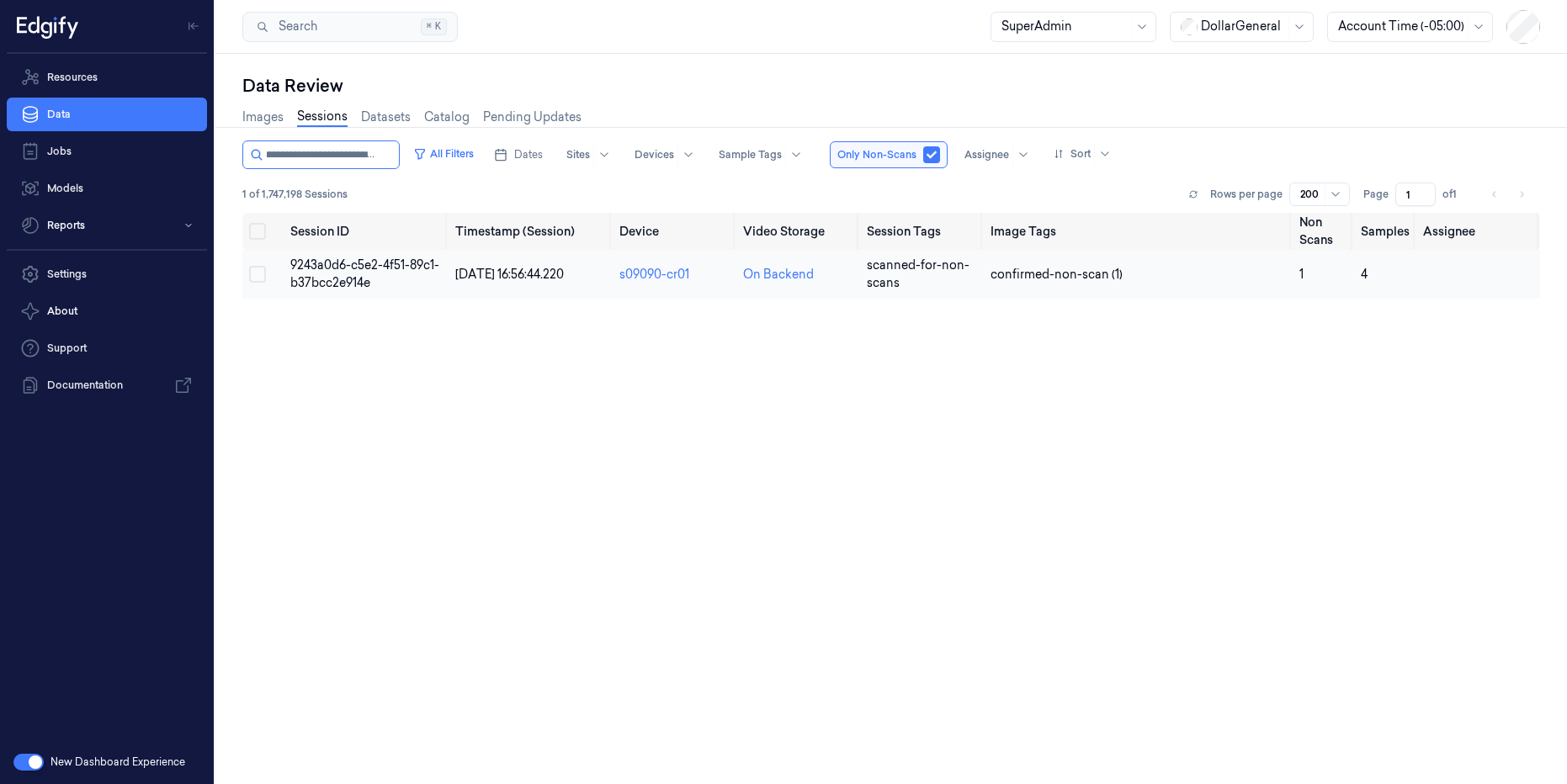
click at [375, 269] on span "9243a0d6-c5e2-4f51-89c1-b37bcc2e914e" at bounding box center [365, 274] width 149 height 32
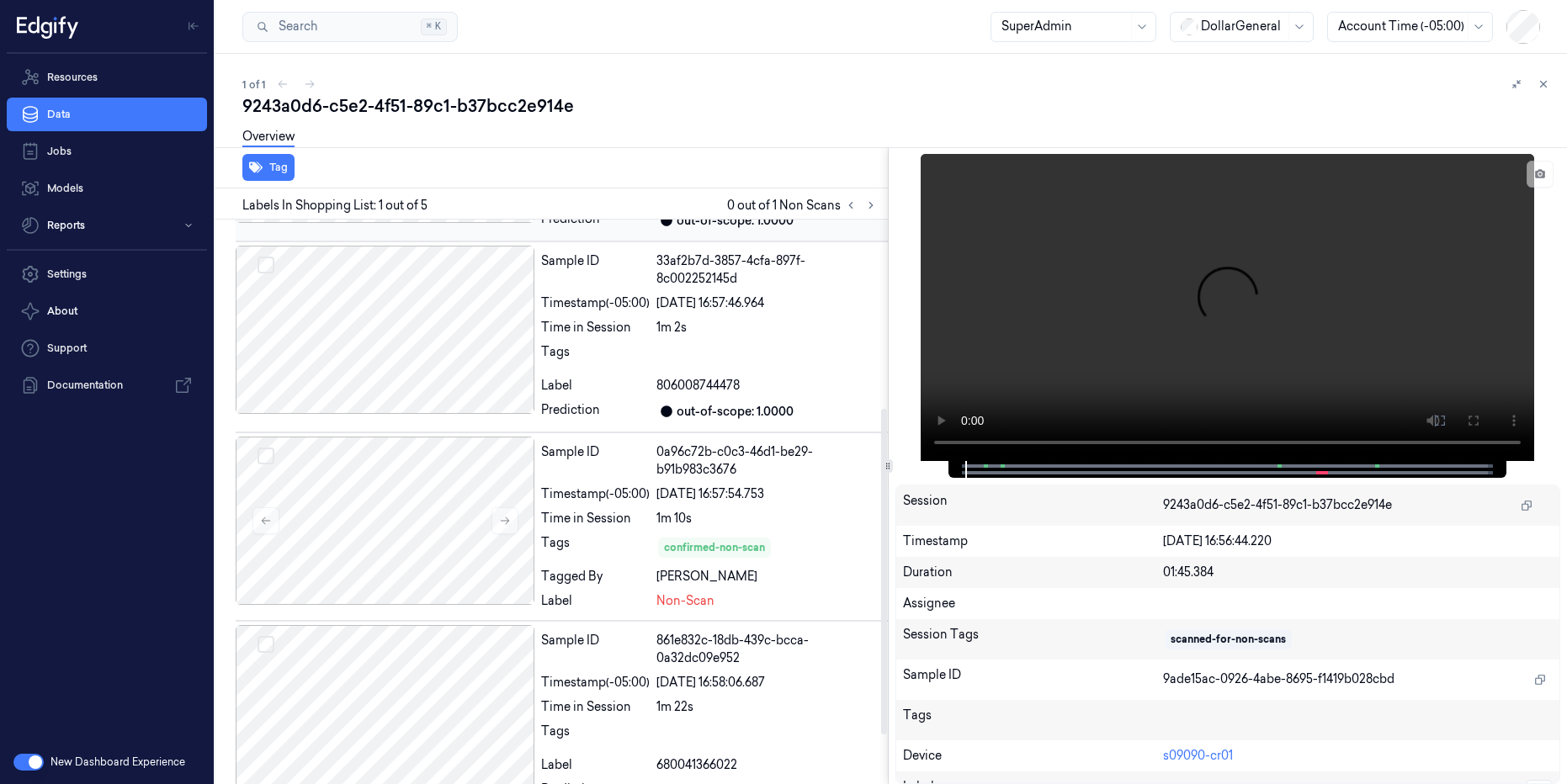
scroll to position [411, 0]
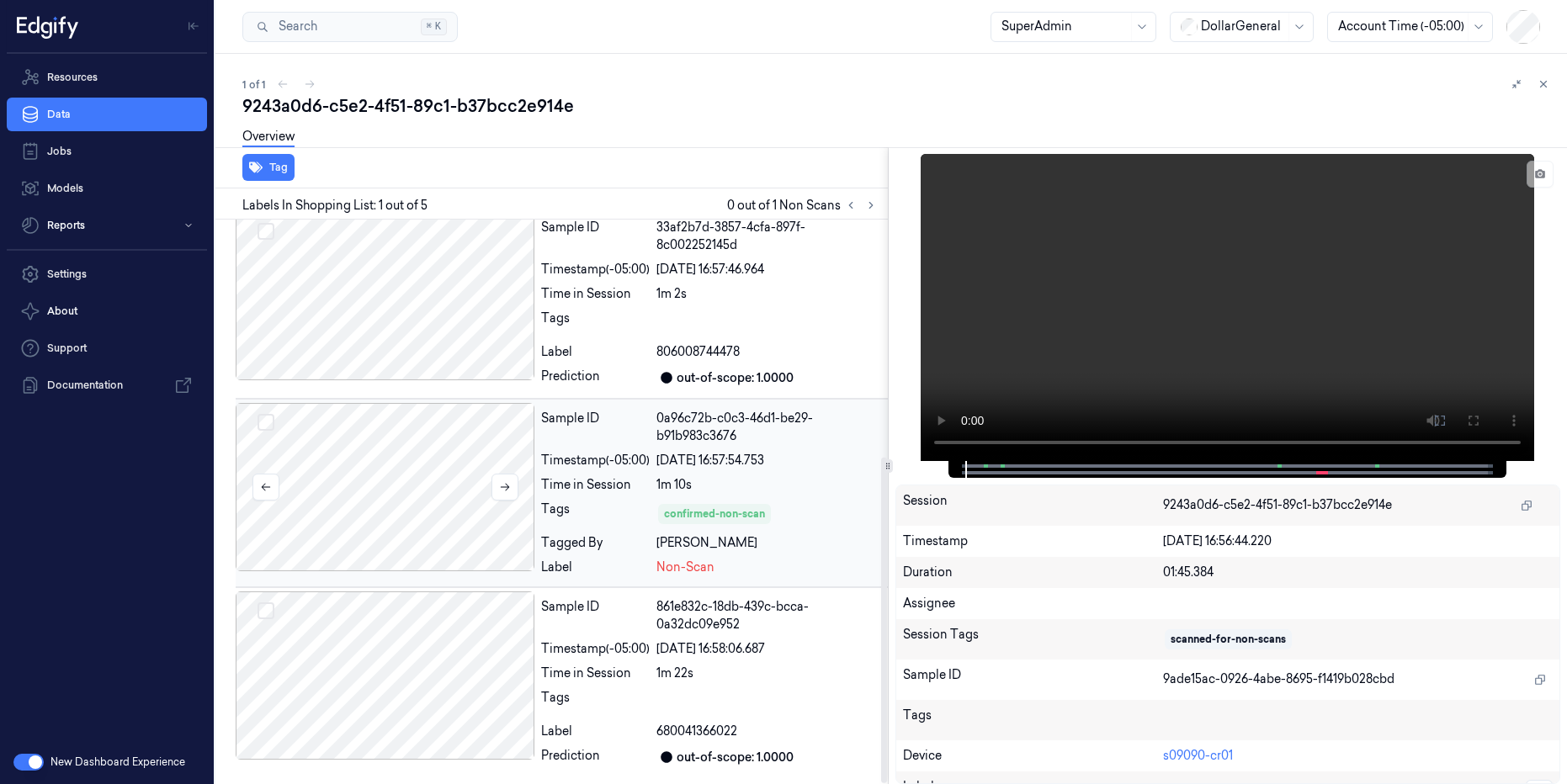
click at [420, 461] on div at bounding box center [385, 487] width 298 height 168
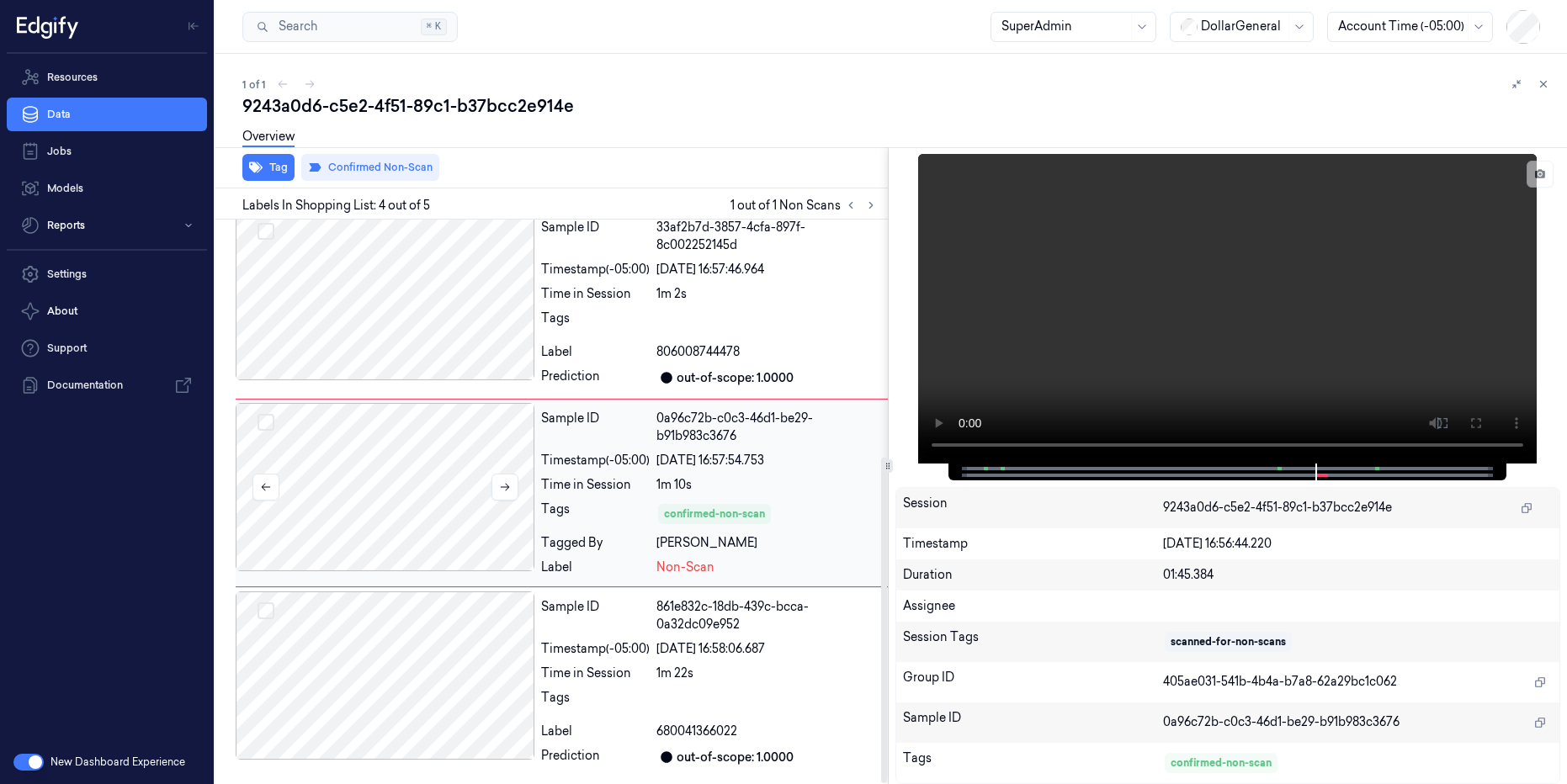
click at [389, 539] on div at bounding box center [385, 487] width 298 height 168
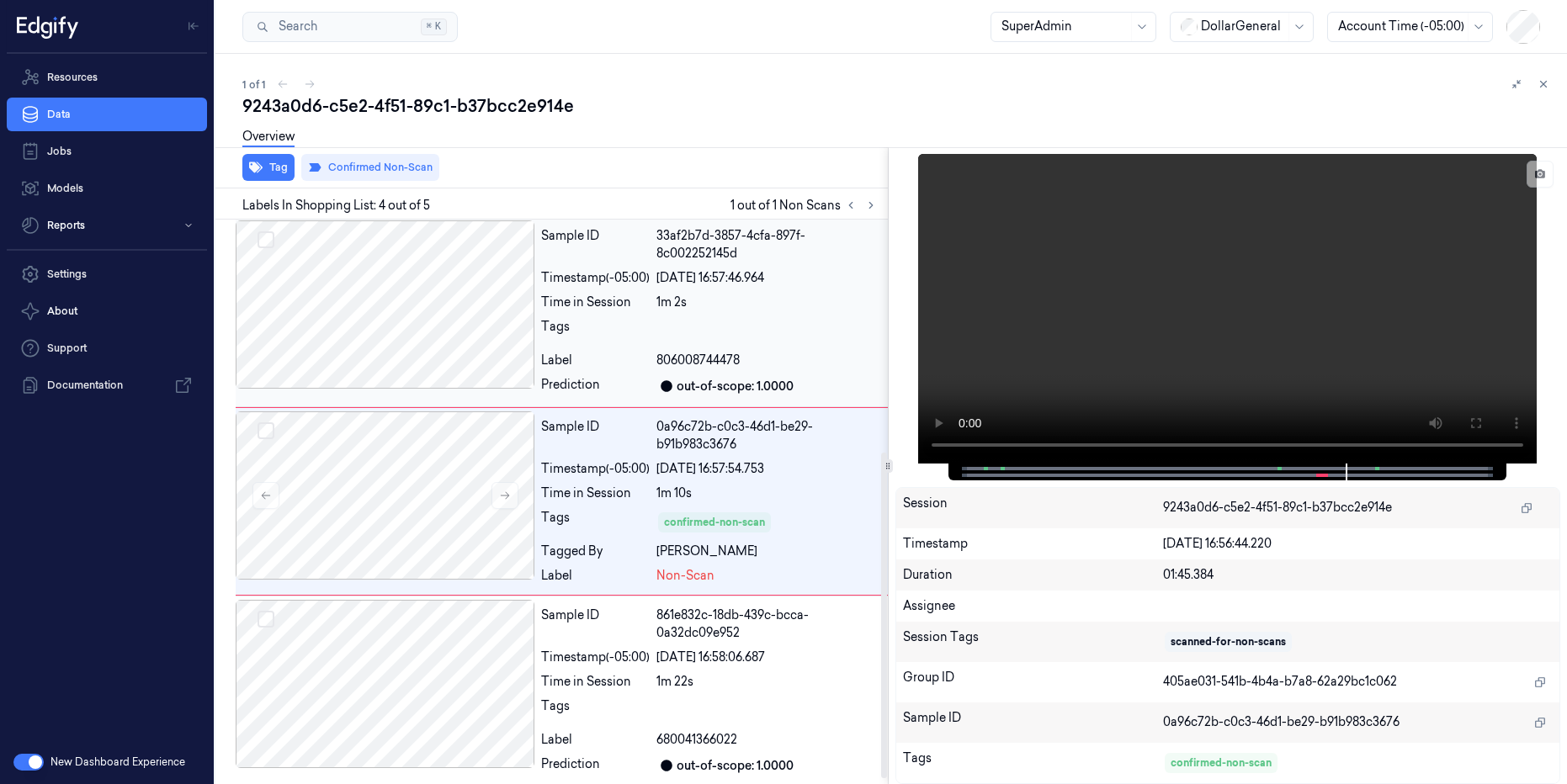
click at [422, 343] on div at bounding box center [385, 304] width 298 height 168
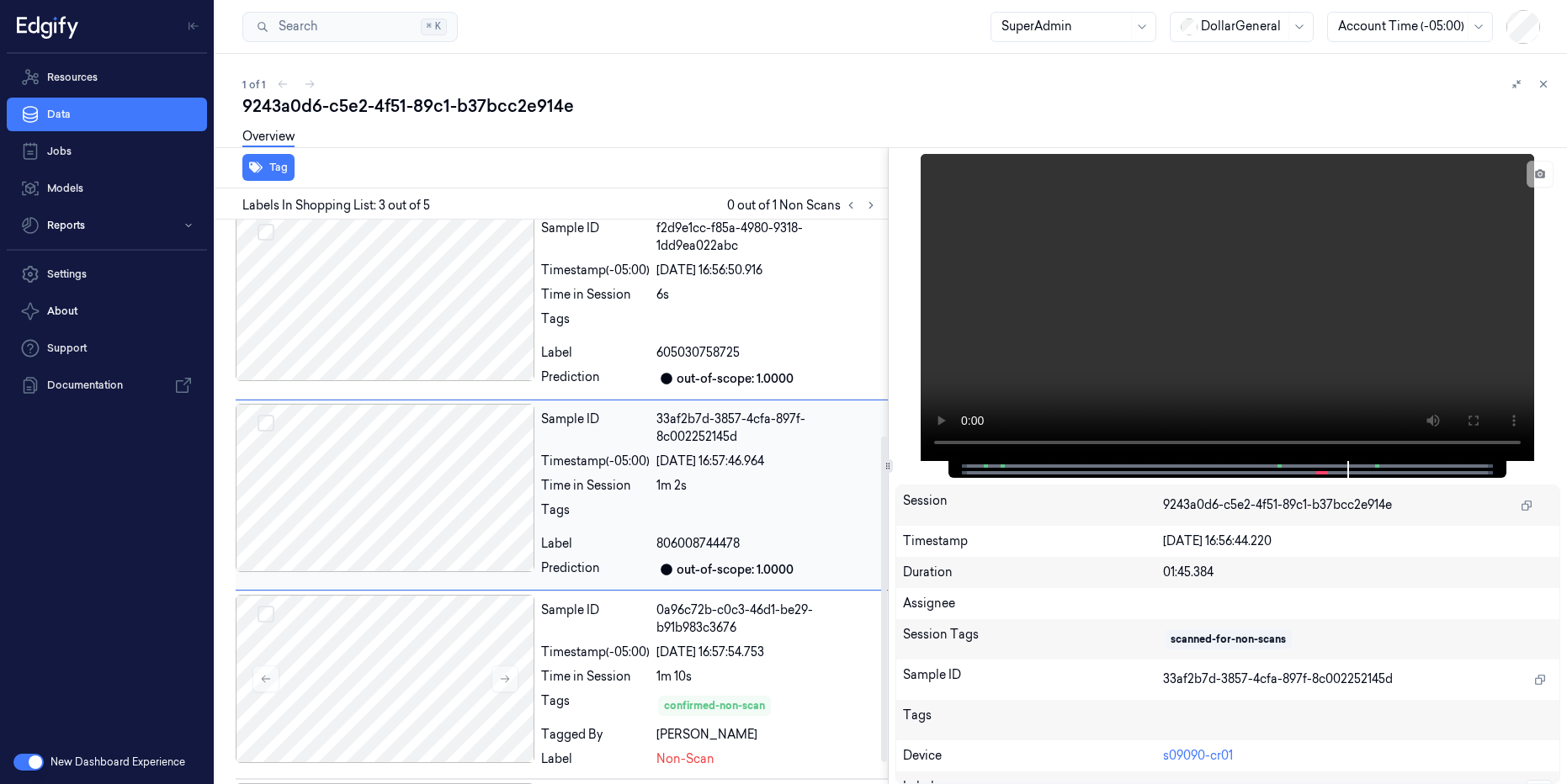
scroll to position [212, 0]
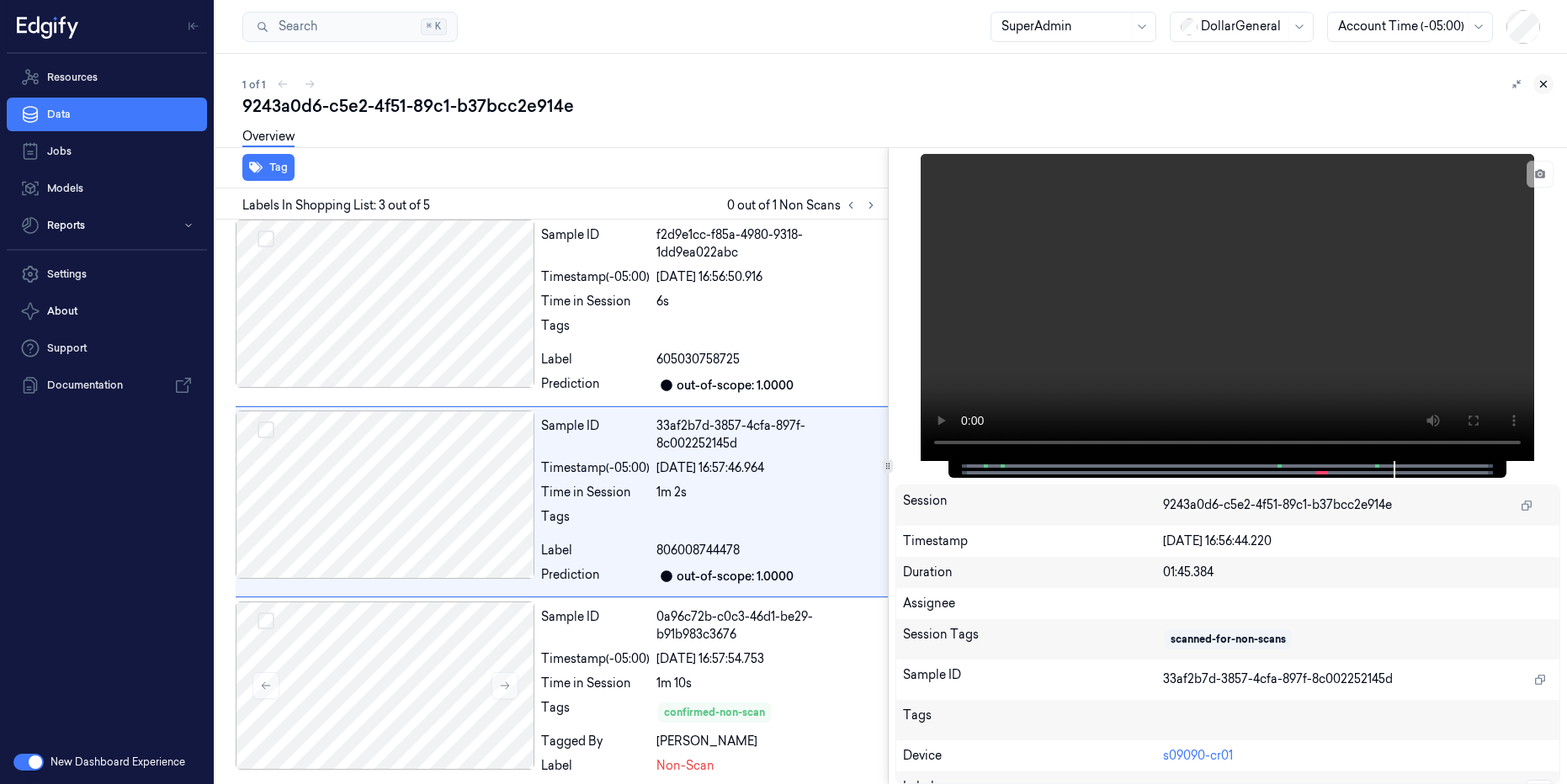
click at [1541, 88] on icon at bounding box center [1543, 84] width 12 height 12
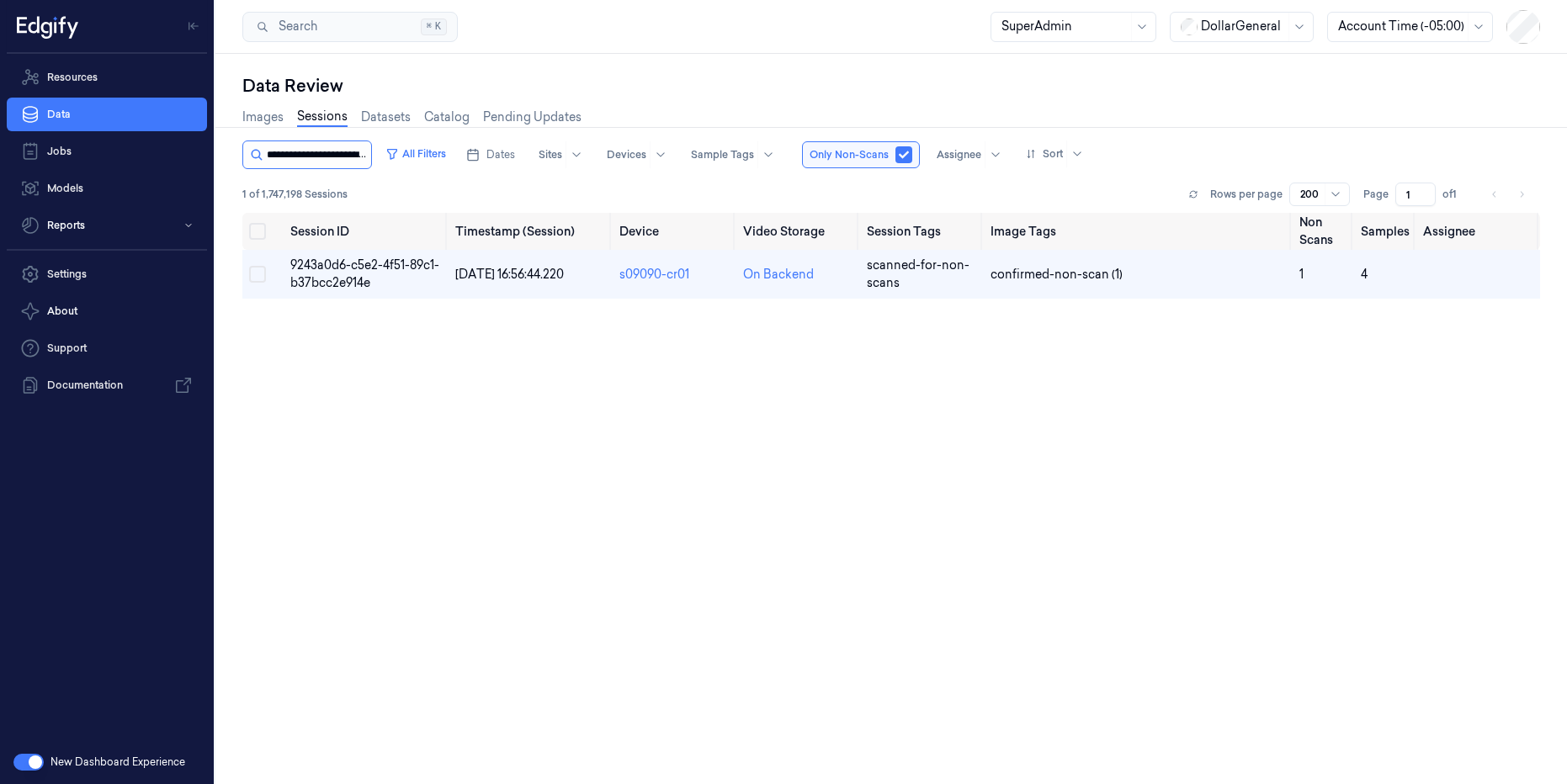
click at [337, 155] on input "string" at bounding box center [317, 155] width 101 height 27
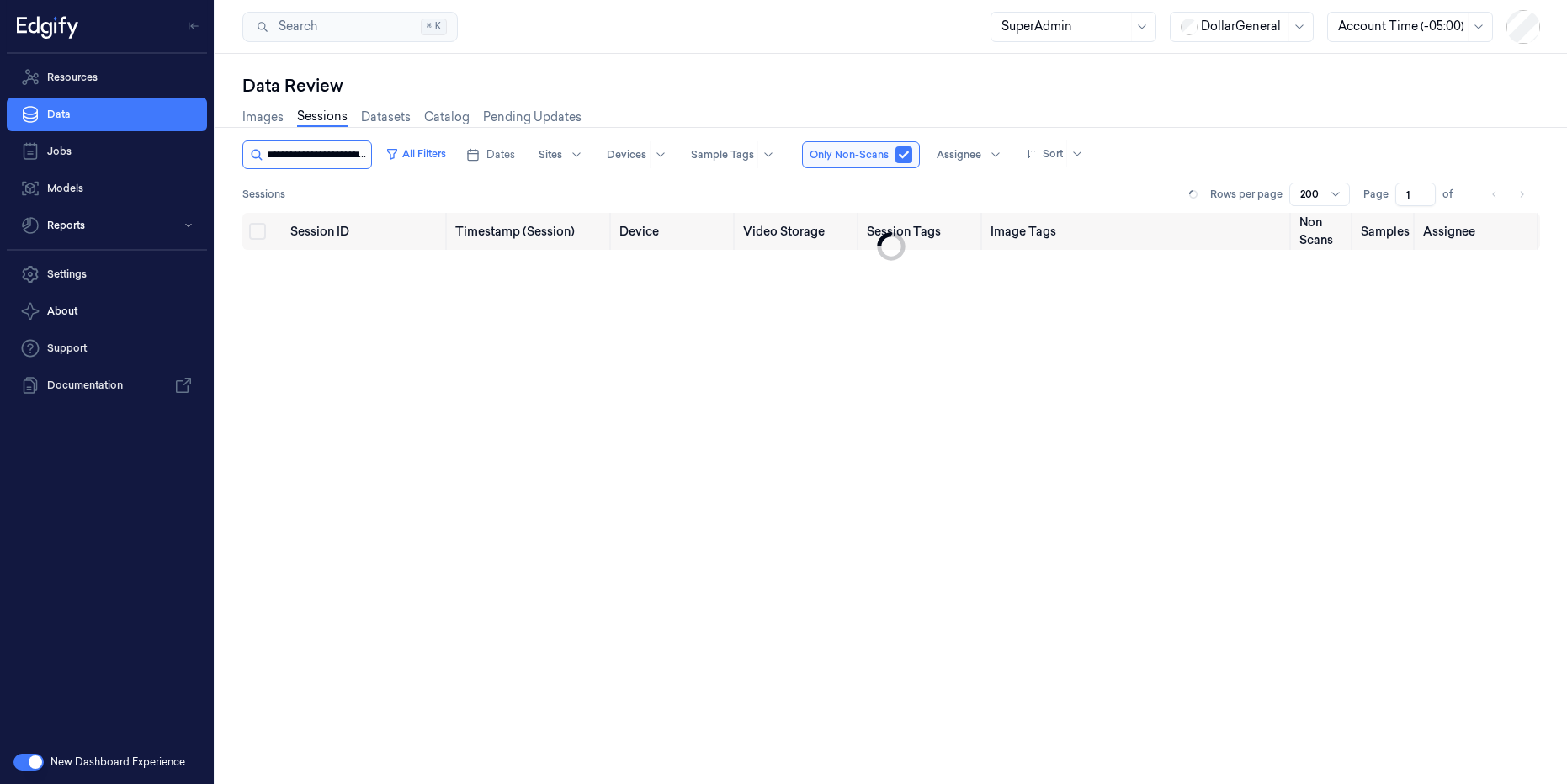
scroll to position [0, 72]
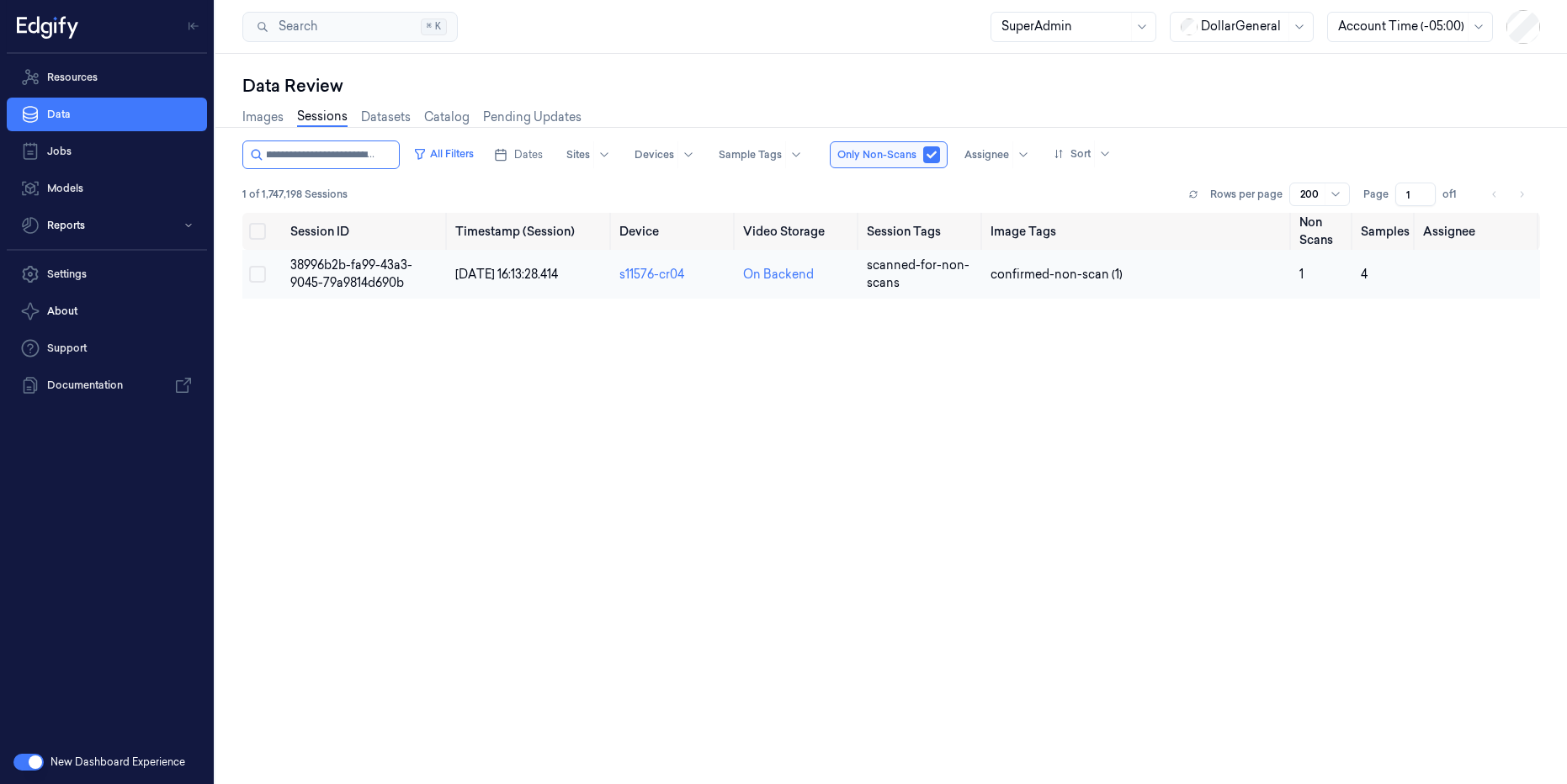
type input "**********"
click at [367, 273] on td "38996b2b-fa99-43a3-9045-79a9814d690b" at bounding box center [366, 274] width 165 height 49
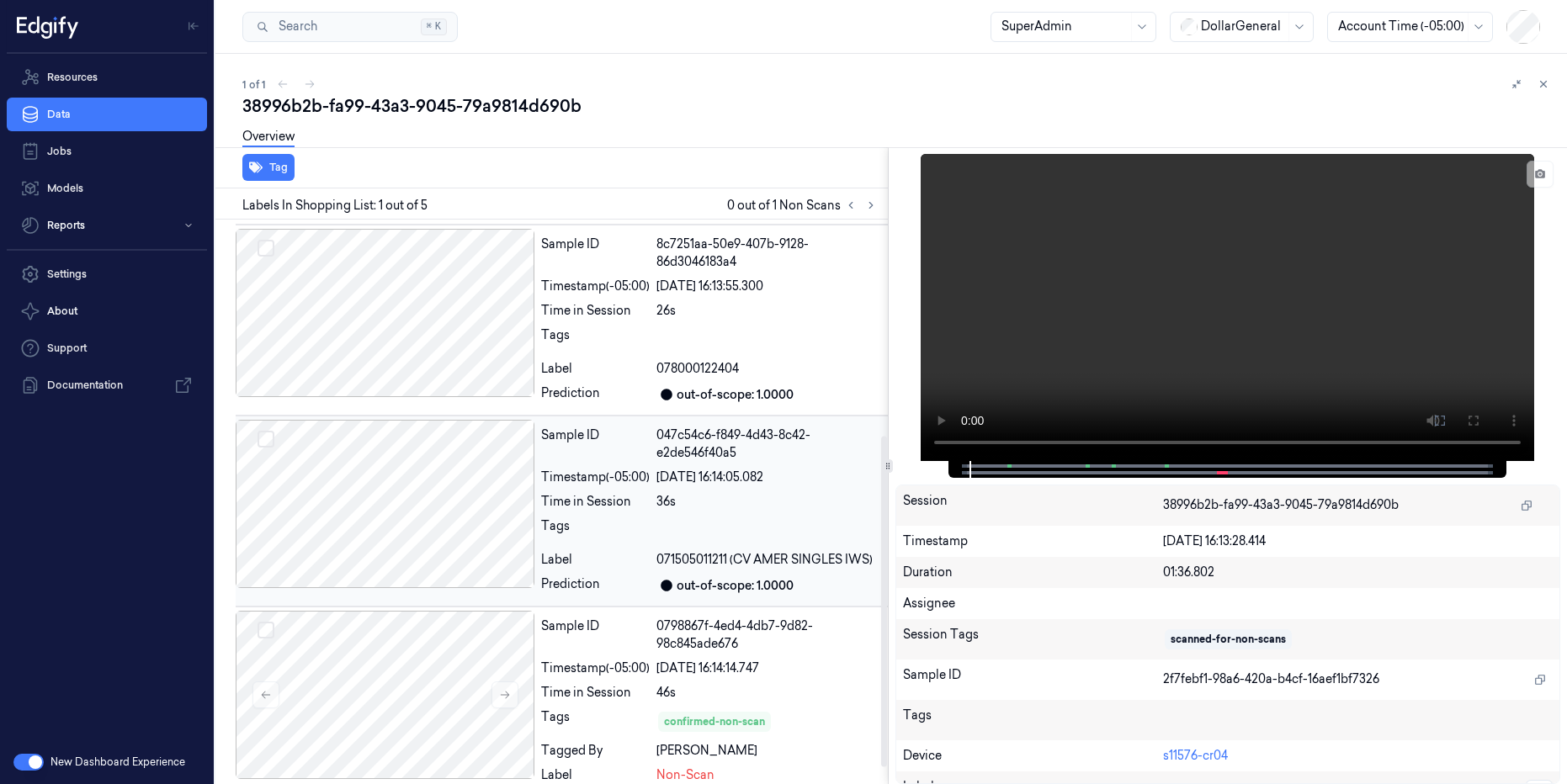
scroll to position [396, 0]
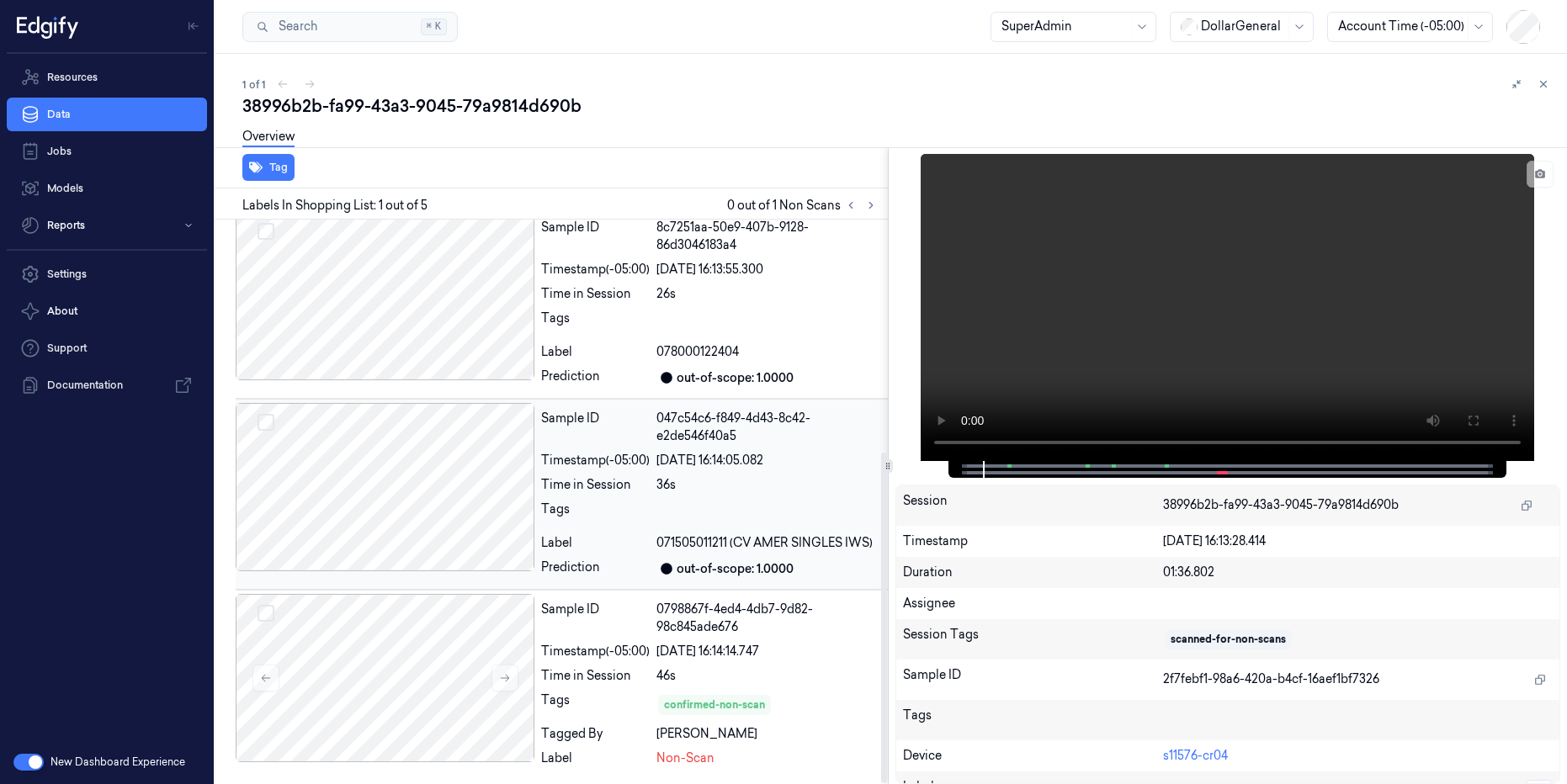
click at [471, 522] on div at bounding box center [385, 487] width 298 height 168
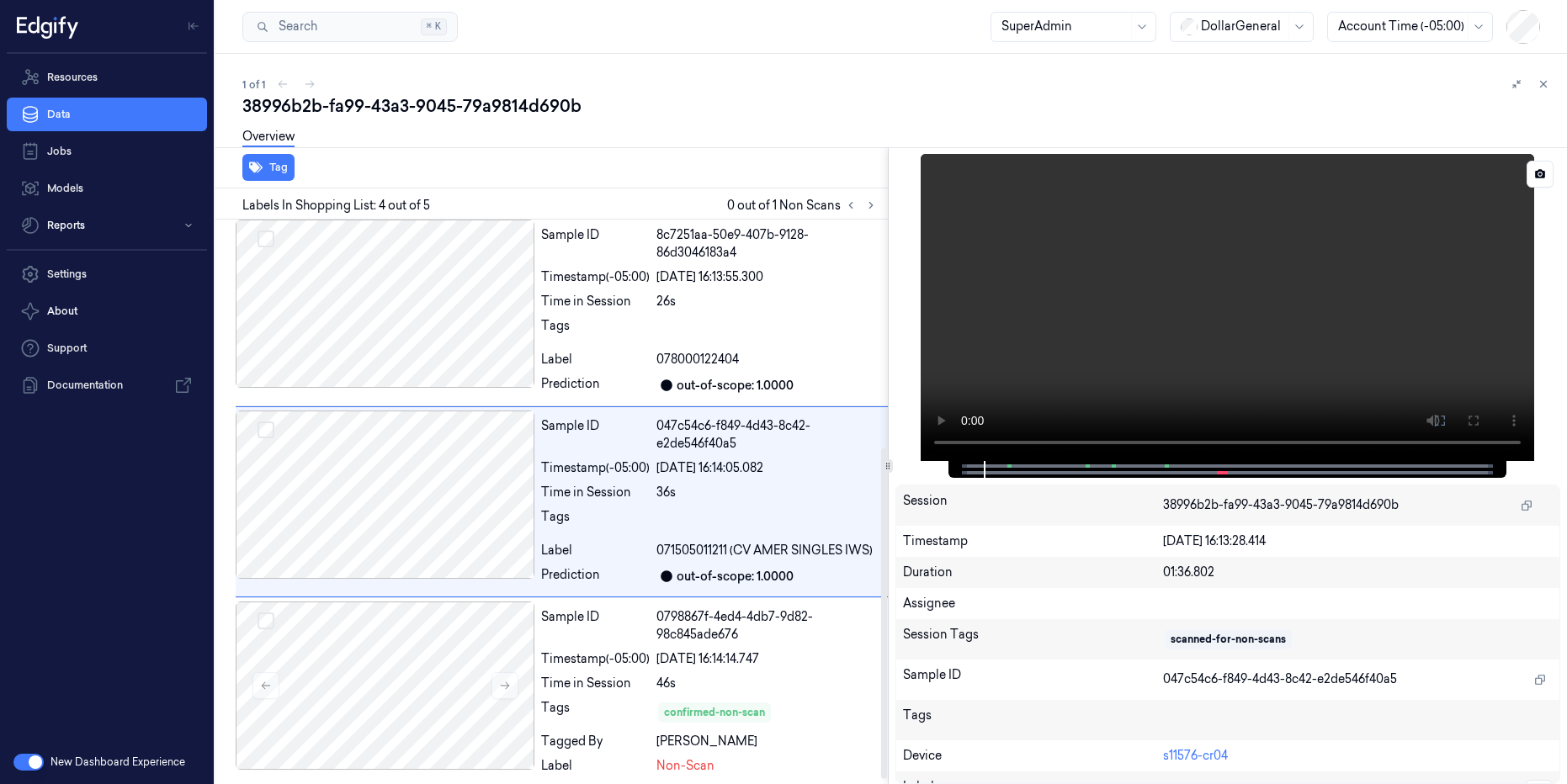
click at [1181, 299] on video at bounding box center [1228, 308] width 614 height 307
click at [1231, 295] on video at bounding box center [1228, 308] width 614 height 307
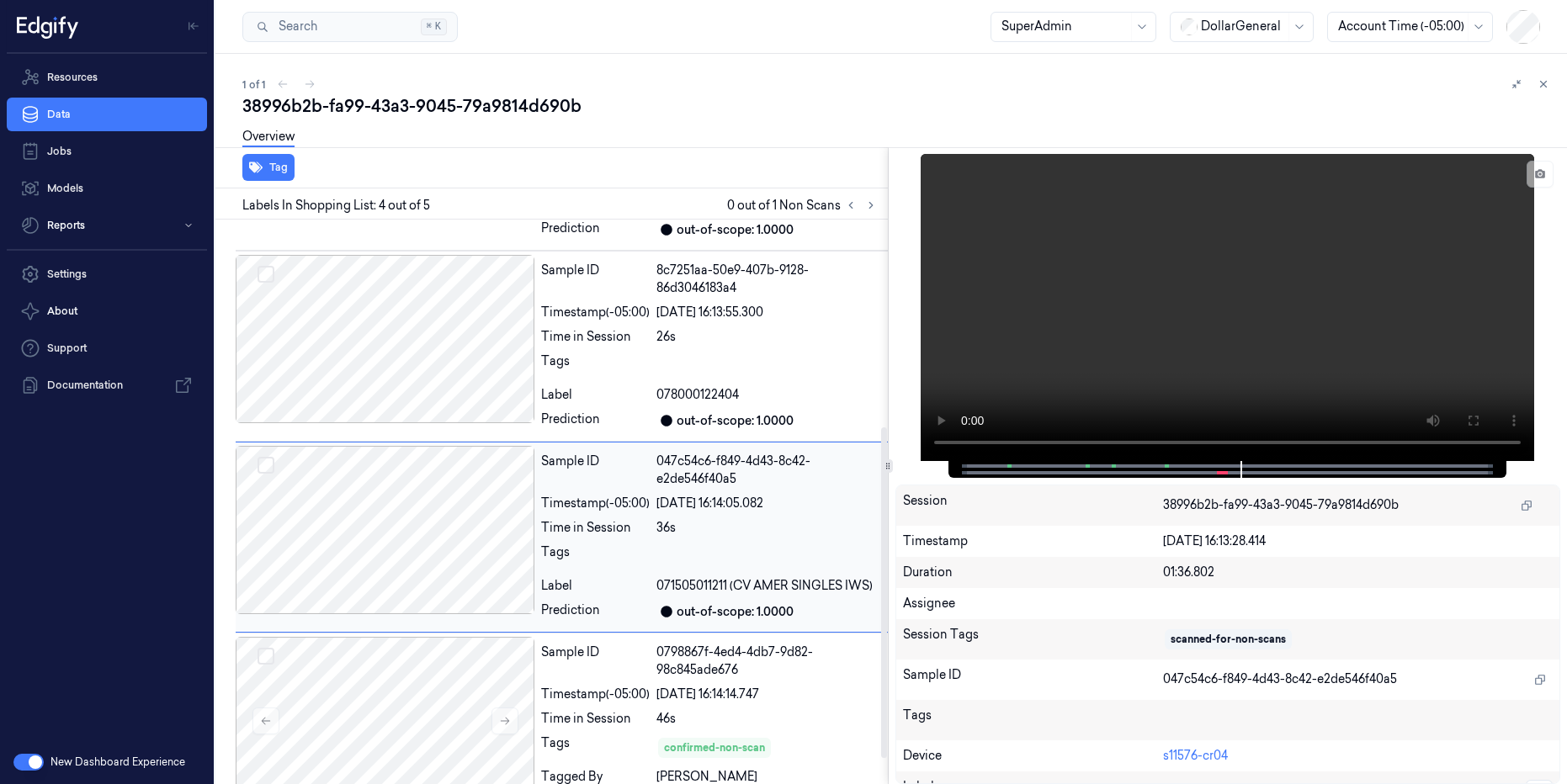
scroll to position [396, 0]
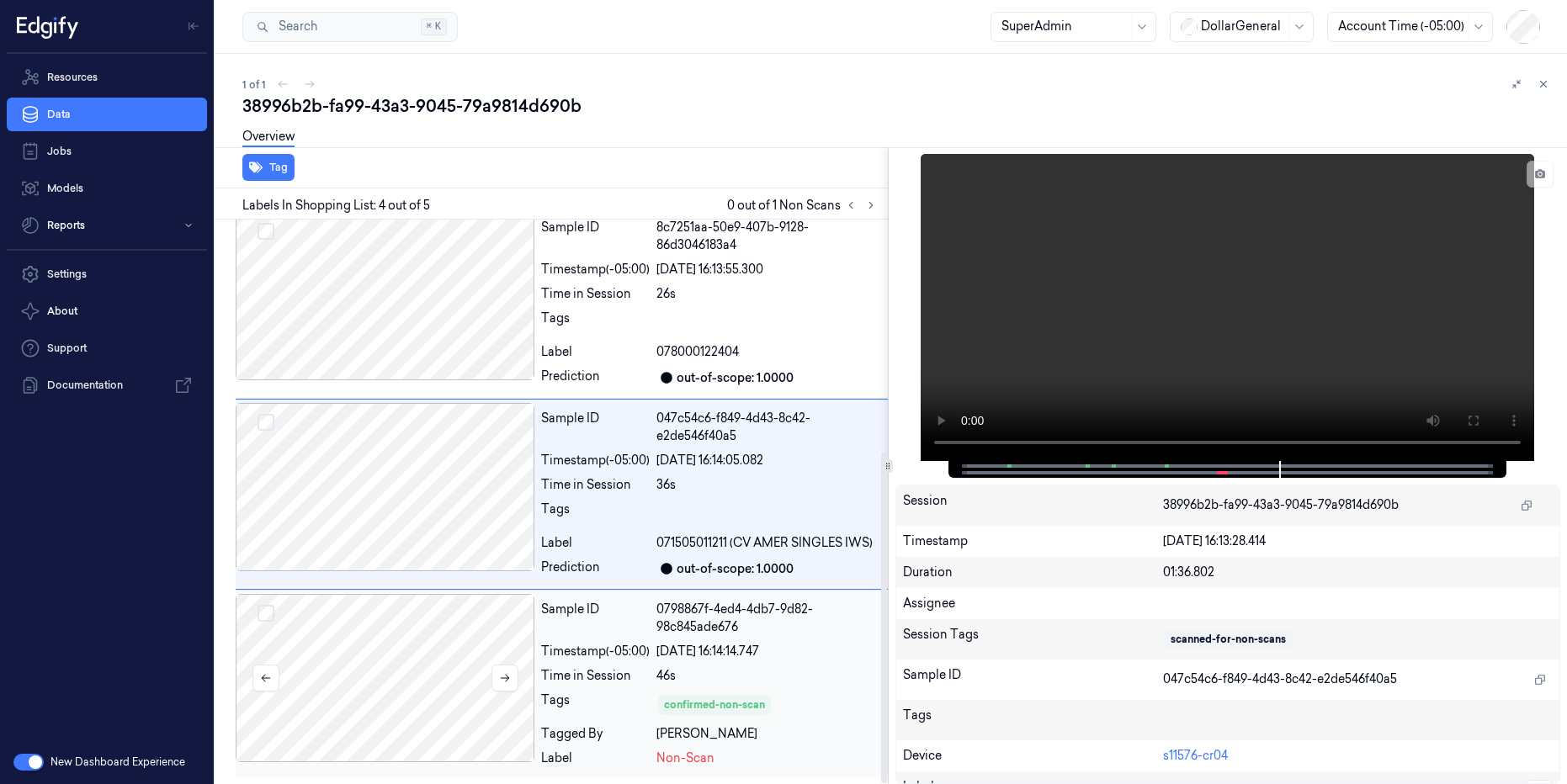
click at [378, 648] on div at bounding box center [385, 677] width 298 height 168
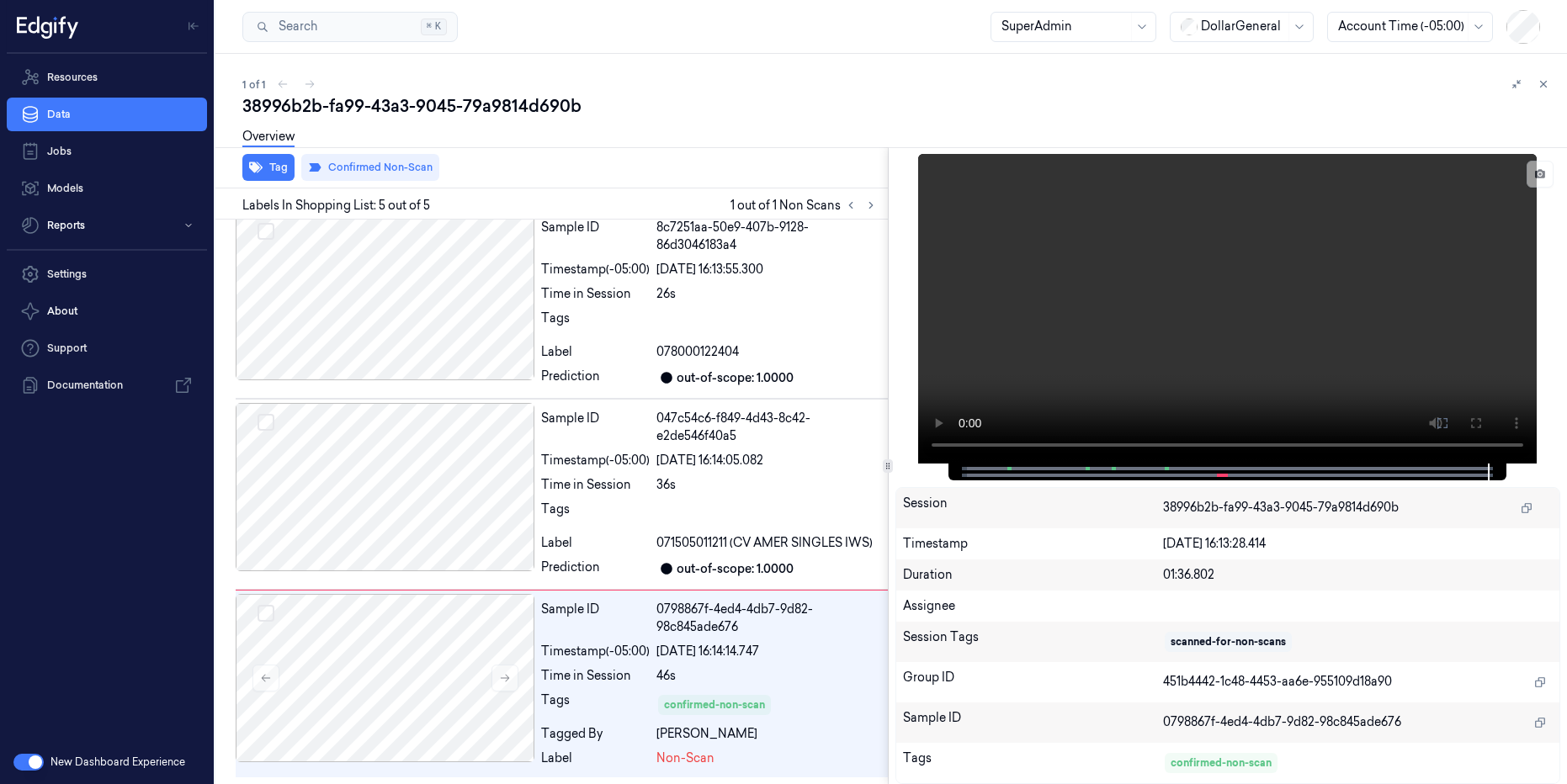
click at [275, 83] on div "1 of 1" at bounding box center [898, 84] width 1311 height 20
click at [1538, 85] on icon at bounding box center [1543, 84] width 12 height 12
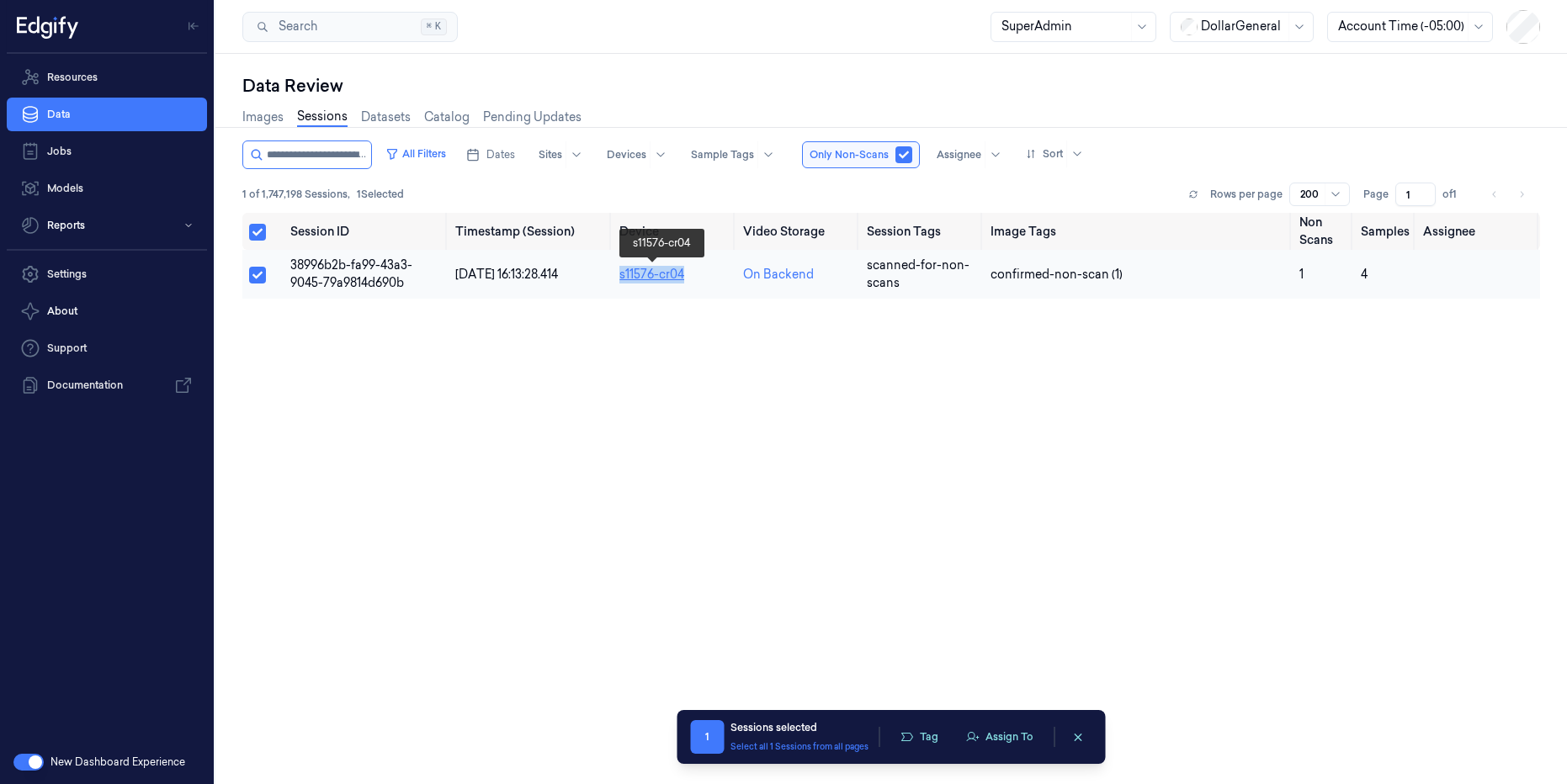
drag, startPoint x: 690, startPoint y: 282, endPoint x: 620, endPoint y: 280, distance: 70.0
click at [620, 280] on td "s11576-cr04" at bounding box center [674, 274] width 124 height 49
copy link "s11576-cr04"
click at [316, 156] on input "string" at bounding box center [317, 155] width 101 height 27
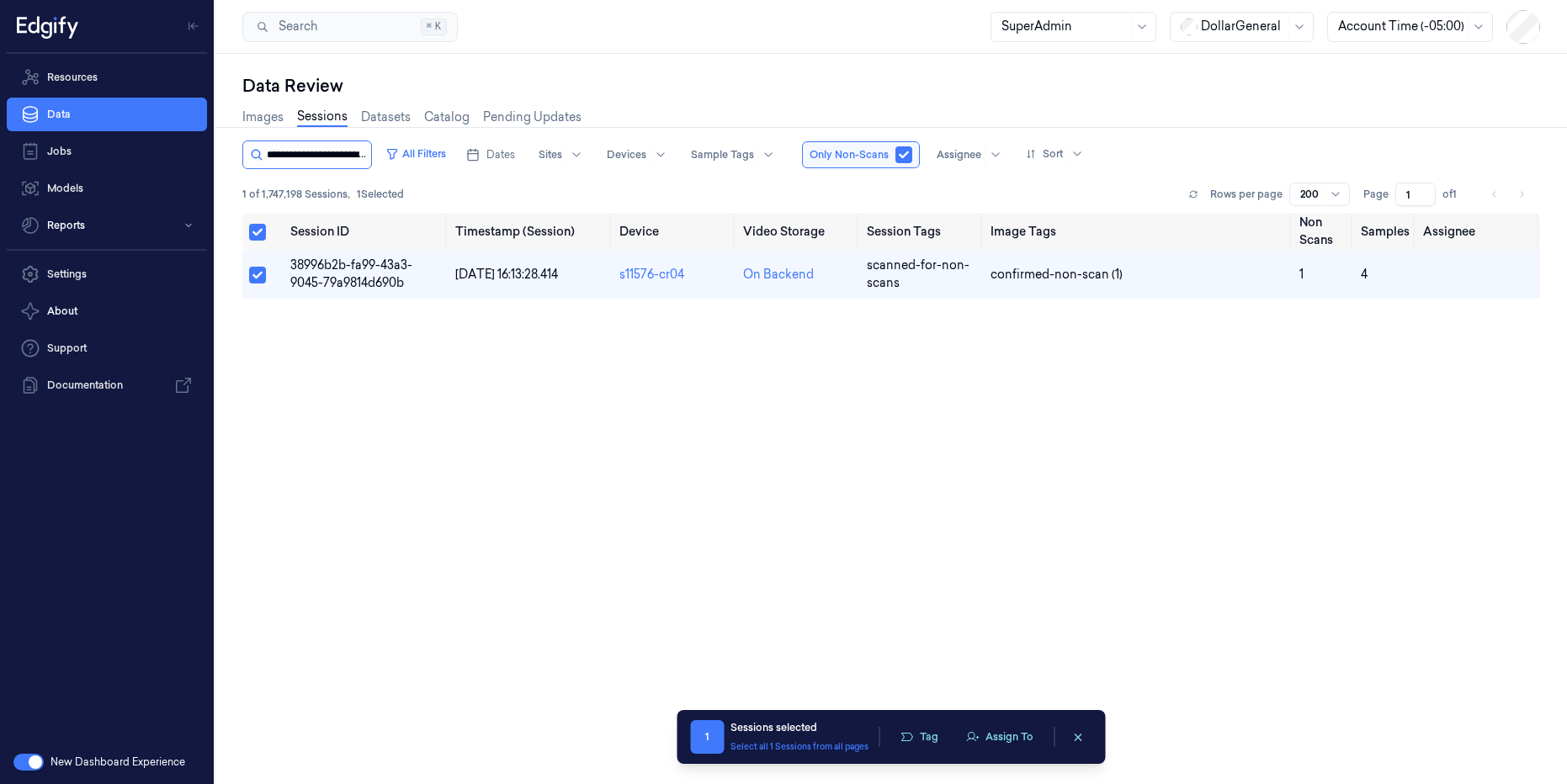
click at [316, 156] on input "string" at bounding box center [317, 155] width 101 height 27
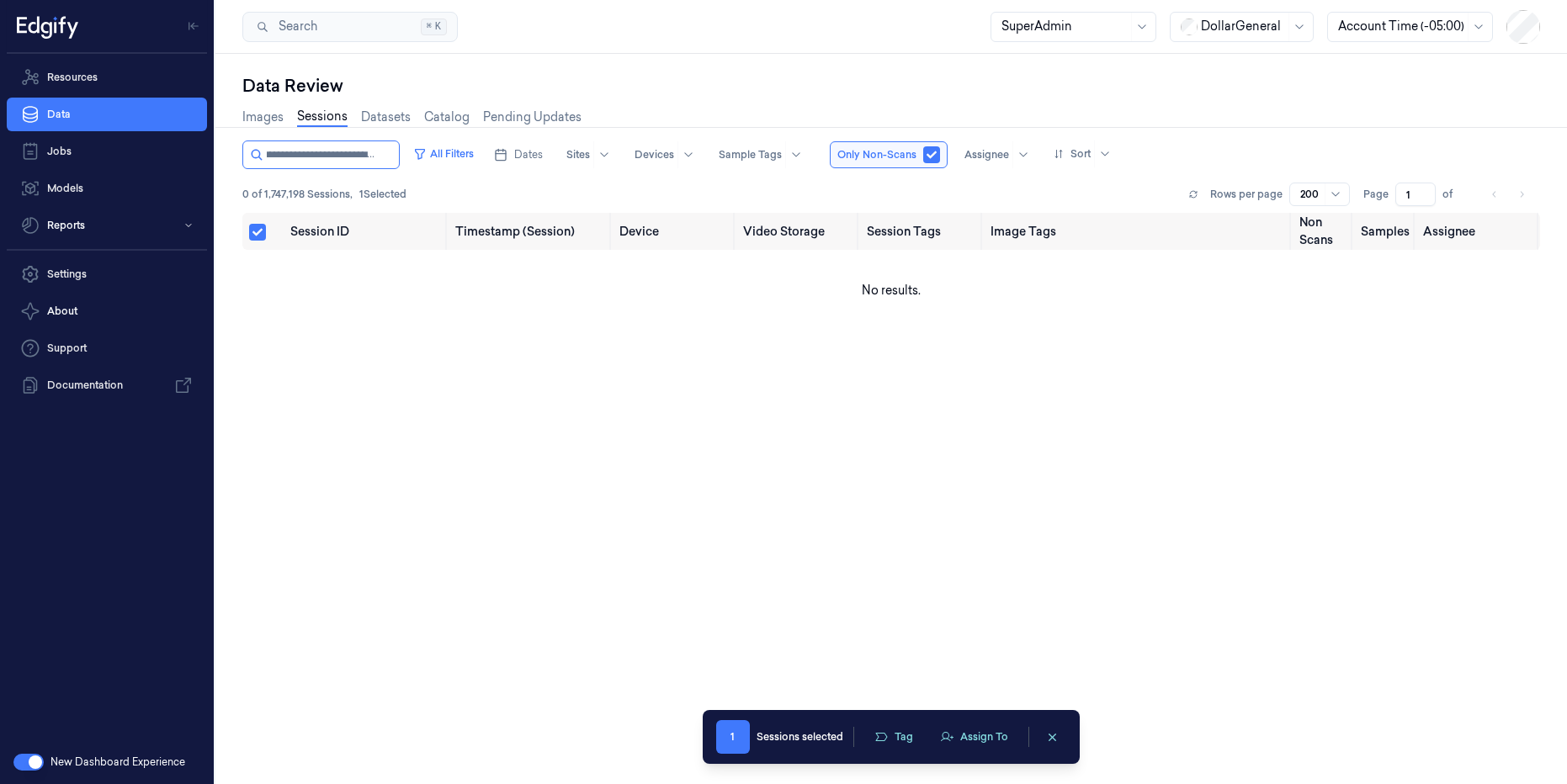
type input "**********"
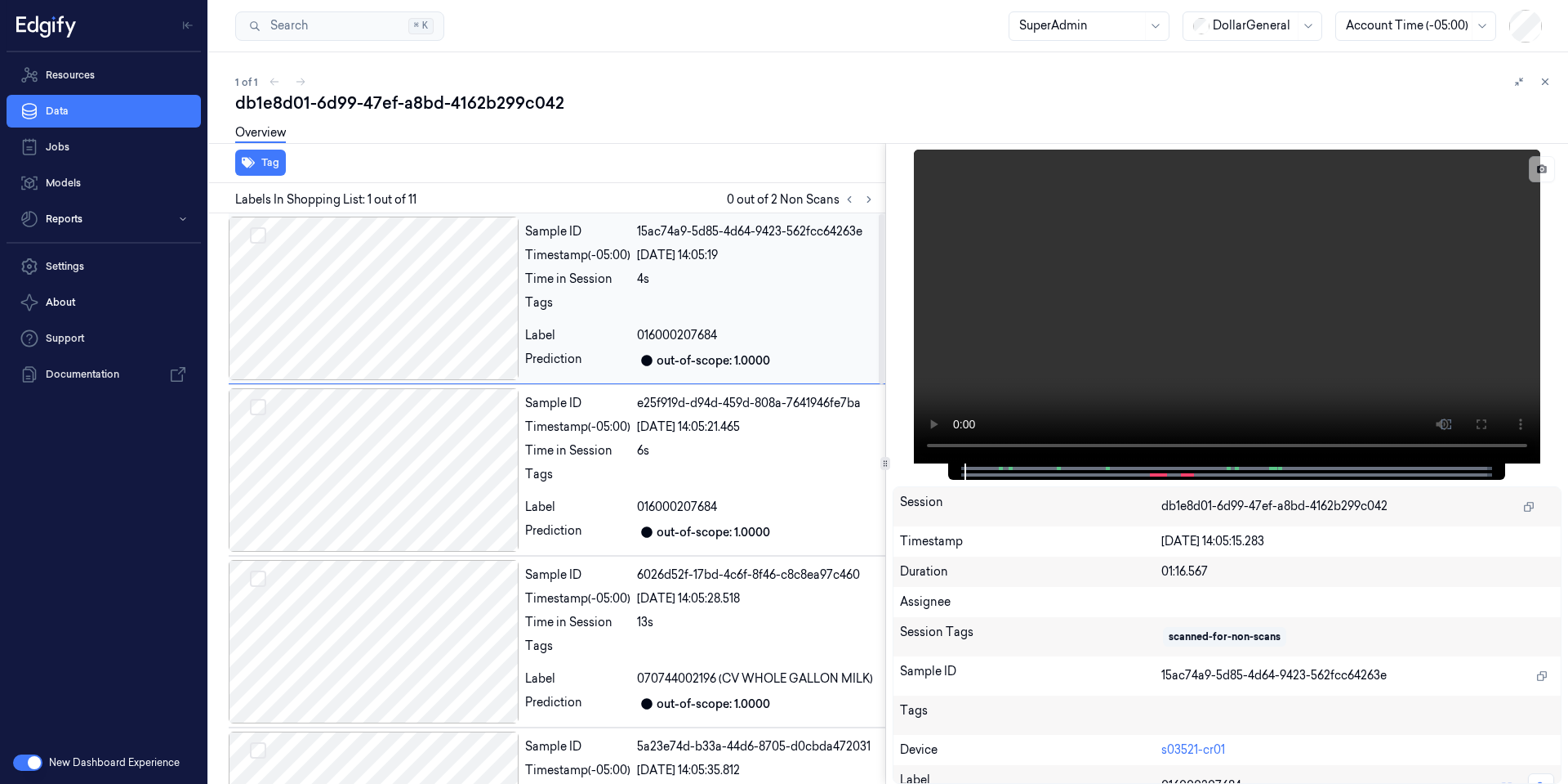
click at [407, 289] on div at bounding box center [373, 298] width 290 height 163
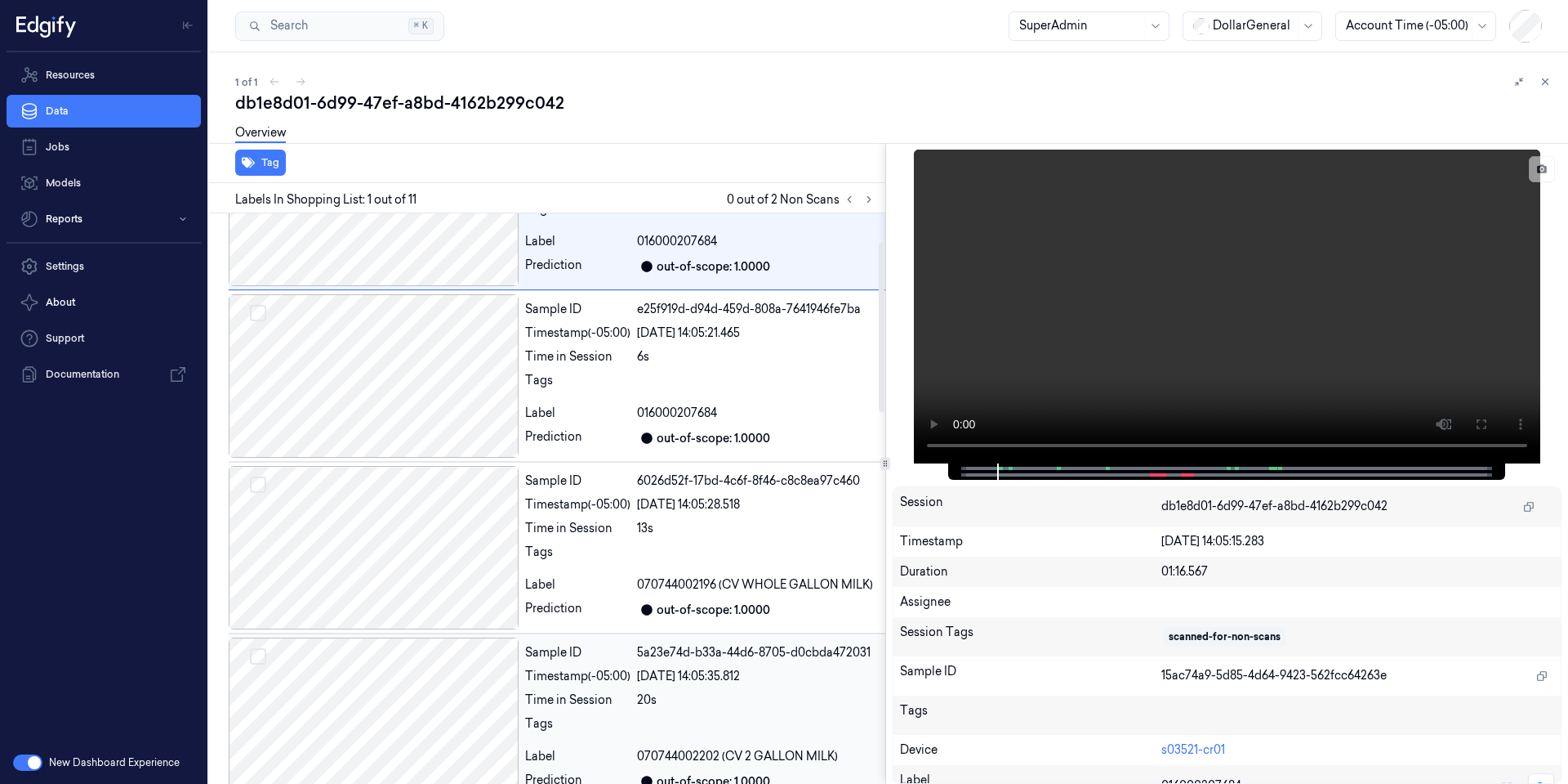
scroll to position [294, 0]
